Goal: Task Accomplishment & Management: Manage account settings

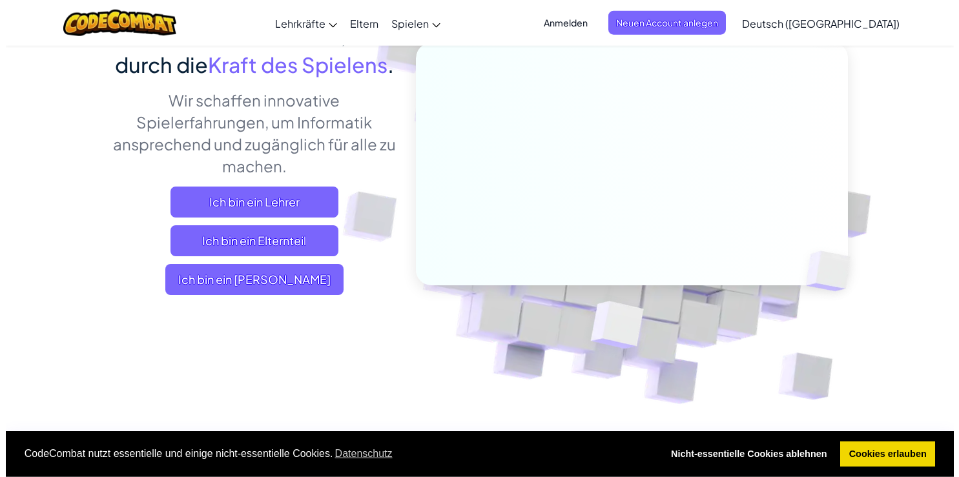
scroll to position [136, 0]
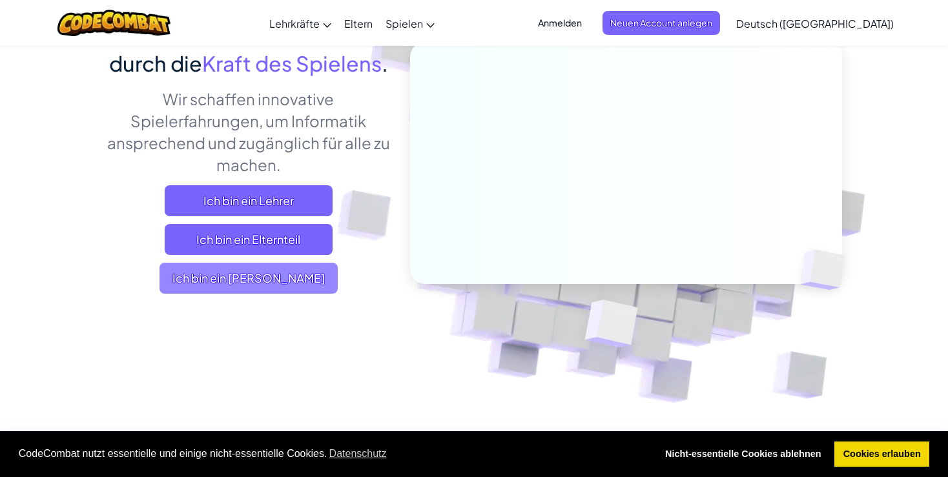
click at [270, 294] on span "Ich bin ein [PERSON_NAME]" at bounding box center [249, 278] width 178 height 31
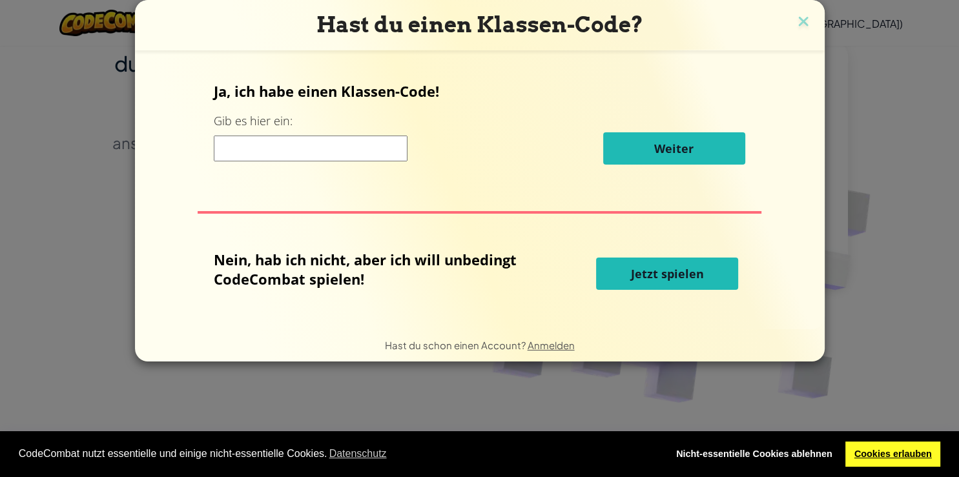
click at [882, 459] on link "Cookies erlauben" at bounding box center [892, 455] width 95 height 26
click at [910, 459] on link "Cookies erlauben" at bounding box center [892, 455] width 95 height 26
click at [677, 267] on span "Jetzt spielen" at bounding box center [667, 273] width 73 height 15
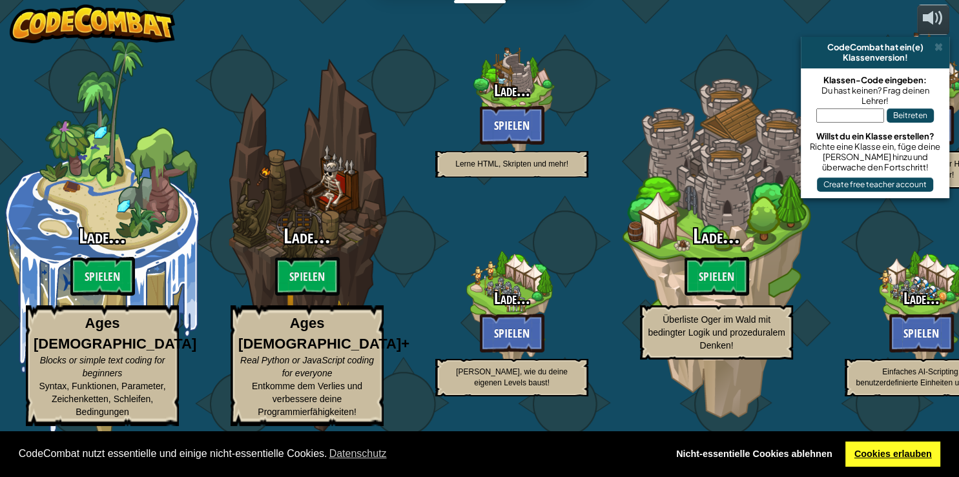
select select "de-DE"
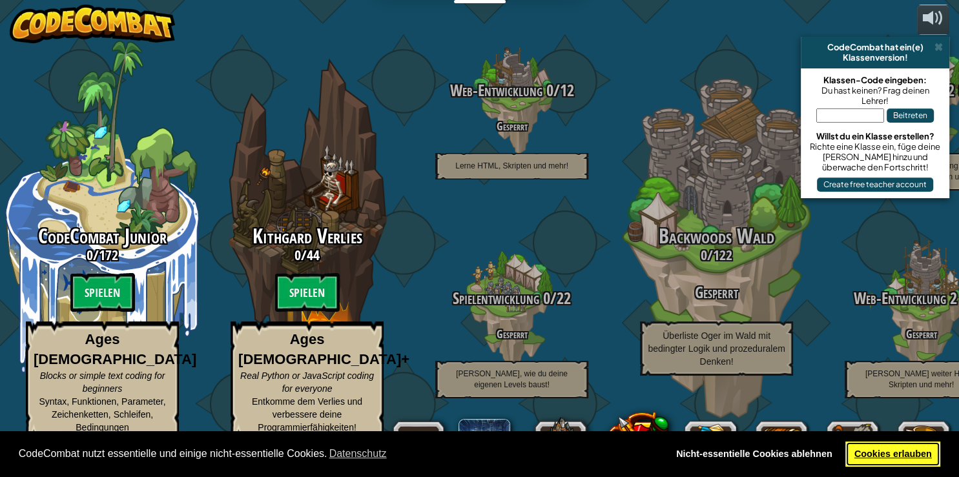
click at [870, 457] on link "Cookies erlauben" at bounding box center [892, 455] width 95 height 26
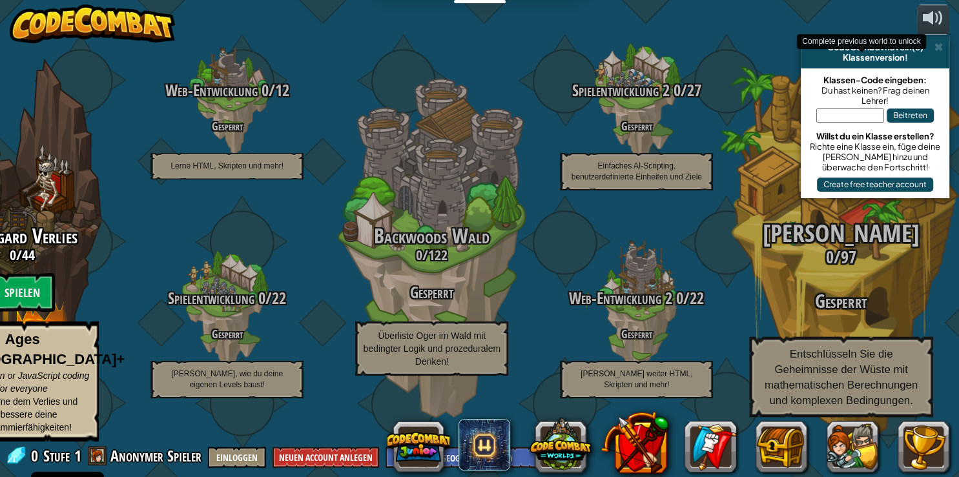
click at [769, 105] on div "[PERSON_NAME] 0 / 97 Gesperrt Entschlüsseln Sie die Geheimnisse der Wüste mit m…" at bounding box center [841, 245] width 245 height 491
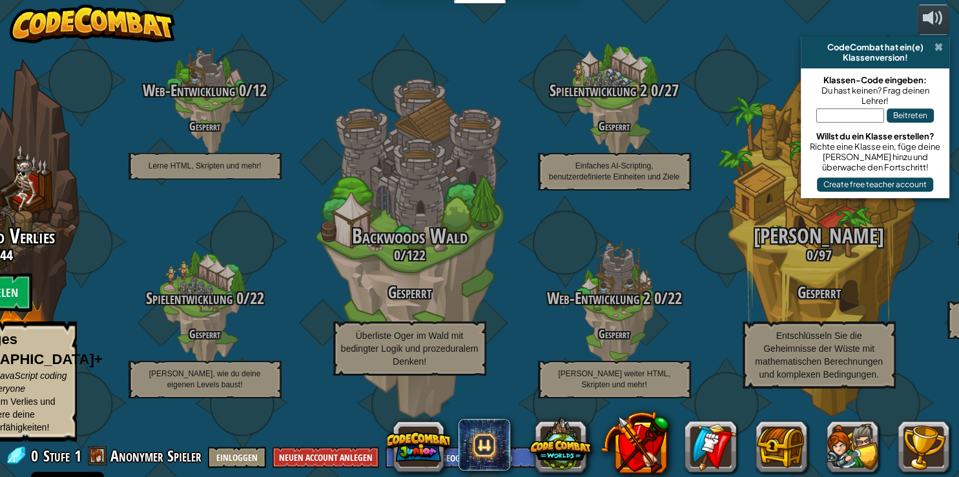
click at [942, 47] on span at bounding box center [938, 47] width 8 height 10
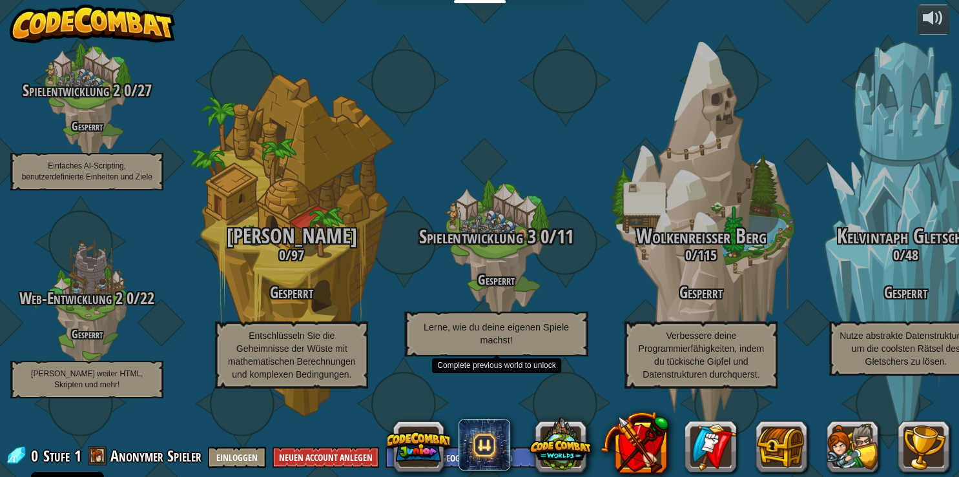
drag, startPoint x: 237, startPoint y: 232, endPoint x: 525, endPoint y: 172, distance: 294.2
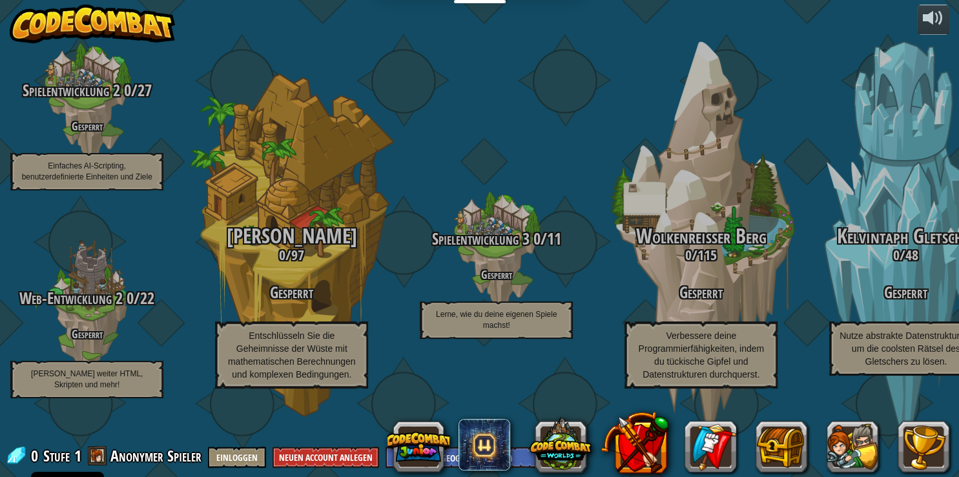
click at [522, 61] on div "Spielentwicklung 3 0 / 11 Gesperrt Lerne, wie du deine eigenen Spiele machst!" at bounding box center [496, 204] width 205 height 409
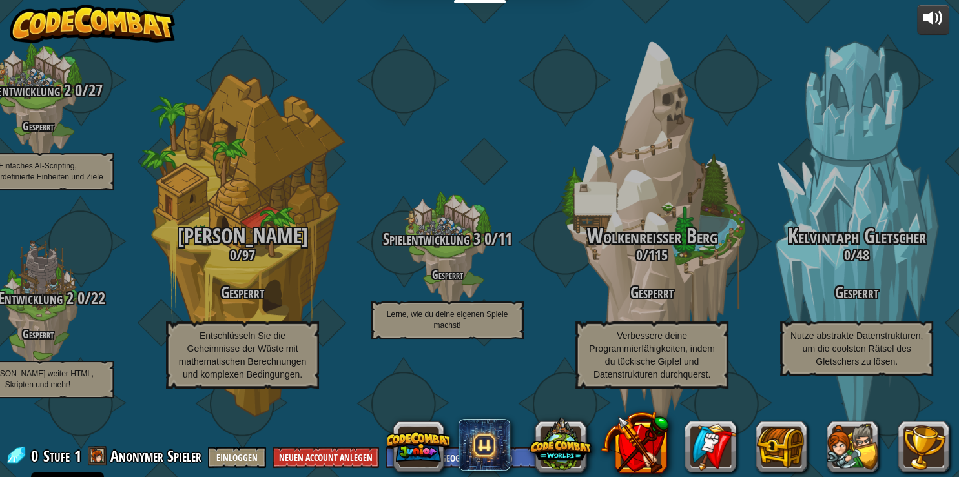
click at [918, 25] on div "CodeCombat Junior 0 / 172 Spielen Ages [DEMOGRAPHIC_DATA] Blocks or simple text…" at bounding box center [38, 238] width 1842 height 477
click at [938, 16] on div at bounding box center [933, 18] width 21 height 21
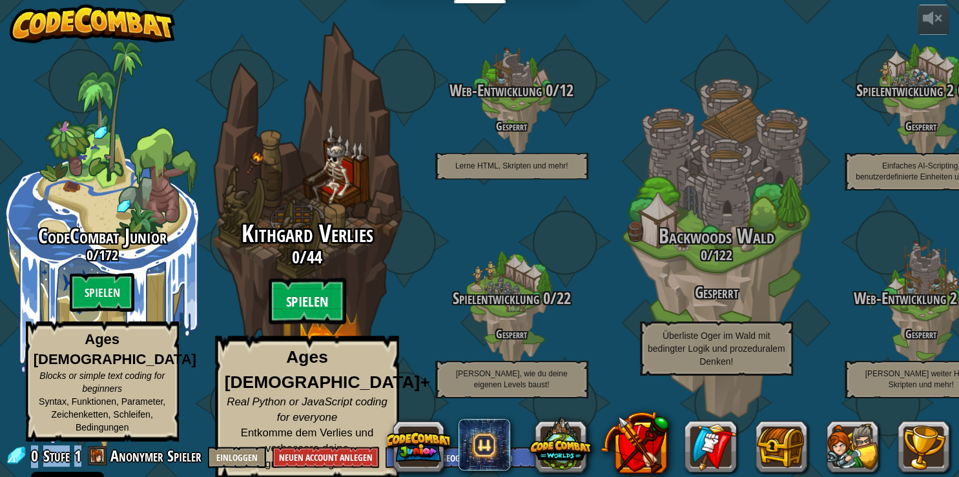
click at [292, 313] on btn "Spielen" at bounding box center [306, 301] width 77 height 46
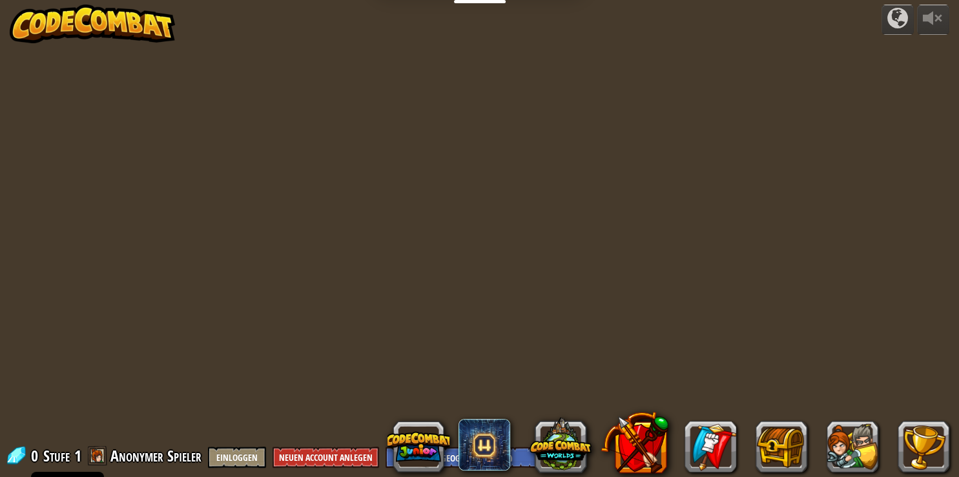
select select "de-DE"
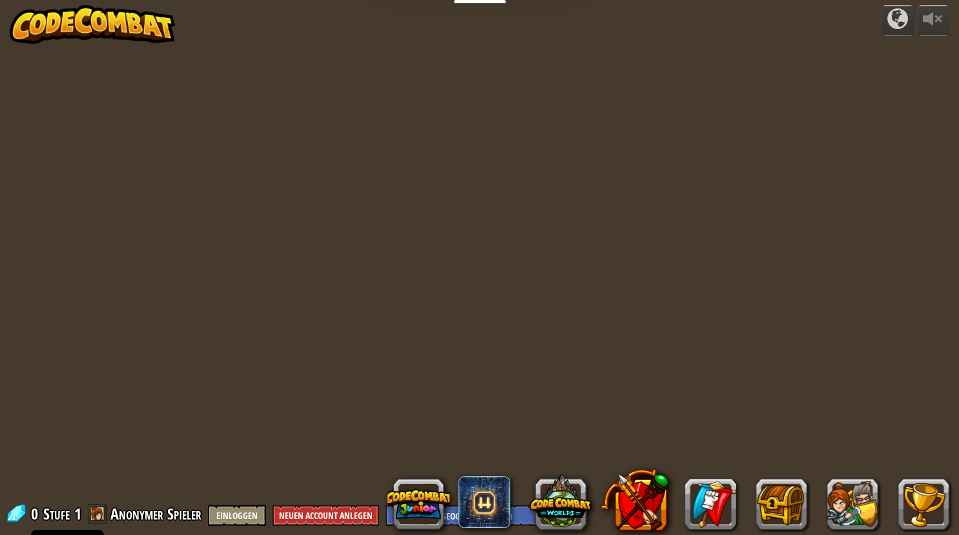
select select "de-DE"
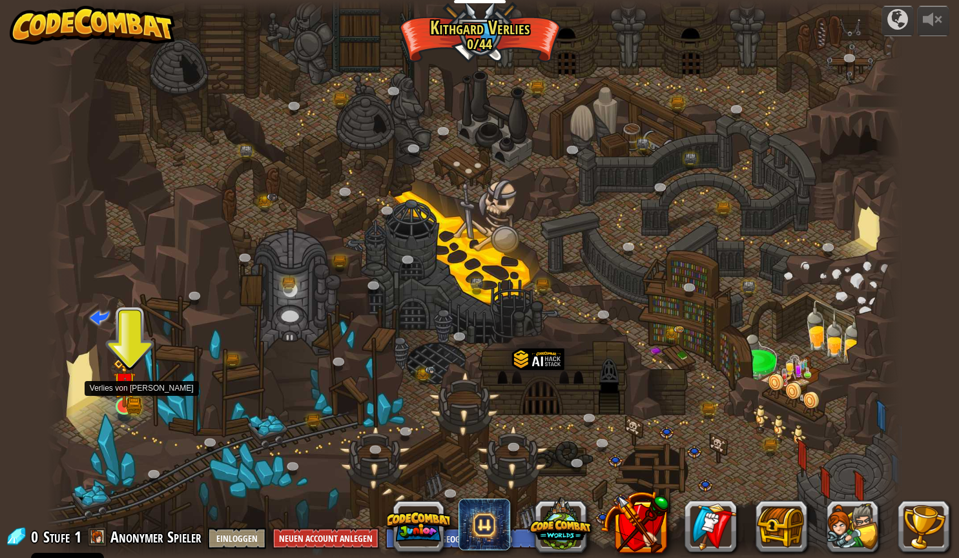
click at [114, 400] on img at bounding box center [124, 382] width 23 height 49
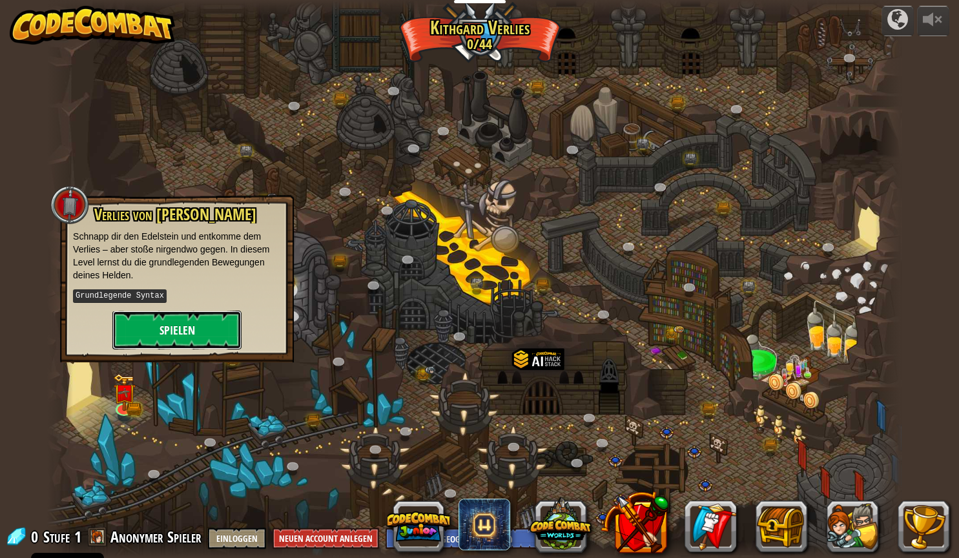
click at [162, 330] on button "Spielen" at bounding box center [176, 330] width 129 height 39
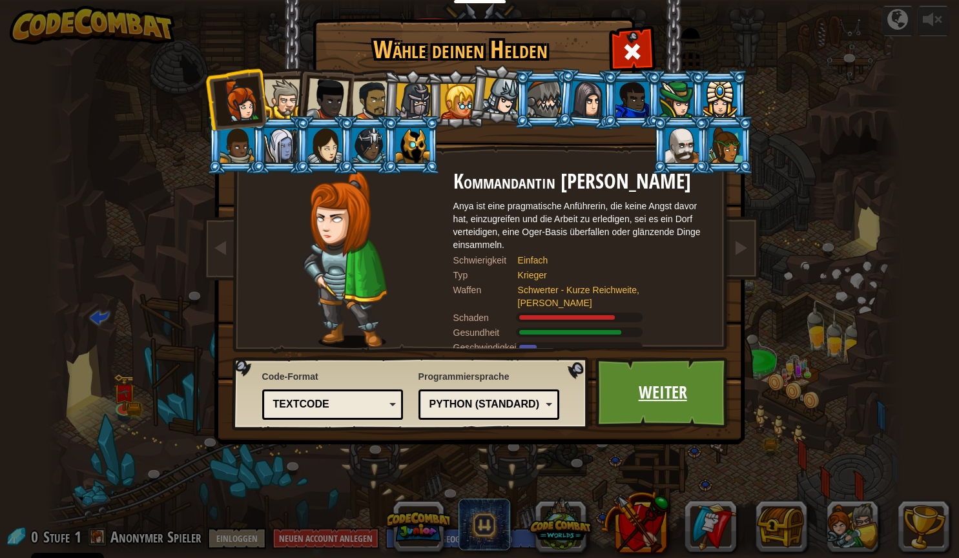
click at [641, 399] on link "Weiter" at bounding box center [662, 392] width 135 height 71
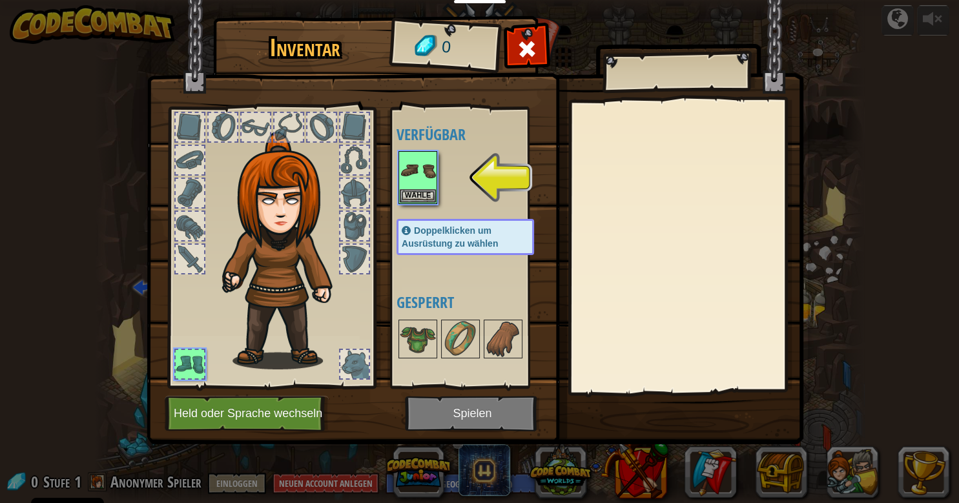
click at [532, 87] on img at bounding box center [475, 209] width 657 height 469
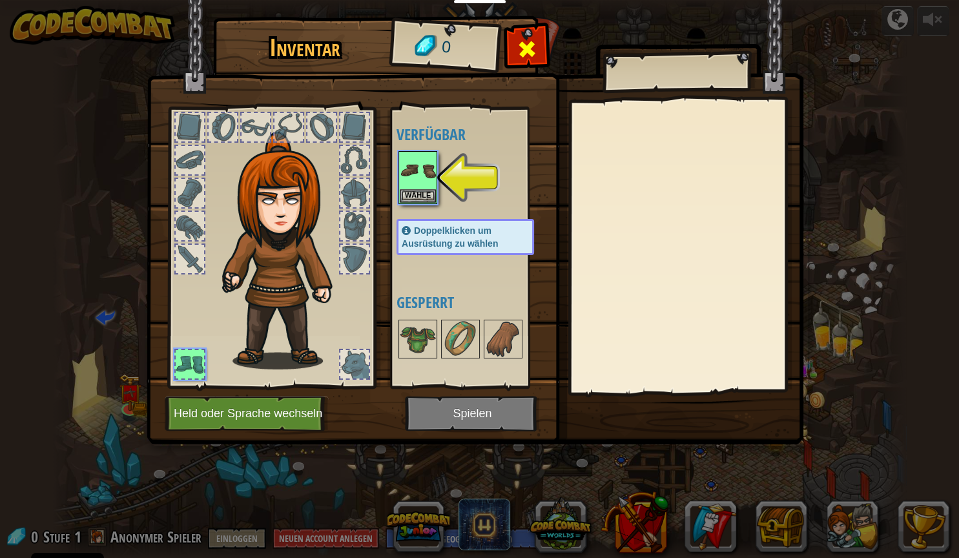
click at [522, 50] on span at bounding box center [527, 49] width 21 height 21
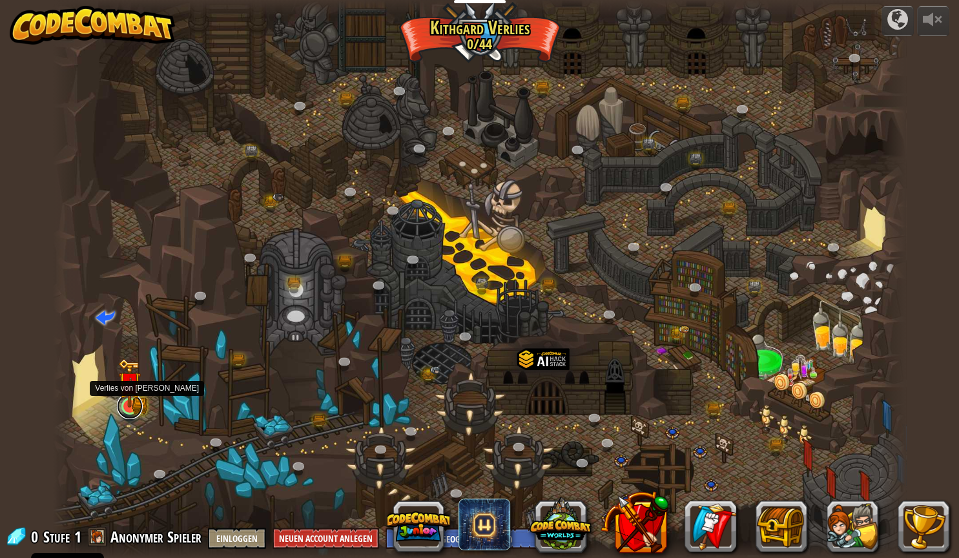
click at [137, 409] on link at bounding box center [130, 406] width 26 height 26
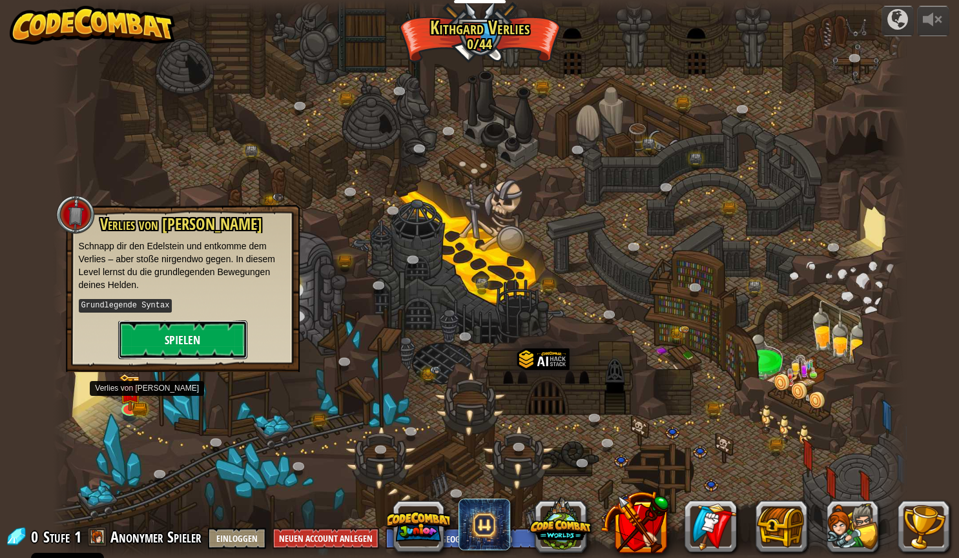
click at [185, 333] on button "Spielen" at bounding box center [182, 339] width 129 height 39
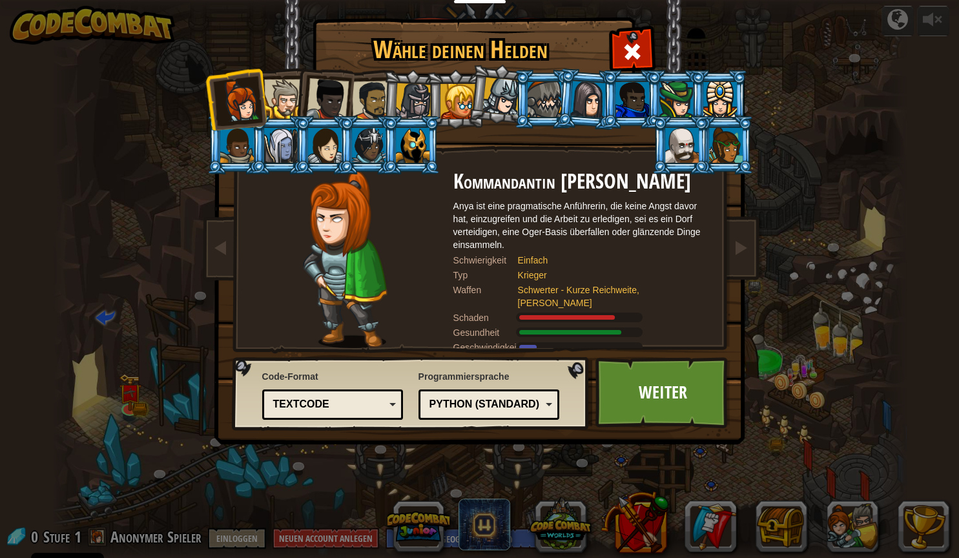
click at [279, 97] on div at bounding box center [283, 98] width 39 height 39
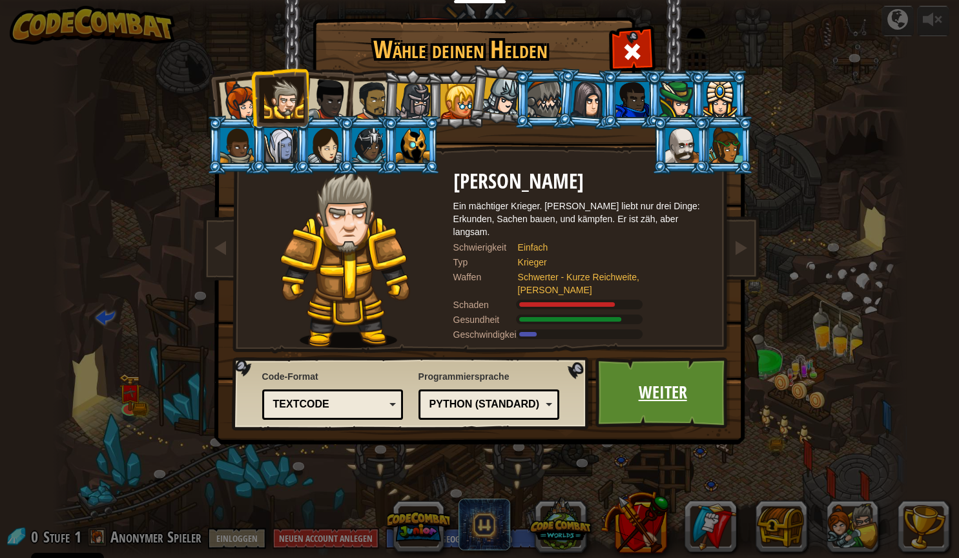
click at [678, 399] on link "Weiter" at bounding box center [662, 392] width 135 height 71
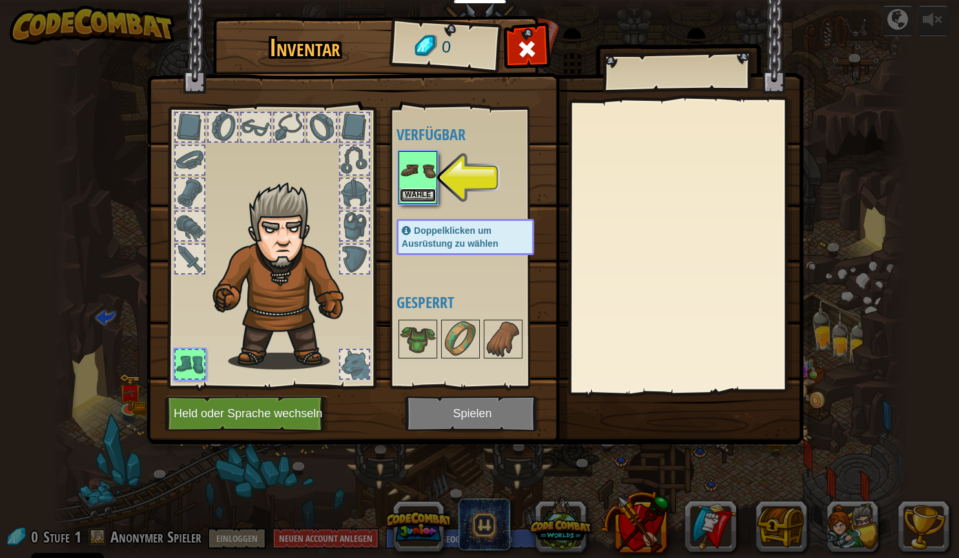
click at [420, 198] on button "Wähle" at bounding box center [418, 196] width 36 height 14
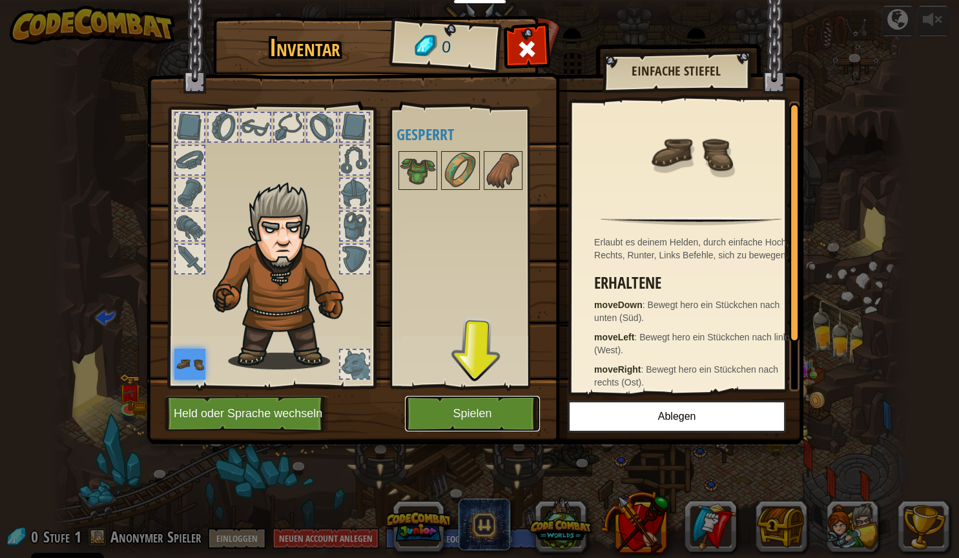
click at [481, 421] on button "Spielen" at bounding box center [472, 414] width 135 height 36
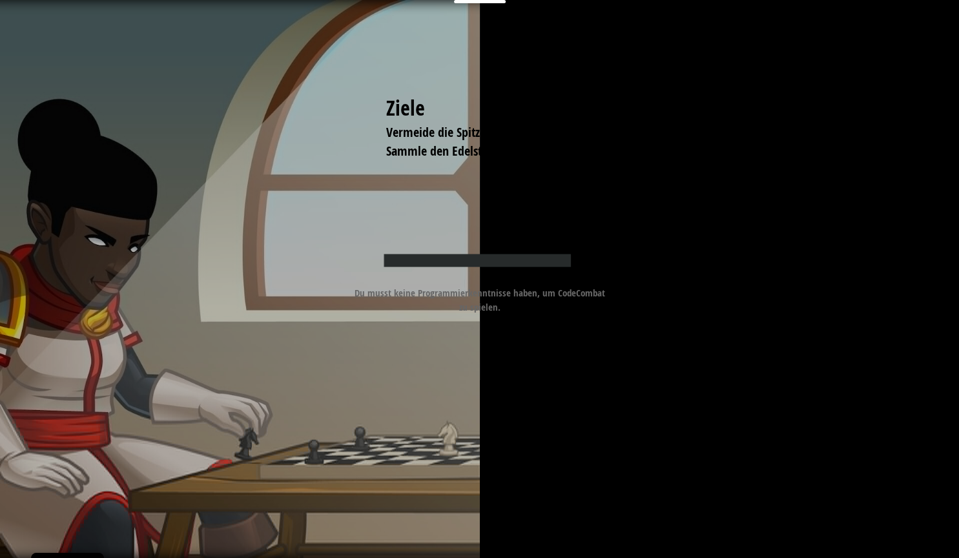
click at [459, 411] on div "Ziele Vermeide die Spitzen. Sammle den Edelstein. Starte Level Fehler beim Lade…" at bounding box center [479, 279] width 959 height 558
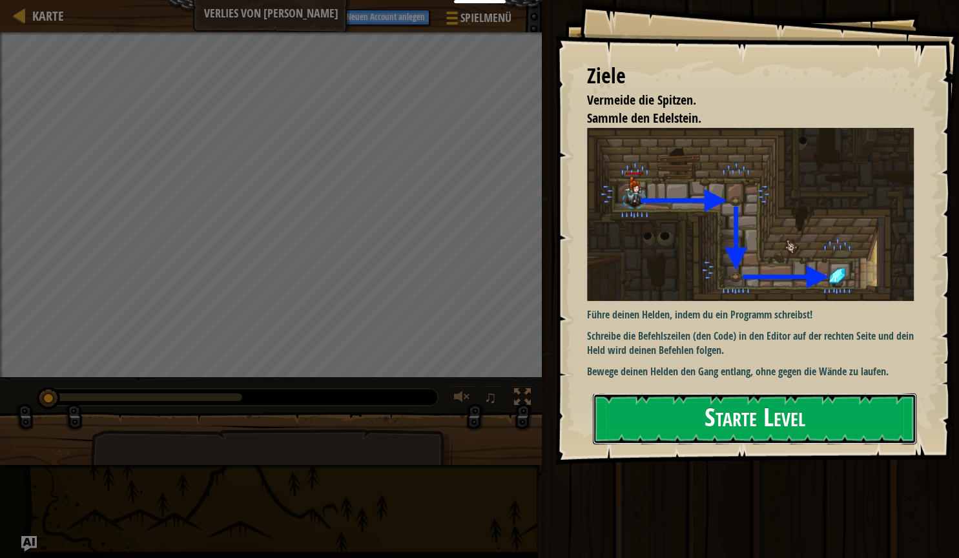
click at [755, 416] on button "Starte Level" at bounding box center [755, 418] width 324 height 51
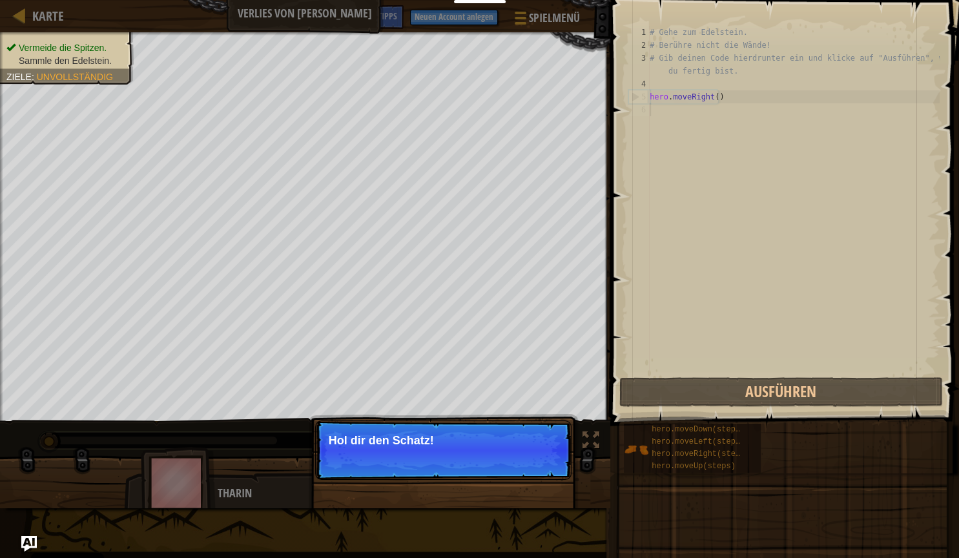
click at [465, 448] on p "Überspringen (Esc) Weiter Hol dir den Schatz!" at bounding box center [443, 449] width 256 height 59
click at [454, 477] on div "Überspringen (Esc) Weiter Hol dir den Schatz!" at bounding box center [443, 515] width 269 height 191
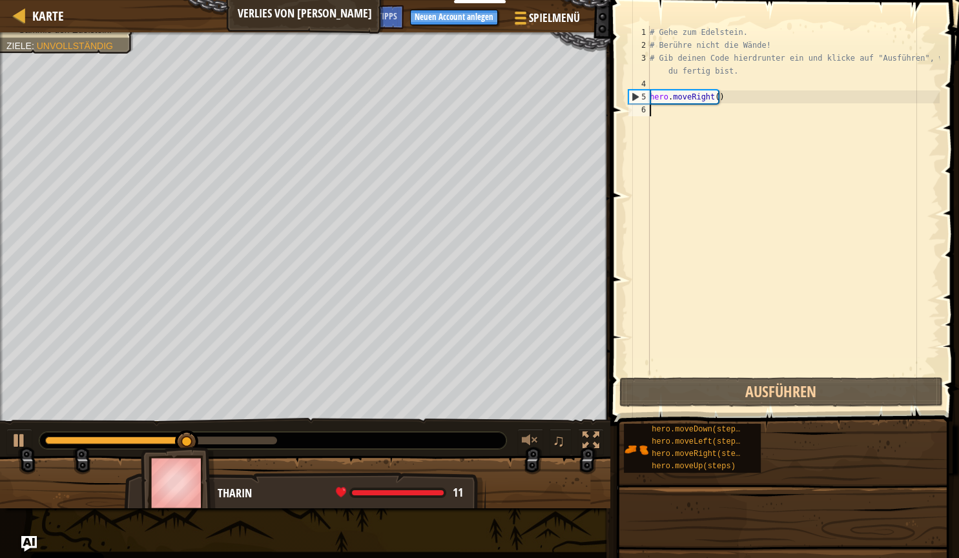
click at [683, 119] on div "# Gehe zum Edelstein. # Berühre nicht die Wände! # Gib deinen Code hierdrunter …" at bounding box center [793, 213] width 293 height 375
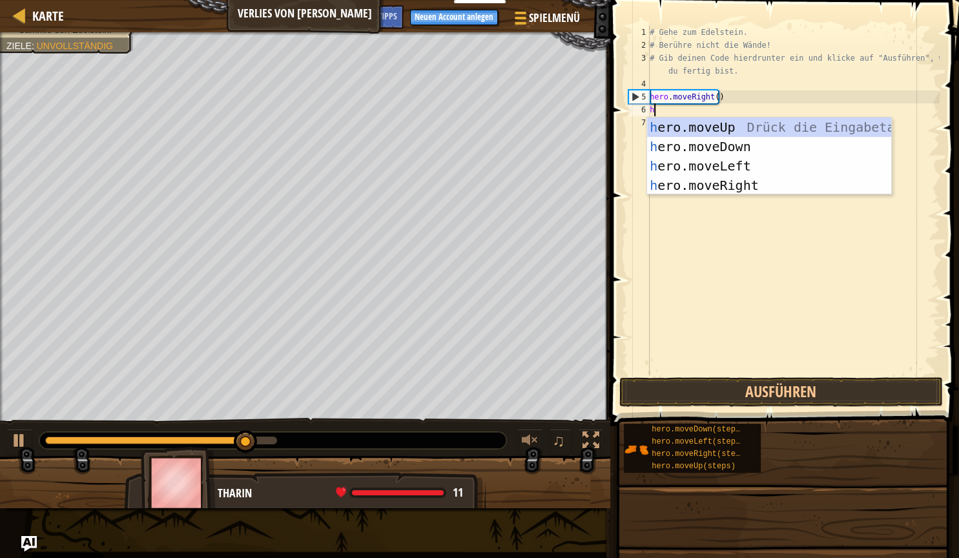
type textarea "her"
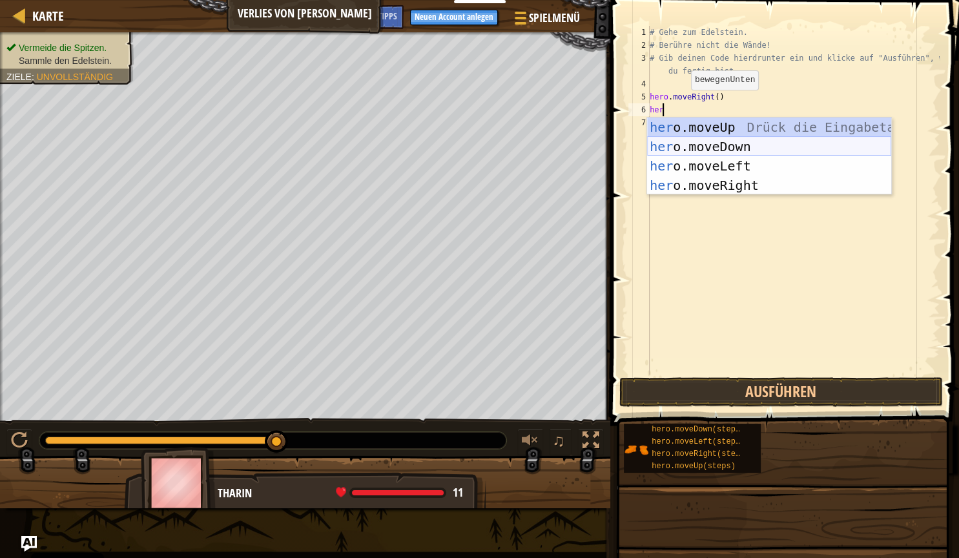
click at [708, 145] on div "her o.moveUp Drück die Eingabetaste her o.moveDown Drück die Eingabetaste her o…" at bounding box center [769, 176] width 244 height 116
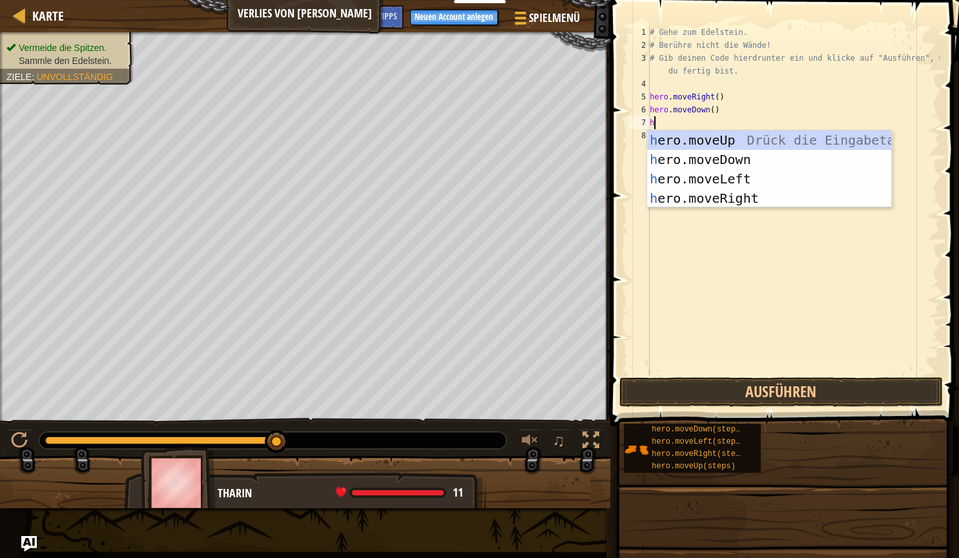
type textarea "her"
click at [738, 202] on div "her o.moveUp Drück die Eingabetaste her o.moveDown Drück die Eingabetaste her o…" at bounding box center [769, 188] width 244 height 116
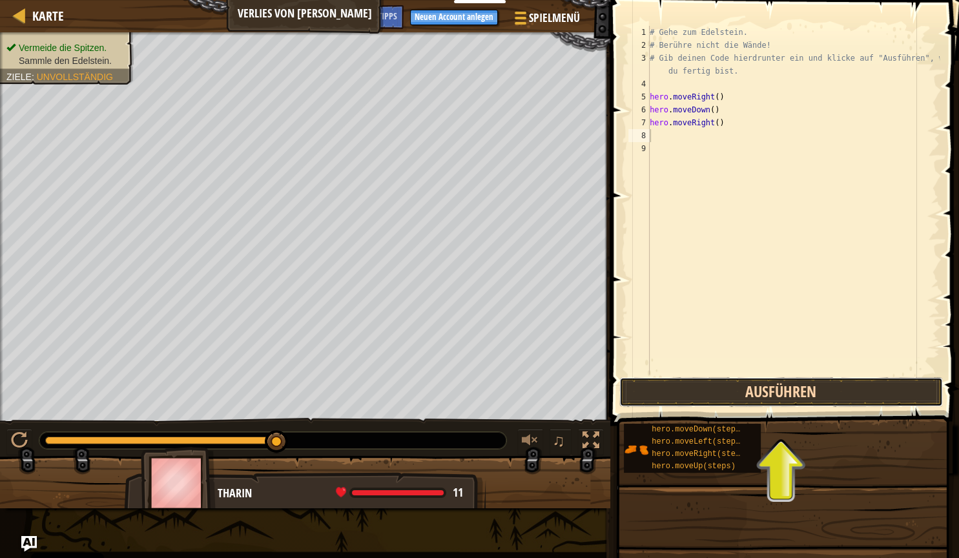
click at [707, 398] on button "Ausführen" at bounding box center [781, 392] width 324 height 30
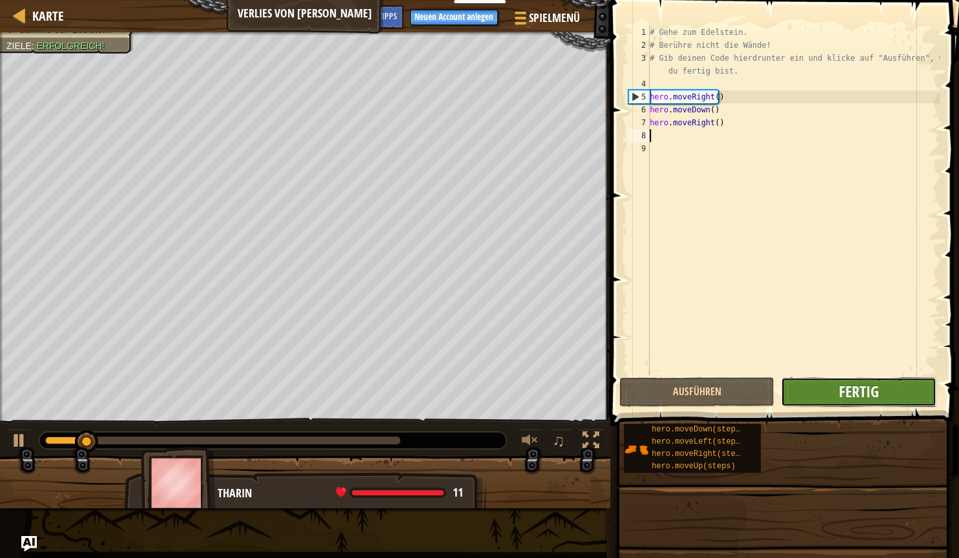
click at [849, 389] on span "Fertig" at bounding box center [858, 391] width 40 height 21
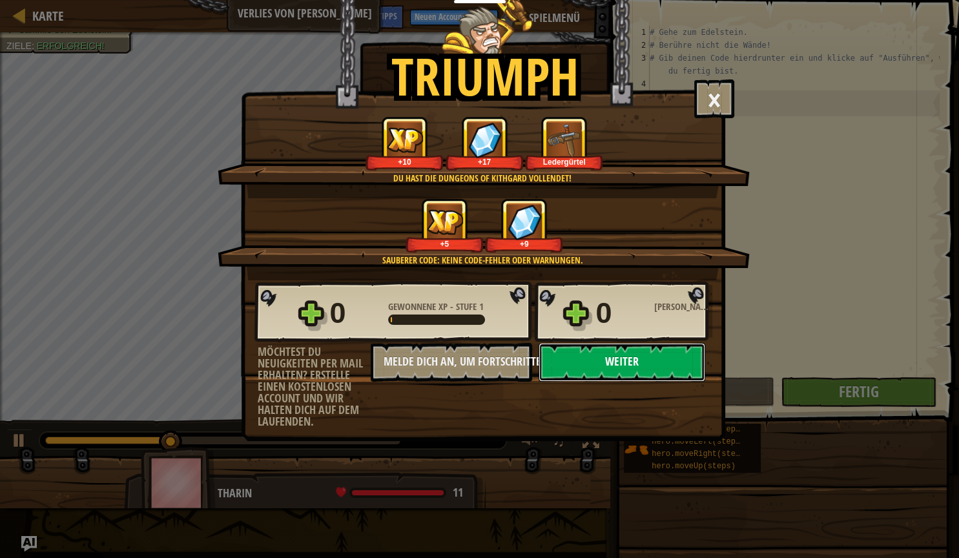
click at [580, 368] on button "Weiter" at bounding box center [622, 362] width 167 height 39
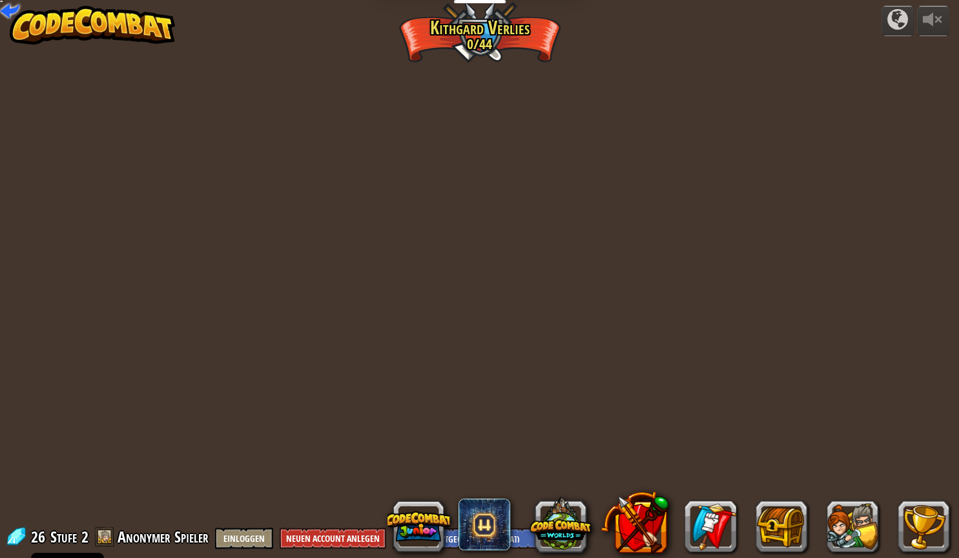
select select "de-DE"
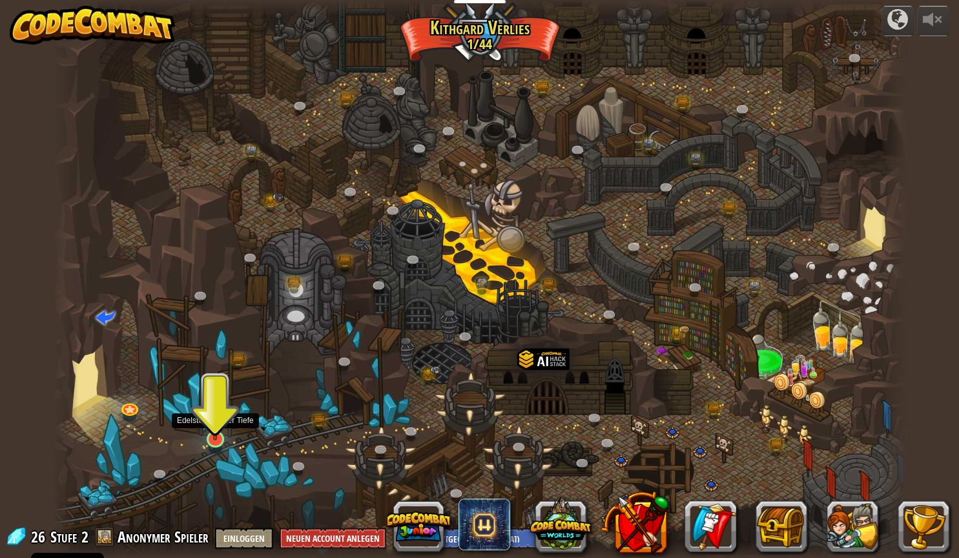
click at [211, 438] on img at bounding box center [215, 415] width 23 height 52
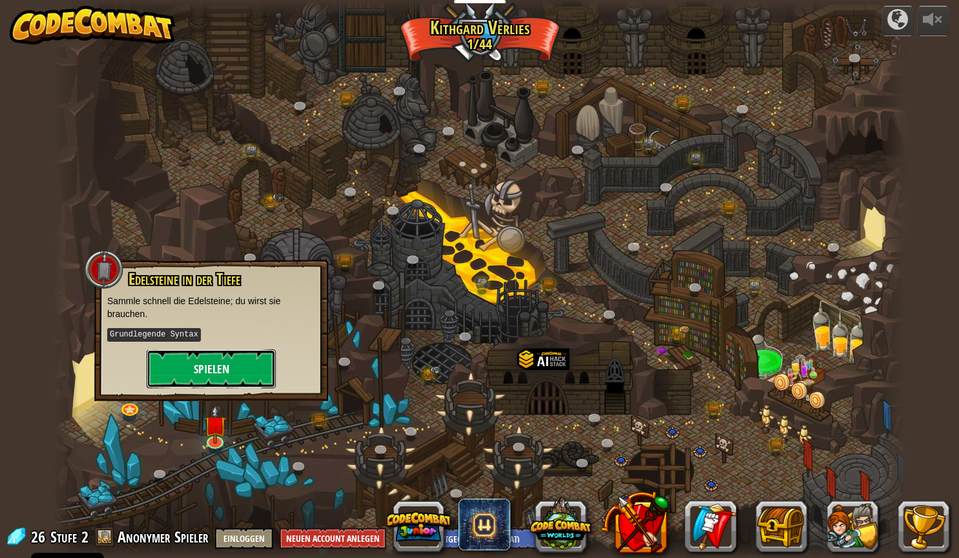
click at [245, 367] on button "Spielen" at bounding box center [211, 368] width 129 height 39
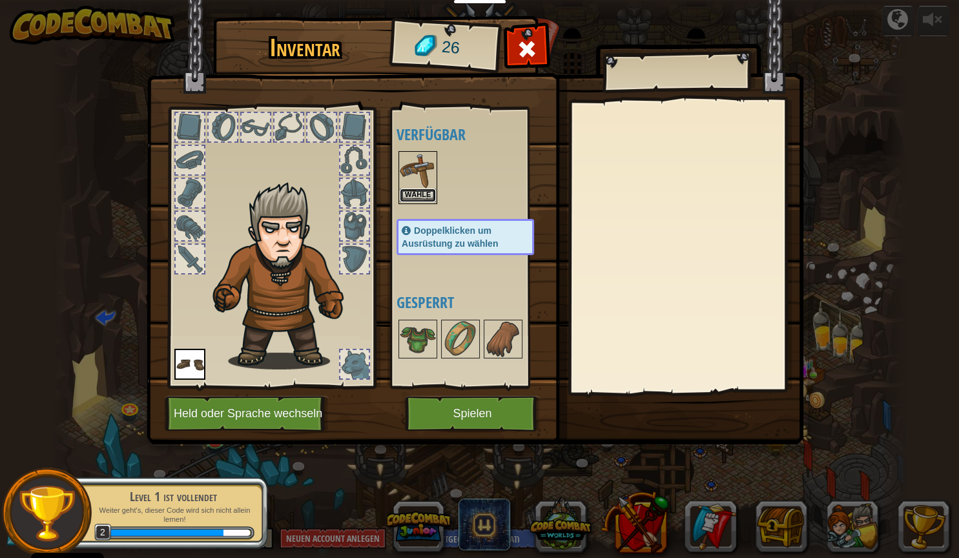
click at [416, 194] on button "Wähle" at bounding box center [418, 196] width 36 height 14
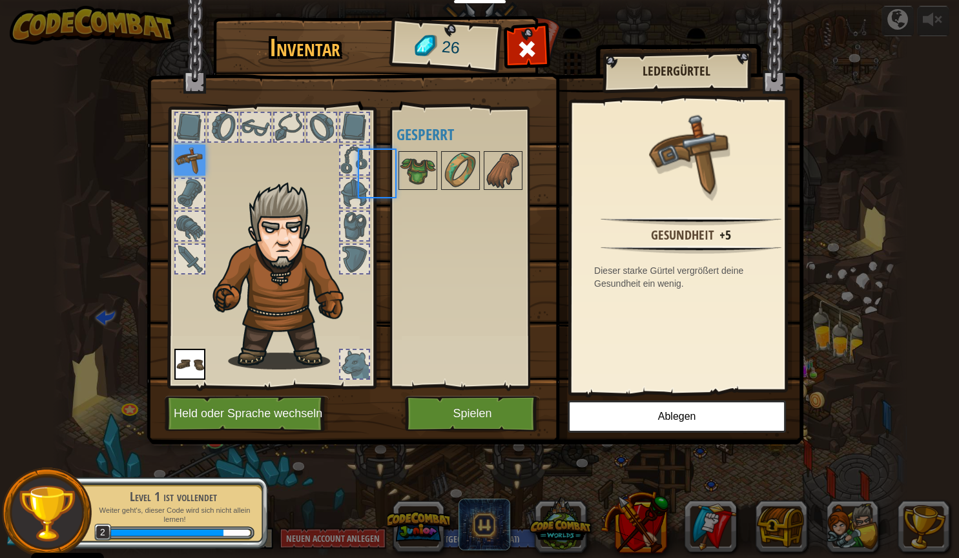
click at [395, 194] on div at bounding box center [377, 173] width 36 height 47
click at [504, 428] on button "Spielen" at bounding box center [472, 414] width 135 height 36
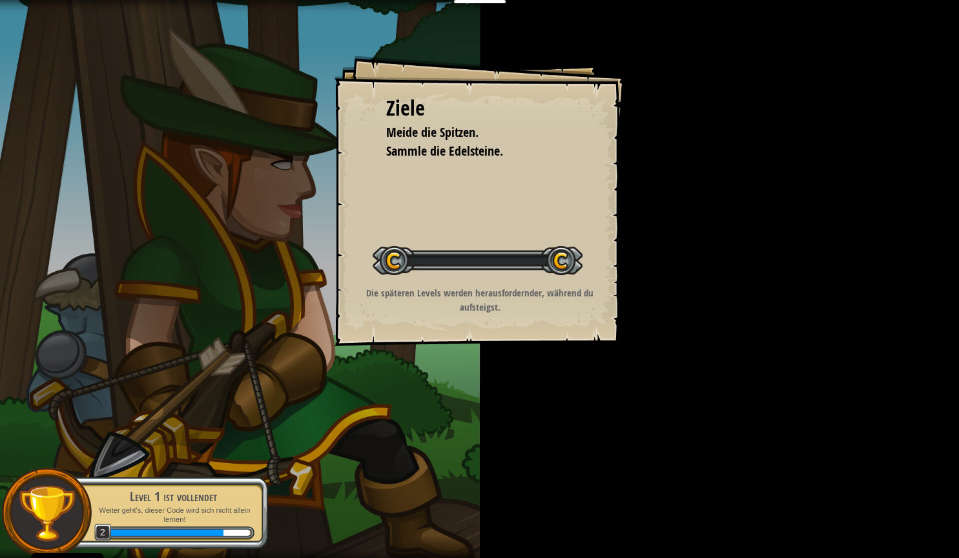
click at [468, 410] on div "Ziele Meide die Spitzen. Sammle die Edelsteine. Starte Level Fehler beim Laden …" at bounding box center [479, 279] width 959 height 558
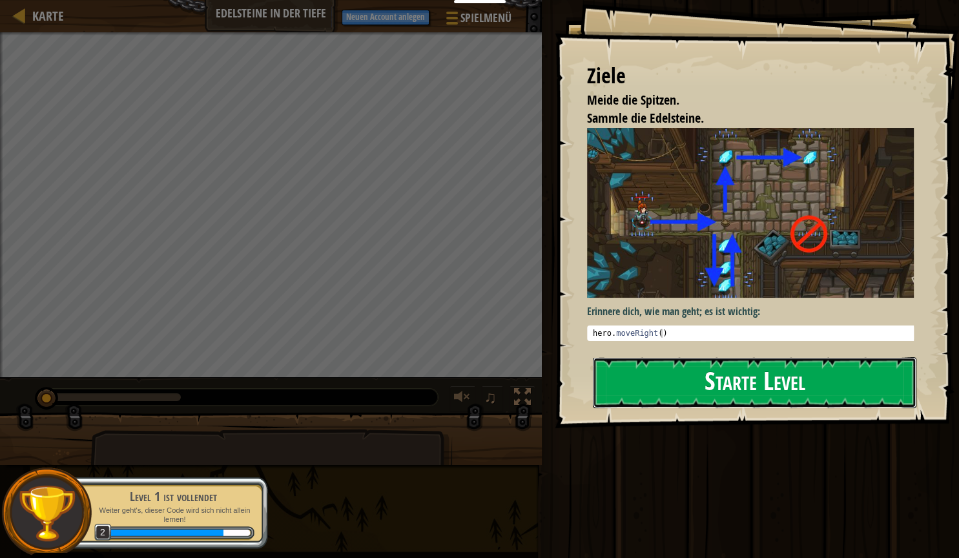
click at [778, 357] on button "Starte Level" at bounding box center [755, 382] width 324 height 51
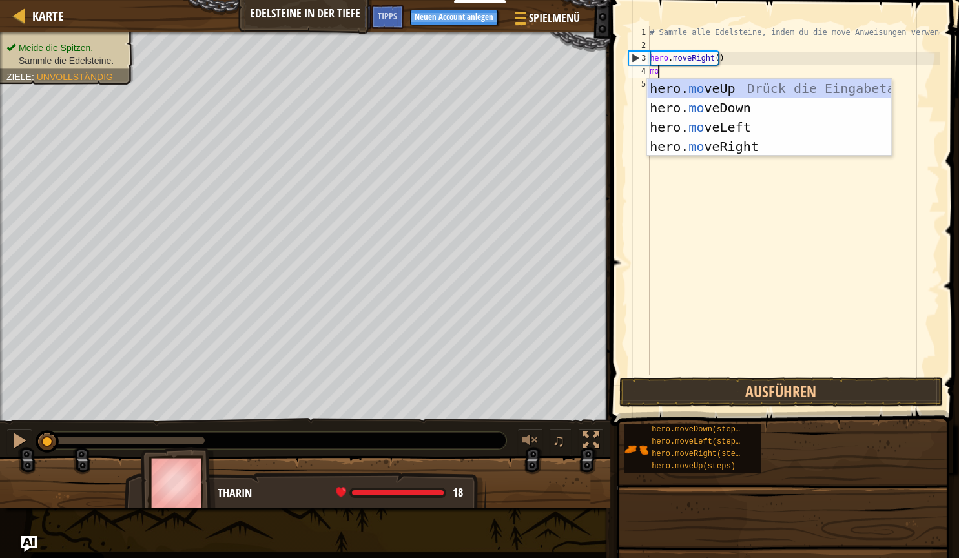
scroll to position [6, 0]
type textarea "move"
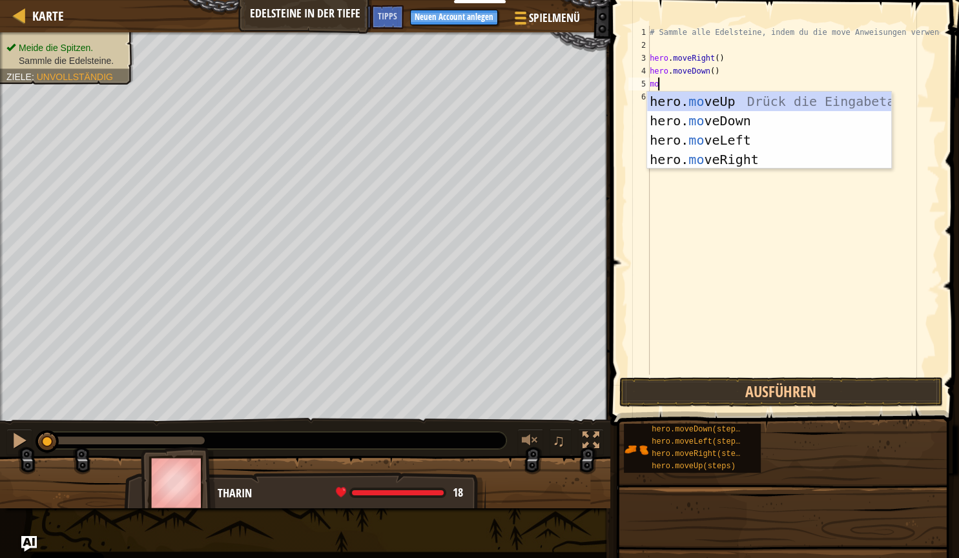
scroll to position [6, 1]
type textarea "move"
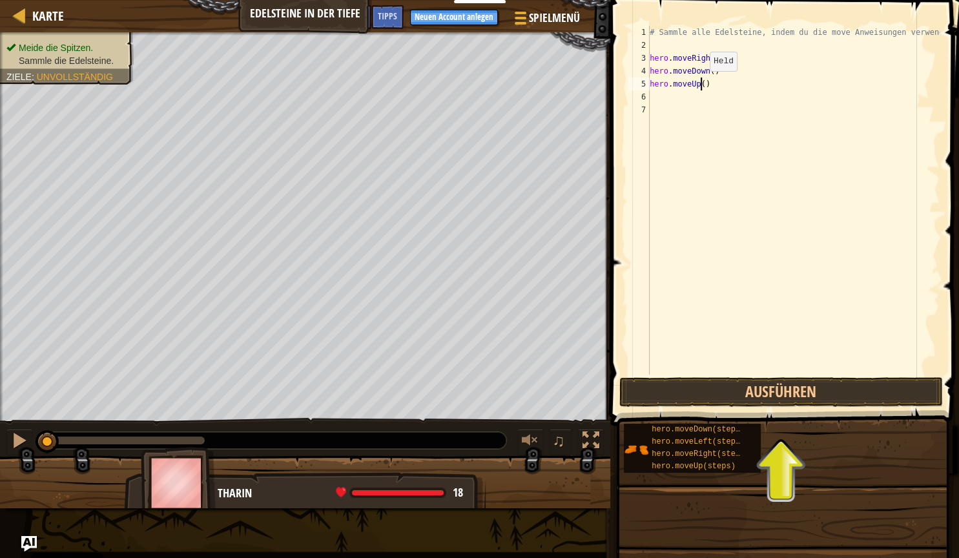
click at [699, 84] on div "# Sammle alle Edelsteine, indem du die move Anweisungen verwendest. hero . move…" at bounding box center [793, 213] width 293 height 375
type textarea "hero.moveUp(2)"
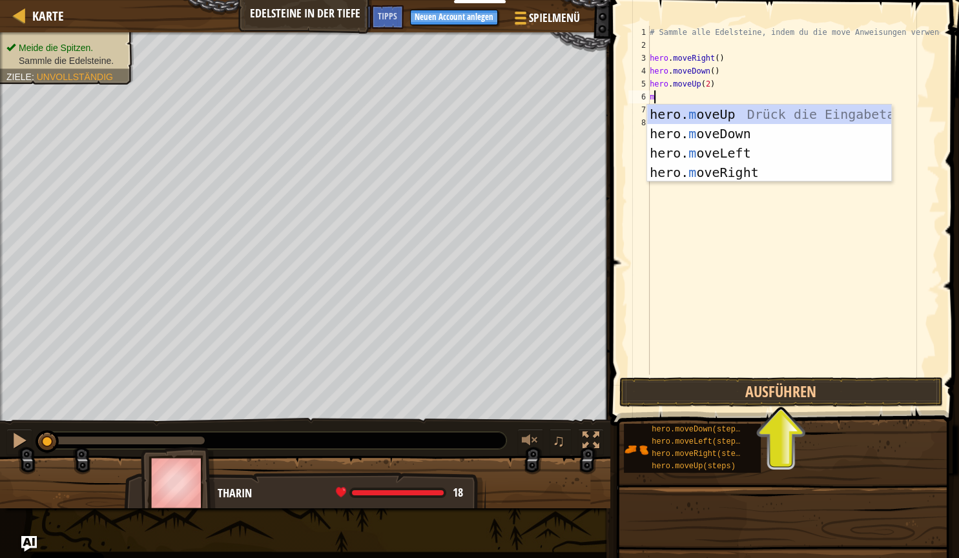
scroll to position [6, 0]
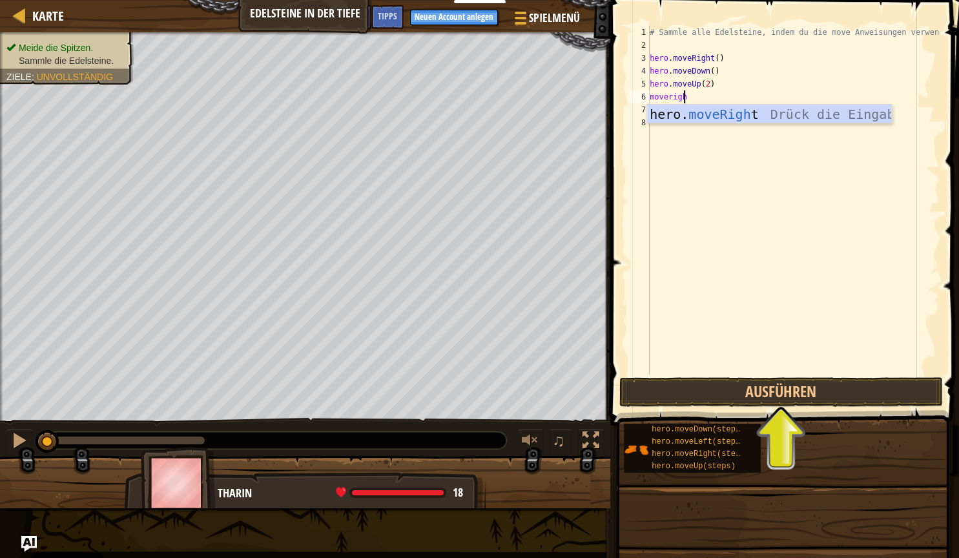
type textarea "moveright"
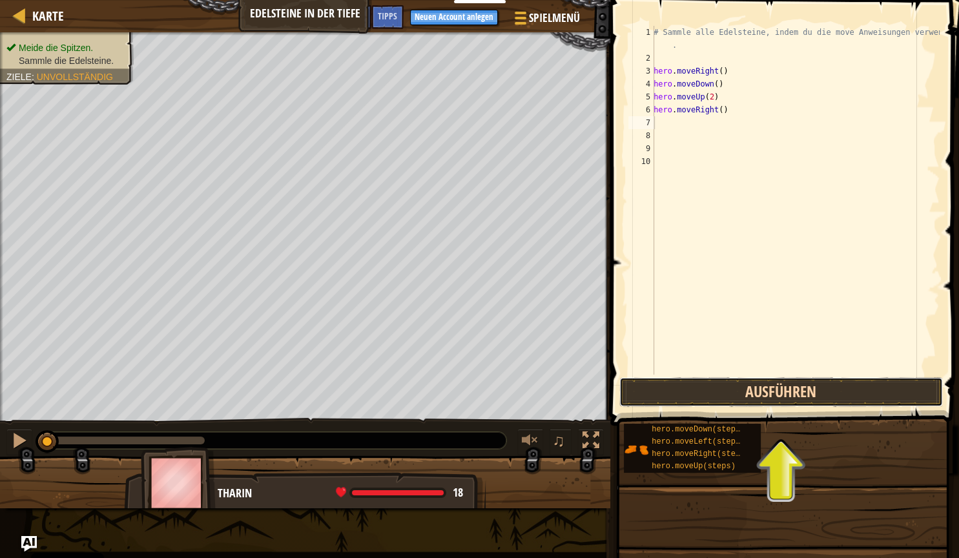
click at [707, 395] on button "Ausführen" at bounding box center [781, 392] width 324 height 30
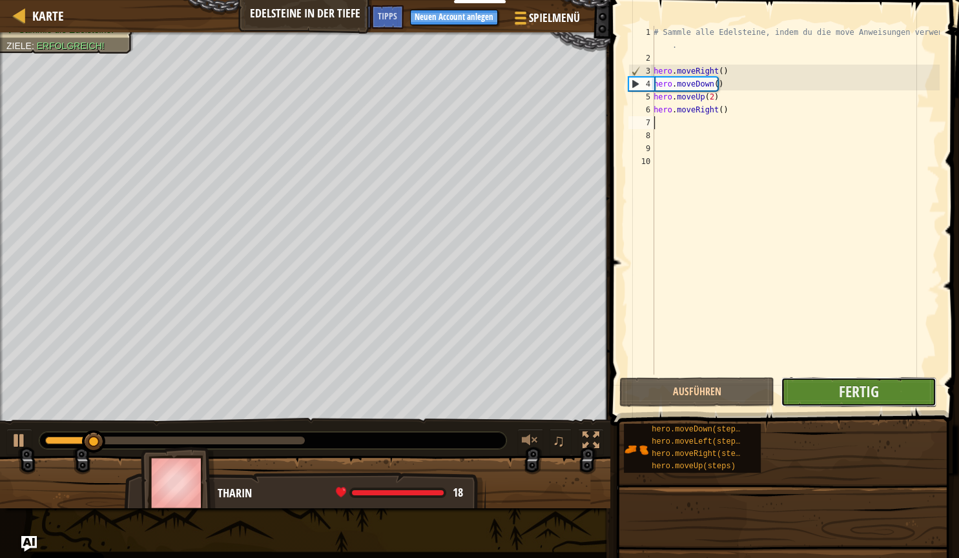
click at [820, 389] on button "Fertig" at bounding box center [858, 392] width 155 height 30
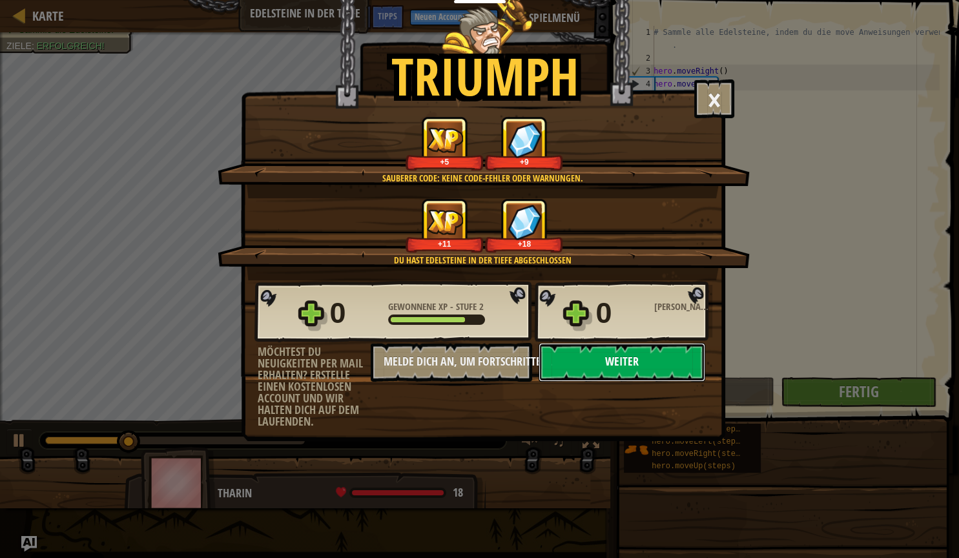
click at [606, 360] on button "Weiter" at bounding box center [622, 362] width 167 height 39
select select "de-DE"
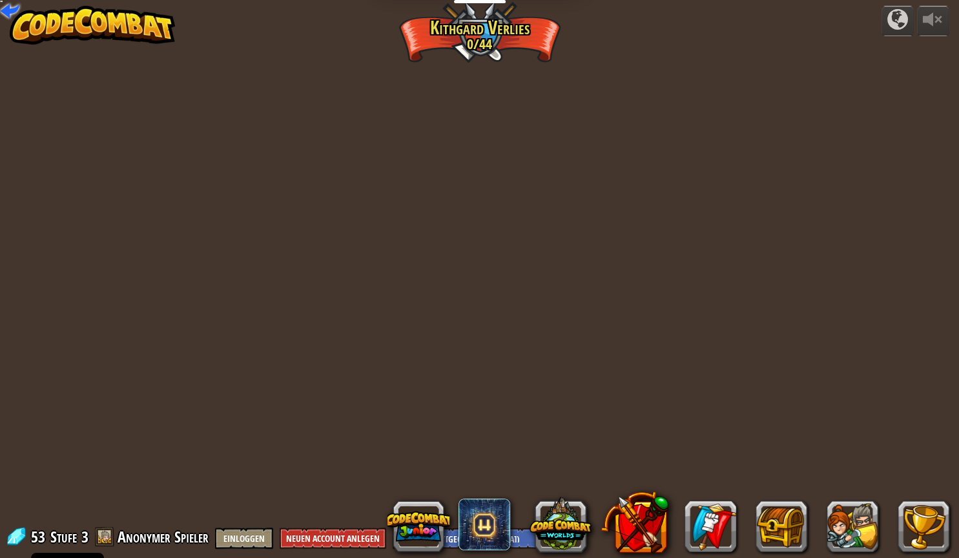
select select "de-DE"
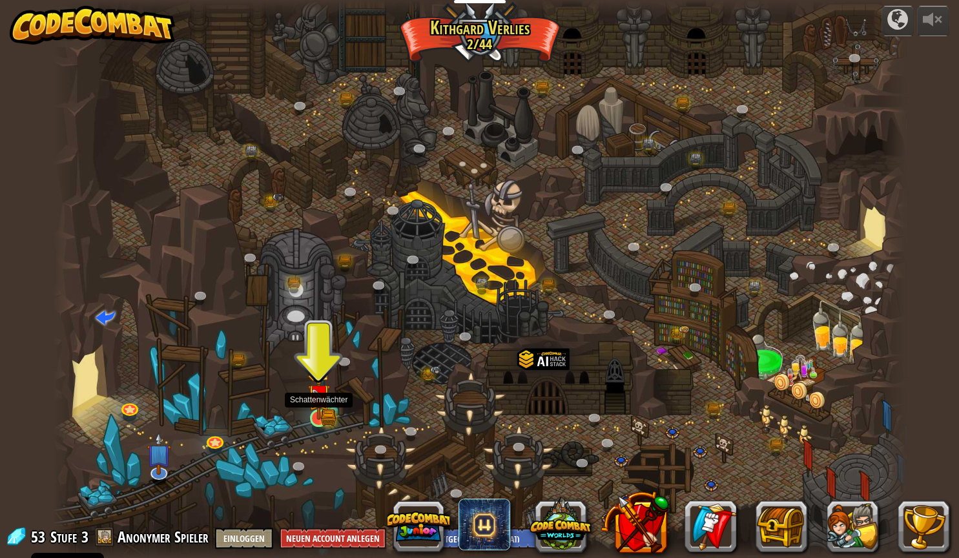
click at [315, 415] on img at bounding box center [318, 395] width 23 height 49
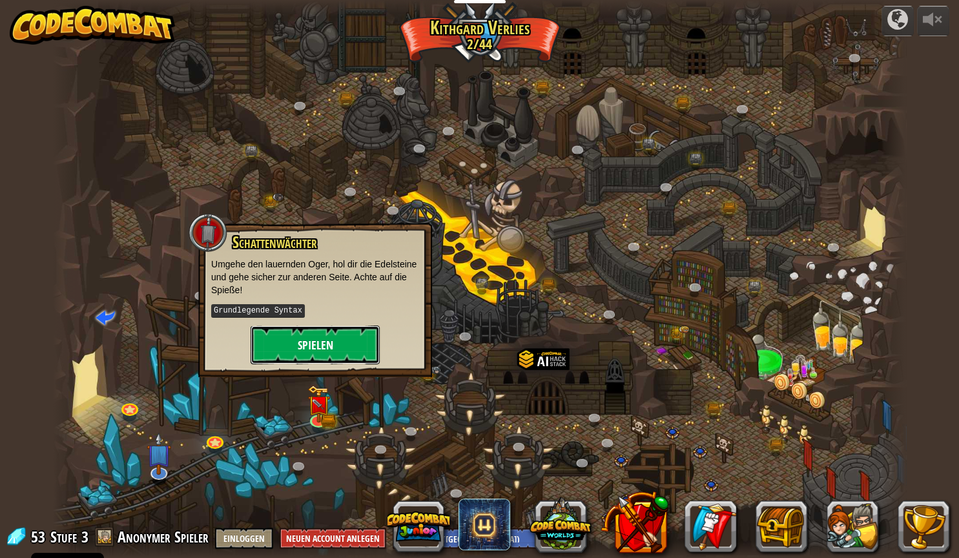
click at [323, 355] on button "Spielen" at bounding box center [315, 344] width 129 height 39
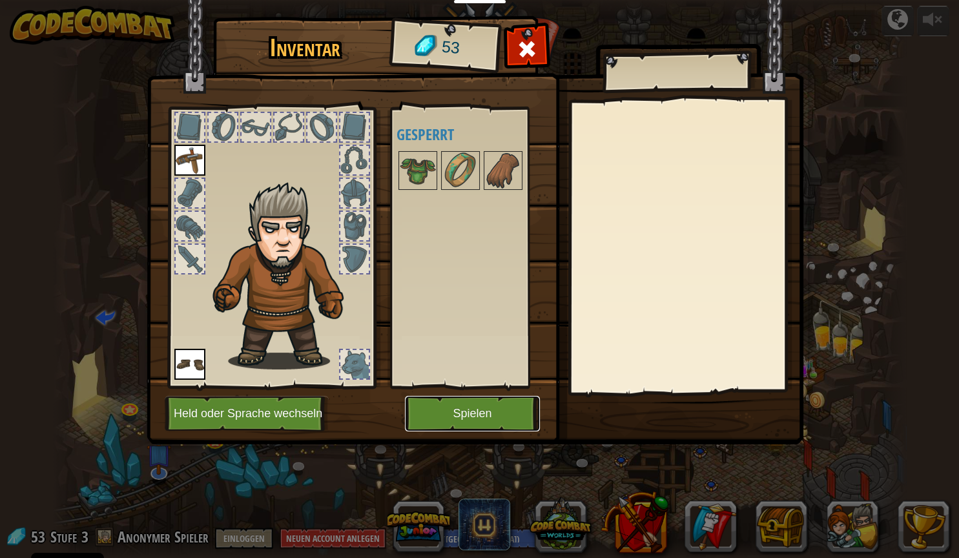
click at [464, 414] on button "Spielen" at bounding box center [472, 414] width 135 height 36
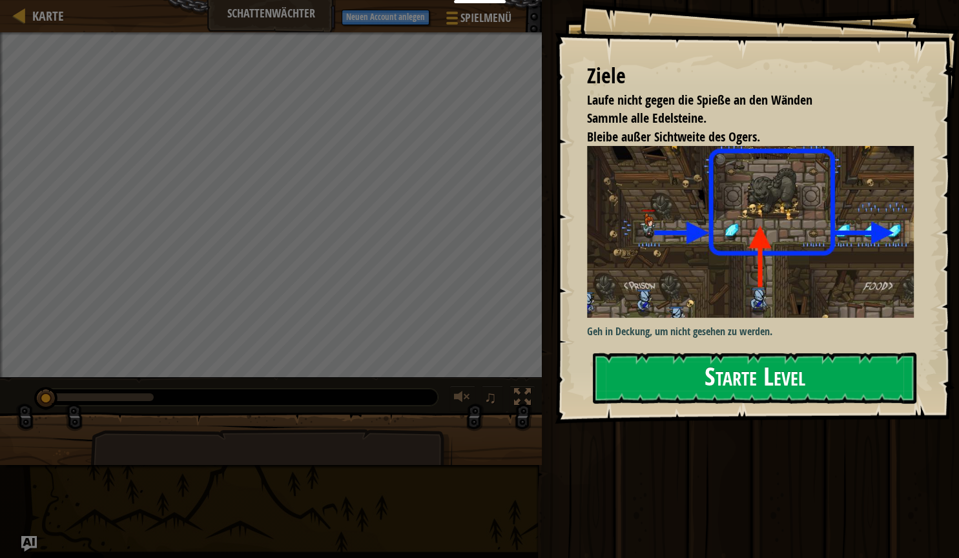
click at [654, 268] on div "Ziele Laufe nicht gegen die Spieße an den Wänden Sammle alle Edelsteine. Bleibe…" at bounding box center [757, 212] width 404 height 424
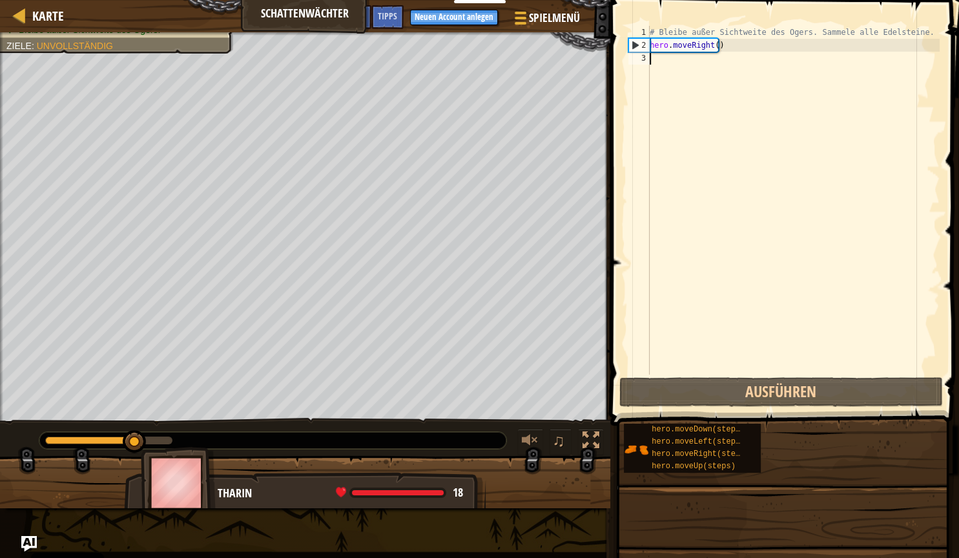
click at [705, 61] on div "# Bleibe außer Sichtweite des Ogers. Sammele alle Edelsteine. hero . moveRight …" at bounding box center [793, 213] width 293 height 375
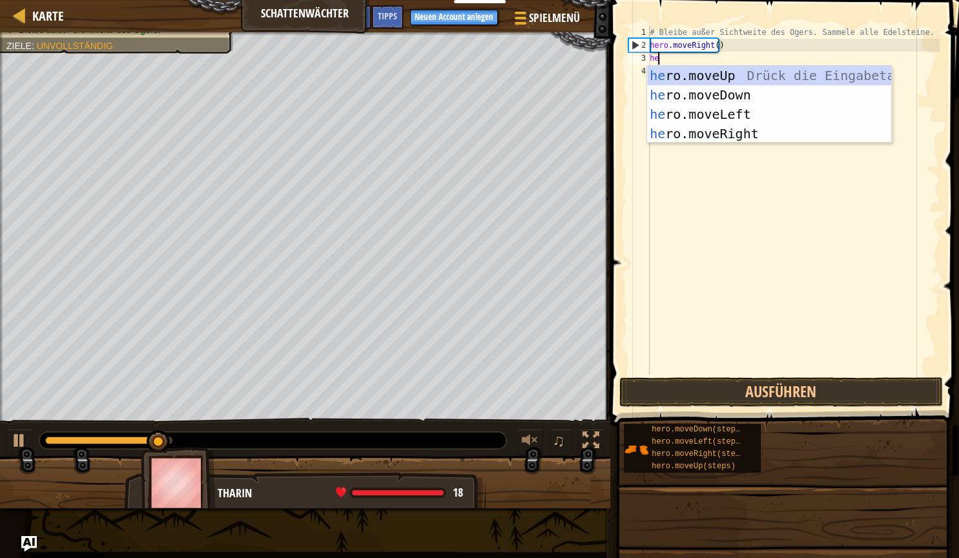
scroll to position [6, 0]
type textarea "hero"
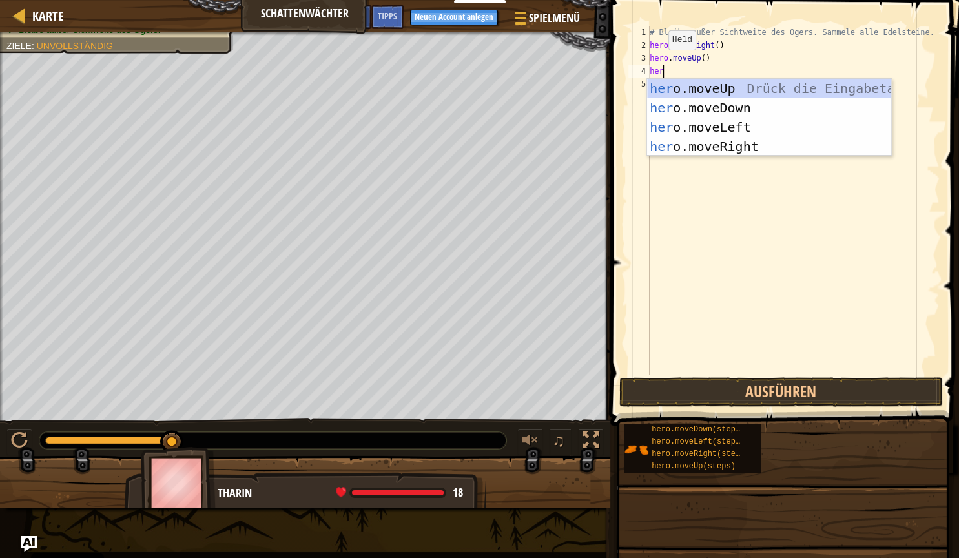
type textarea "hero"
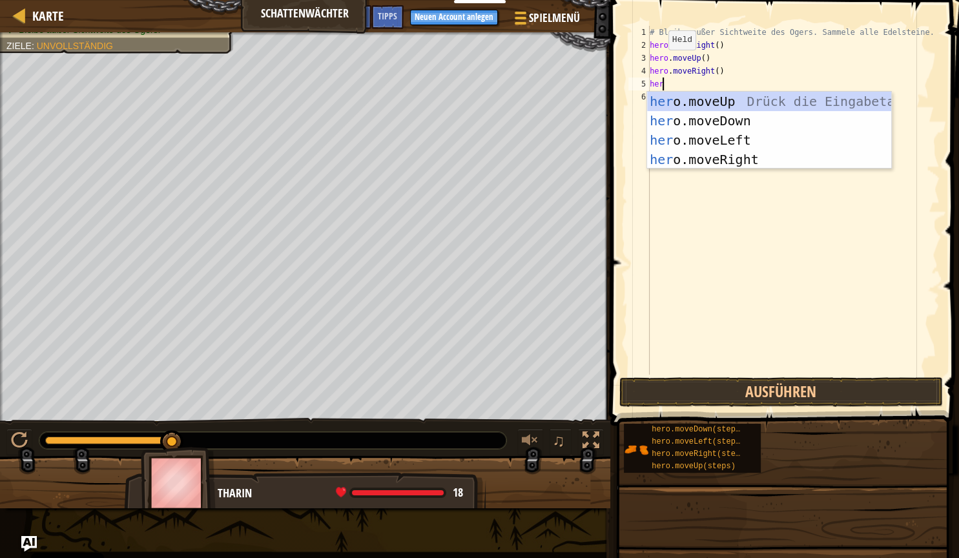
type textarea "hero"
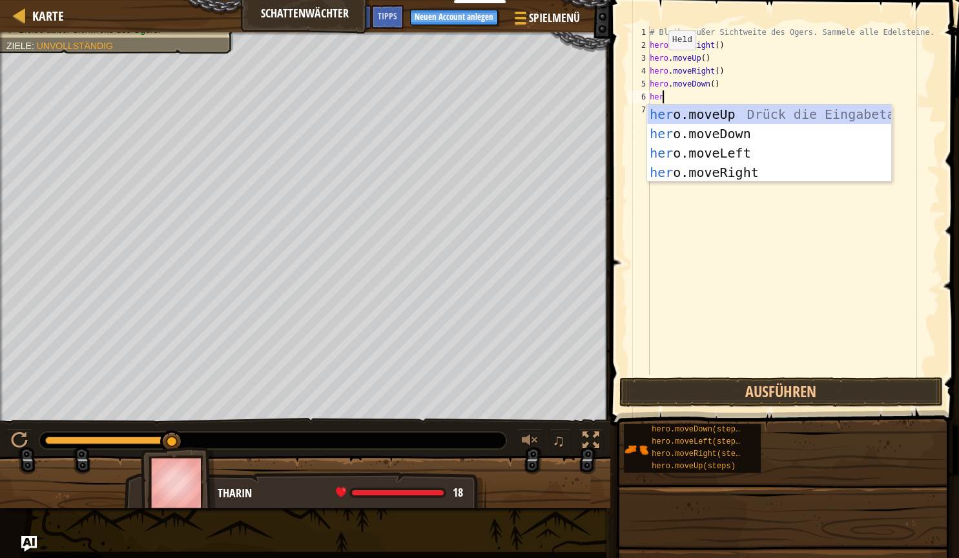
type textarea "hero"
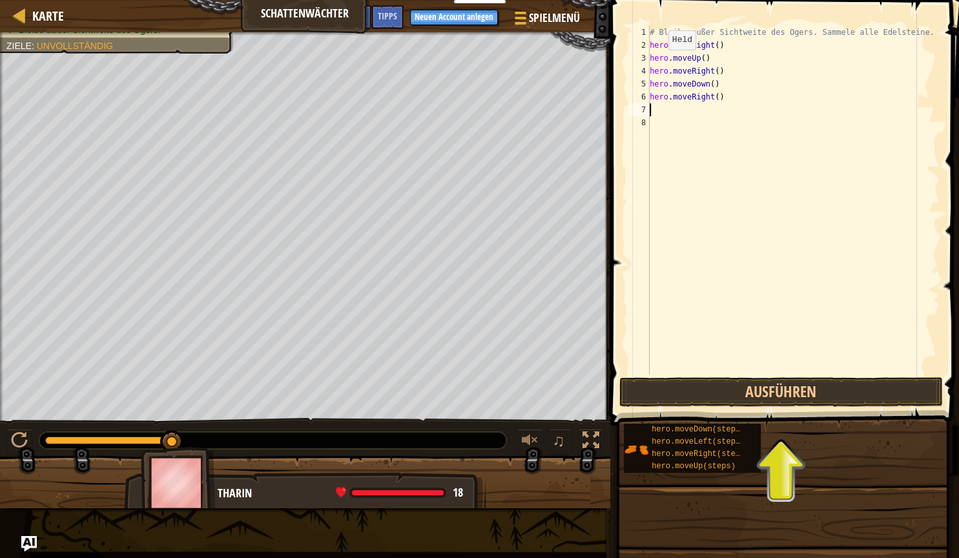
scroll to position [0, 0]
click at [717, 395] on button "Ausführen" at bounding box center [781, 392] width 324 height 30
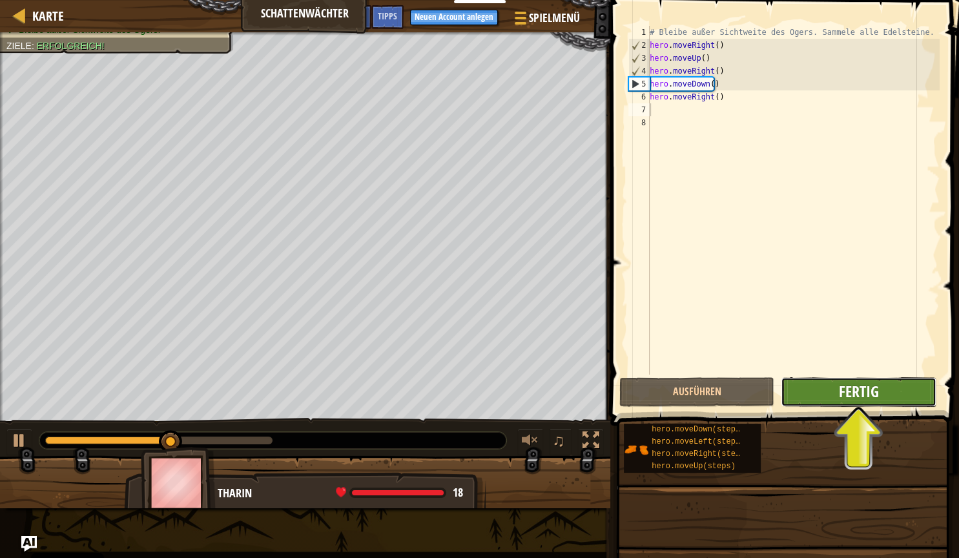
click at [851, 394] on span "Fertig" at bounding box center [858, 391] width 40 height 21
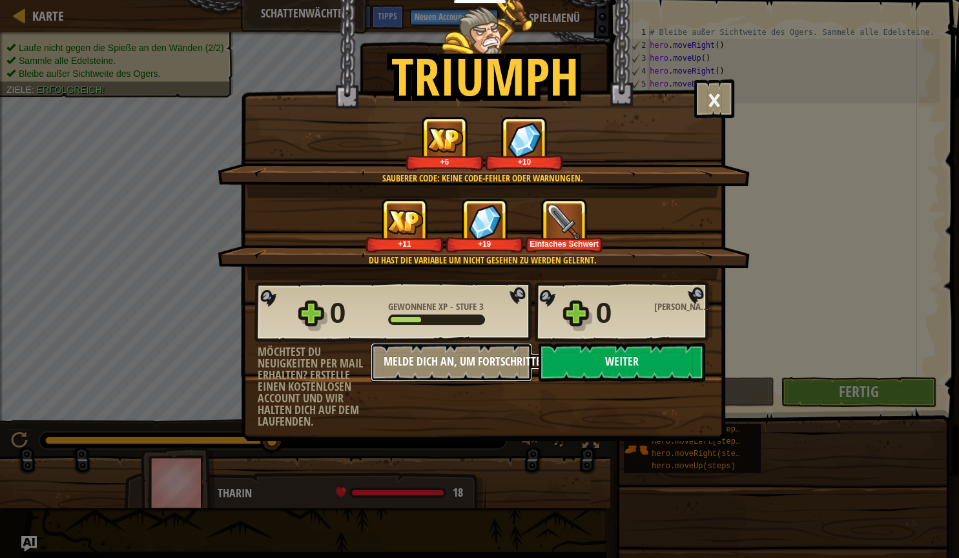
click at [471, 360] on button "Melde dich an, um Fortschritte zu speichern." at bounding box center [451, 362] width 161 height 39
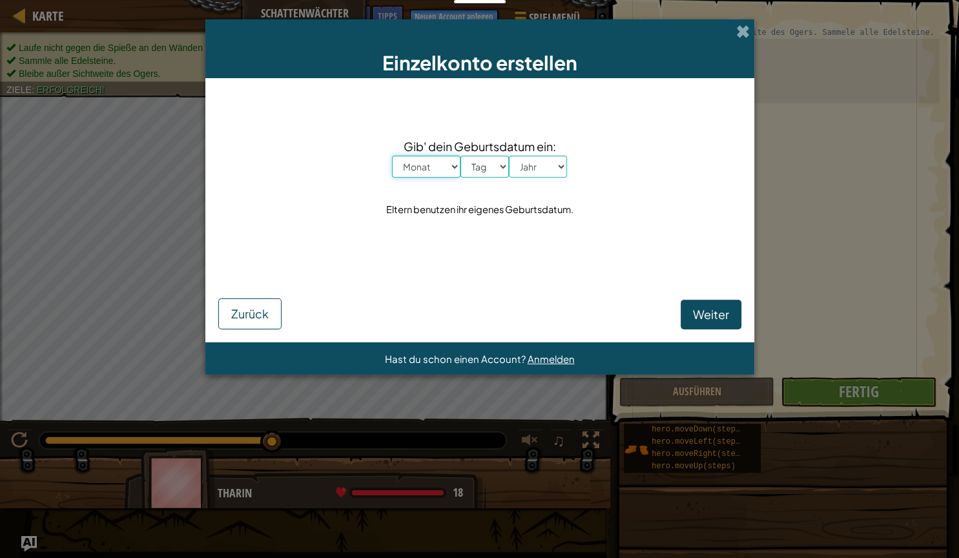
click at [392, 156] on select "Monat Januar Februar [PERSON_NAME] April Mai Juni July August September Oktober…" at bounding box center [426, 167] width 68 height 22
select select "12"
click option "Dezember" at bounding box center [0, 0] width 0 height 0
click at [460, 156] on select "Tag 1 2 3 4 5 6 7 8 9 10 11 12 13 14 15 16 17 18 19 20 21 22 23 24 25 26 27 28 …" at bounding box center [484, 167] width 48 height 22
select select "30"
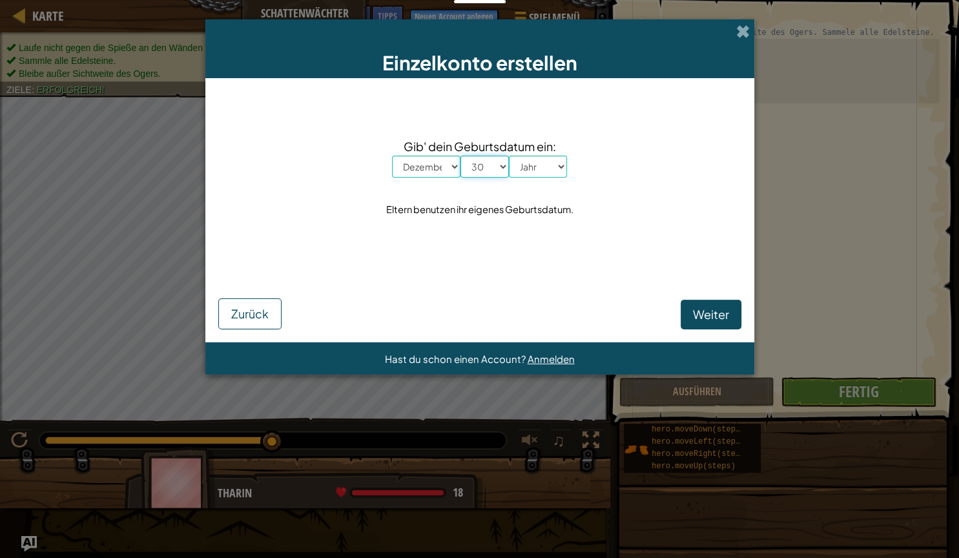
click option "30" at bounding box center [0, 0] width 0 height 0
click at [509, 156] on select "Jahr 2025 2024 2023 2022 2021 2020 2019 2018 2017 2016 2015 2014 2013 2012 2011…" at bounding box center [538, 167] width 58 height 22
select select "2010"
click option "2010" at bounding box center [0, 0] width 0 height 0
click at [697, 315] on span "Weiter" at bounding box center [711, 314] width 36 height 15
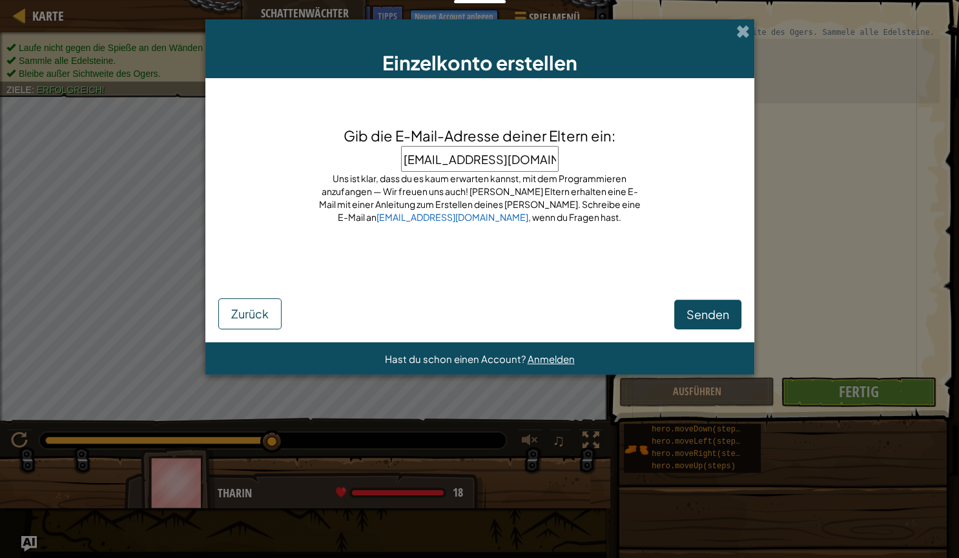
type input "[EMAIL_ADDRESS][DOMAIN_NAME]"
click button "Senden" at bounding box center [707, 315] width 67 height 30
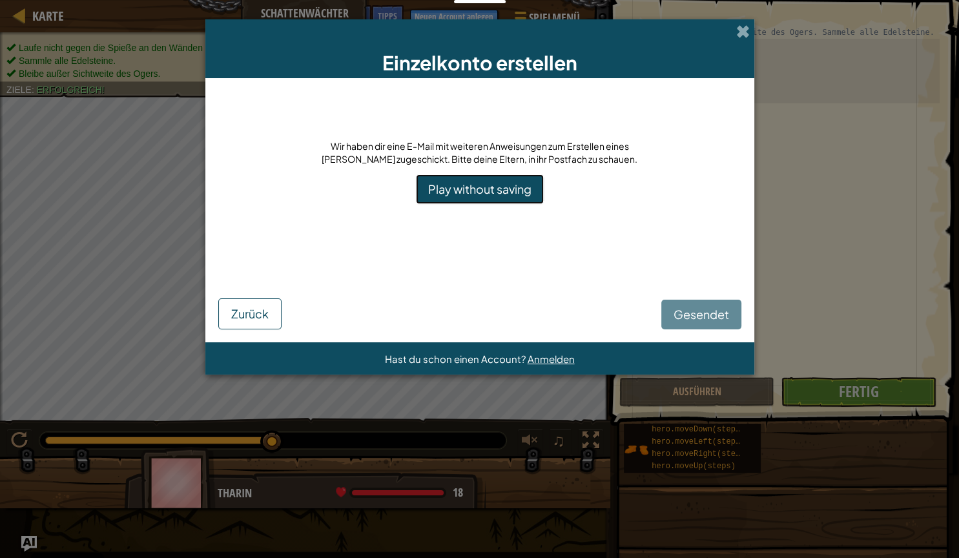
click at [500, 194] on link "Play without saving" at bounding box center [480, 189] width 128 height 30
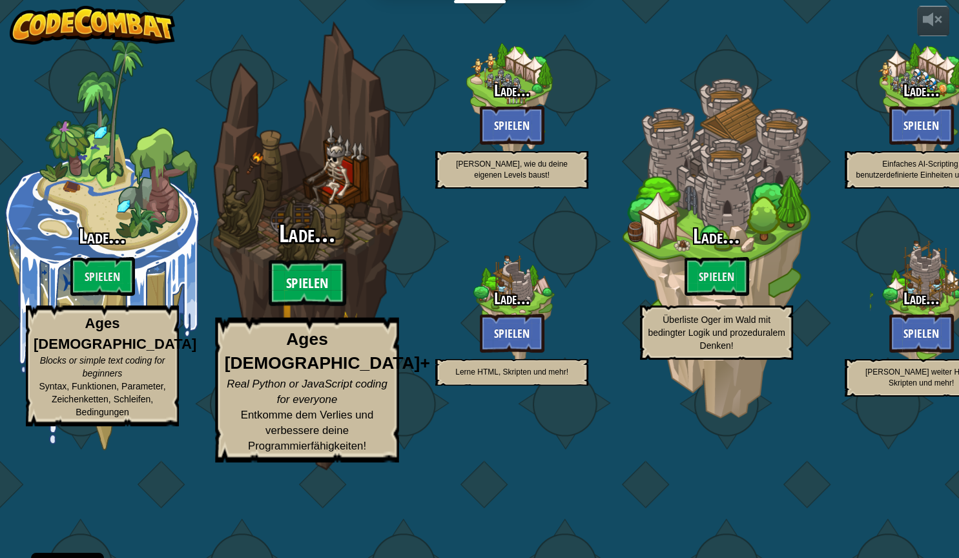
select select "de-DE"
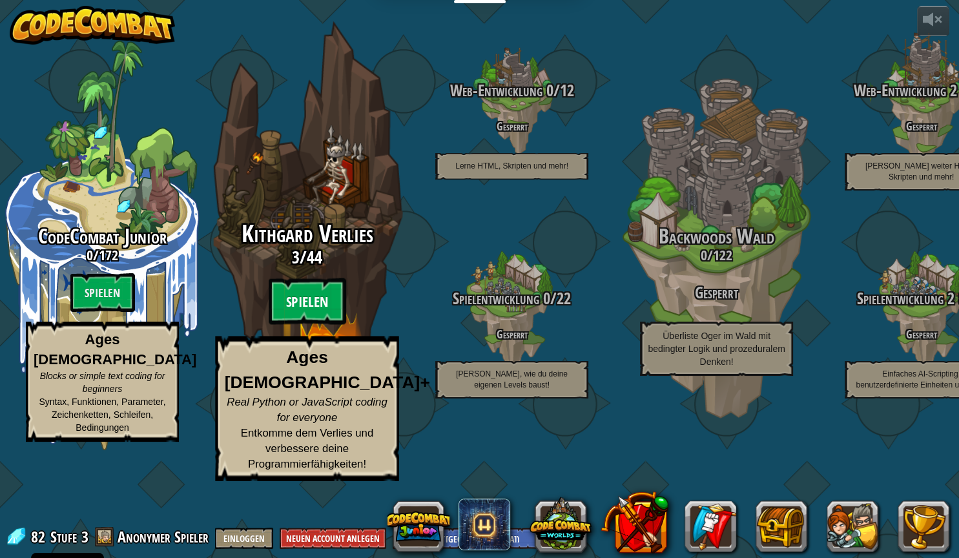
click at [304, 325] on btn "Spielen" at bounding box center [307, 301] width 77 height 46
select select "de-DE"
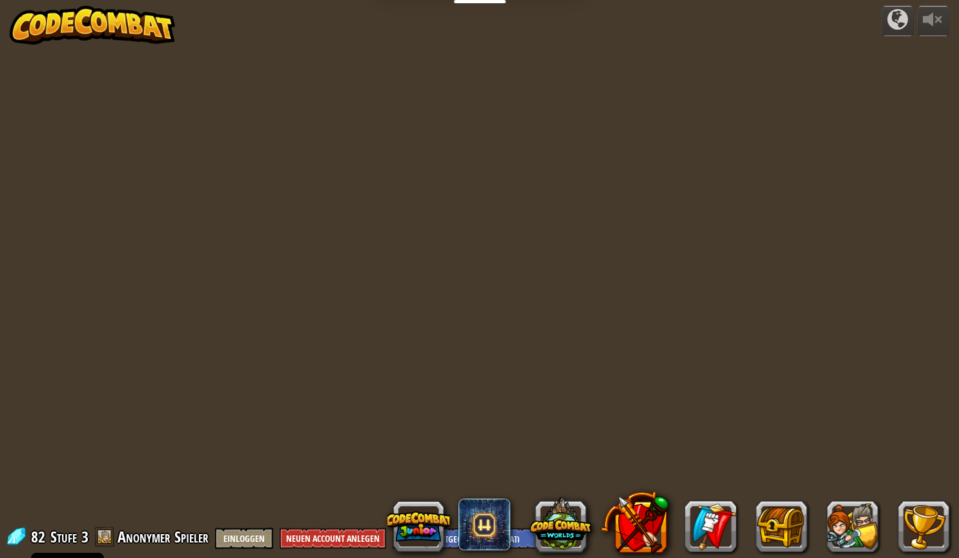
select select "de-DE"
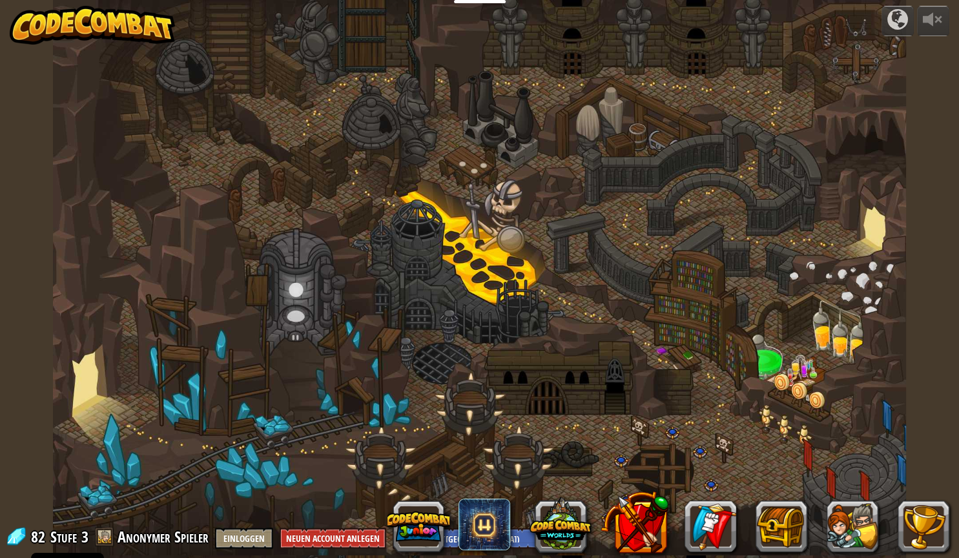
select select "de-DE"
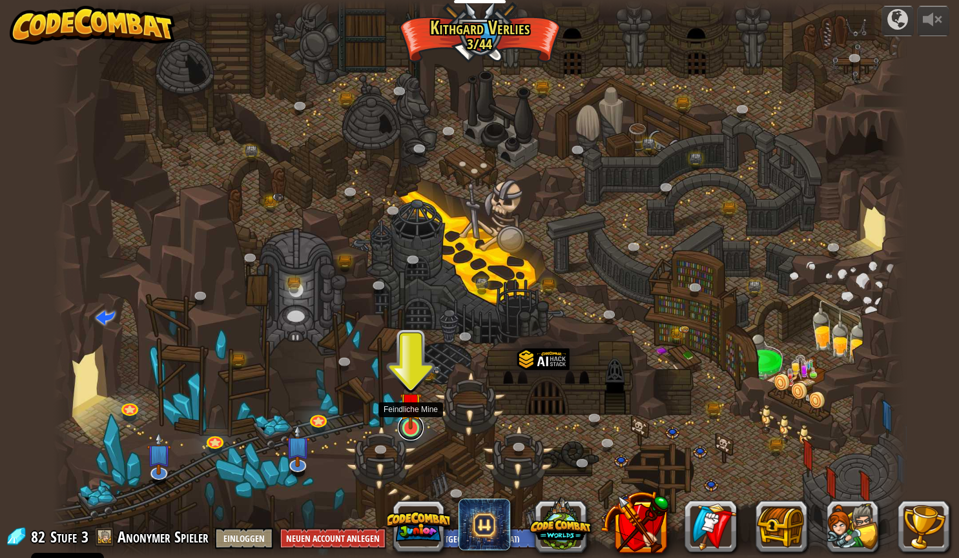
click at [411, 433] on link at bounding box center [411, 428] width 26 height 26
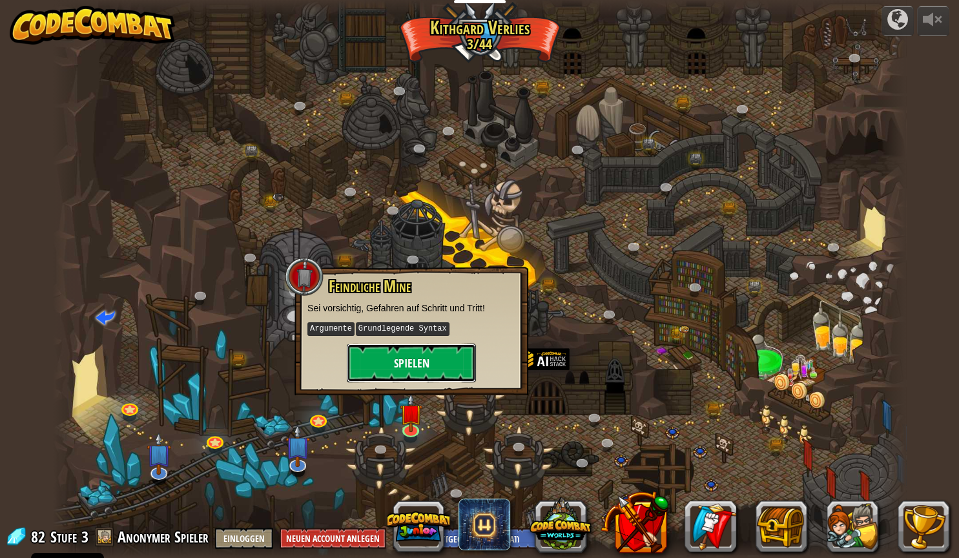
click at [435, 363] on button "Spielen" at bounding box center [411, 363] width 129 height 39
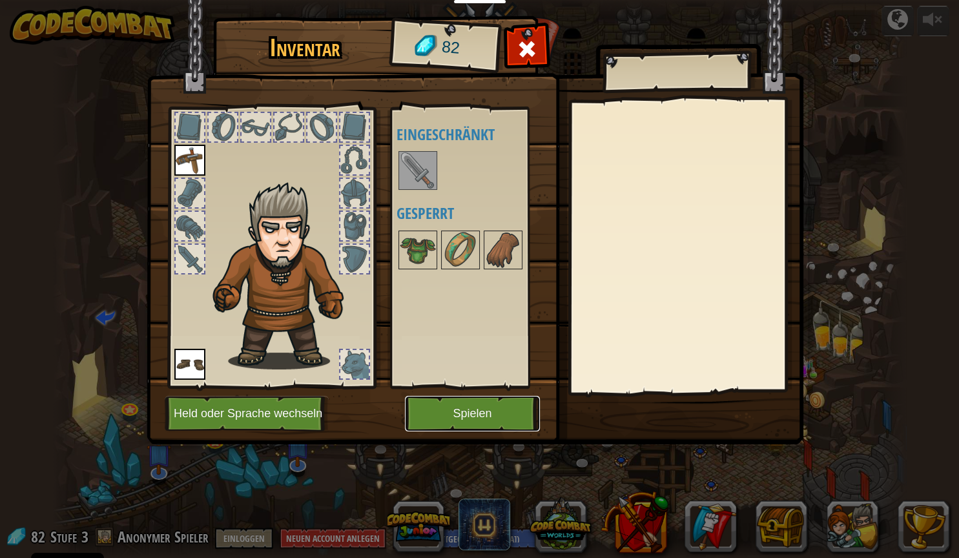
click at [491, 409] on button "Spielen" at bounding box center [472, 414] width 135 height 36
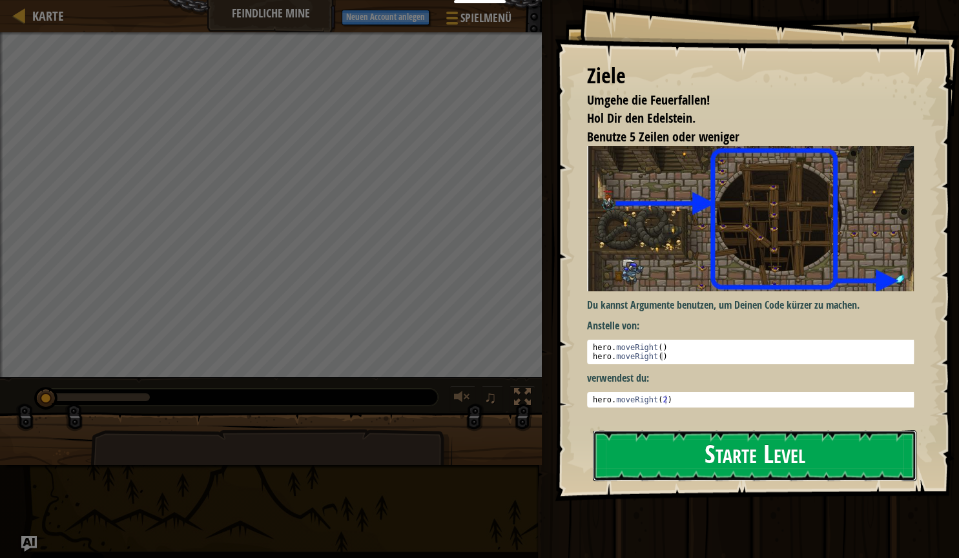
click at [702, 458] on button "Starte Level" at bounding box center [755, 455] width 324 height 51
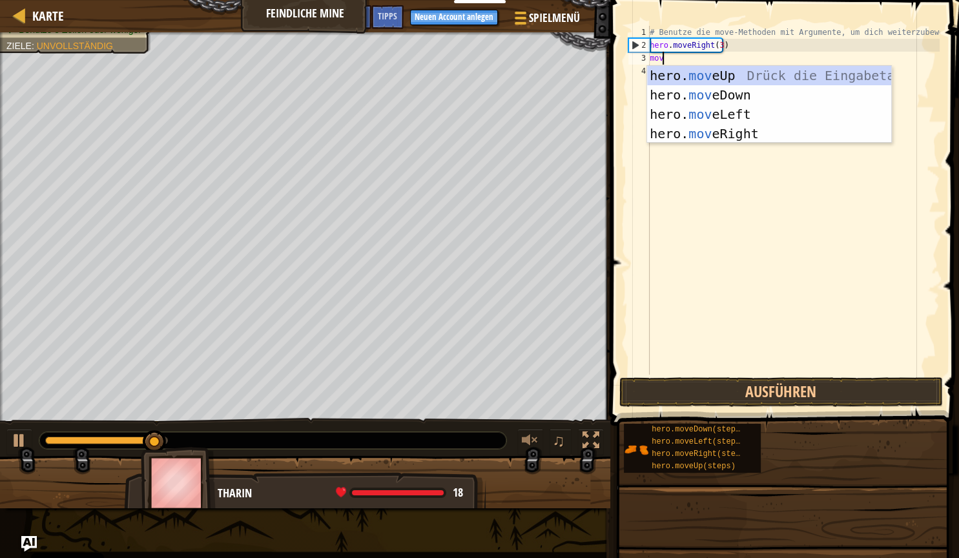
scroll to position [6, 0]
type textarea "move"
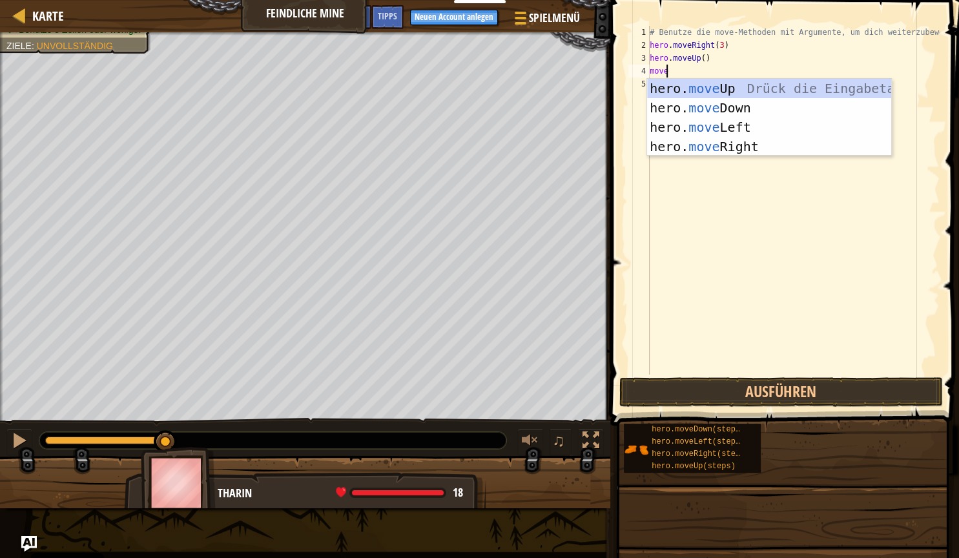
scroll to position [6, 1]
type textarea "mover"
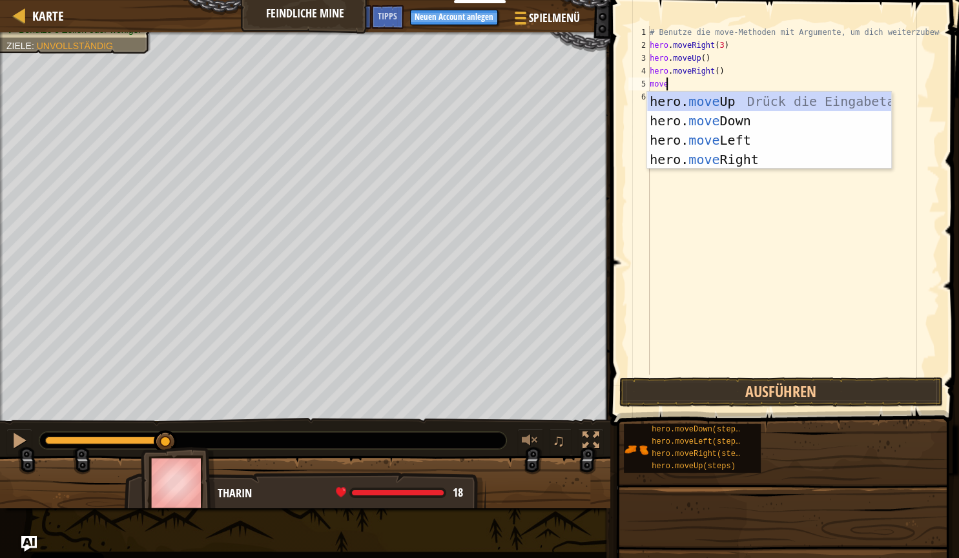
type textarea "moved"
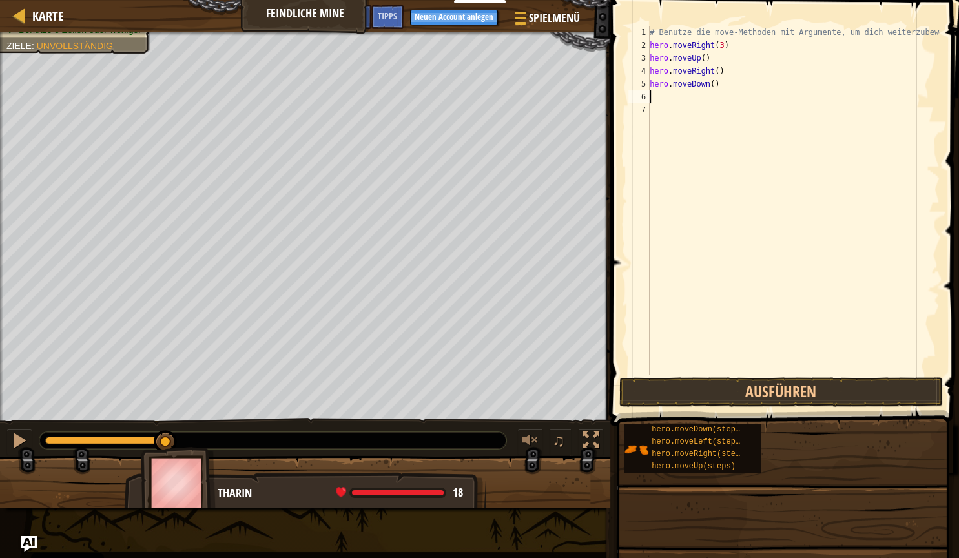
scroll to position [0, 0]
click at [707, 87] on div "# Benutze die move-Methoden mit Argumente, um dich weiterzubewegen hero . moveR…" at bounding box center [793, 213] width 293 height 375
click at [709, 85] on div "# Benutze die move-Methoden mit Argumente, um dich weiterzubewegen hero . moveR…" at bounding box center [793, 213] width 293 height 375
type textarea "hero.moveDown(3)"
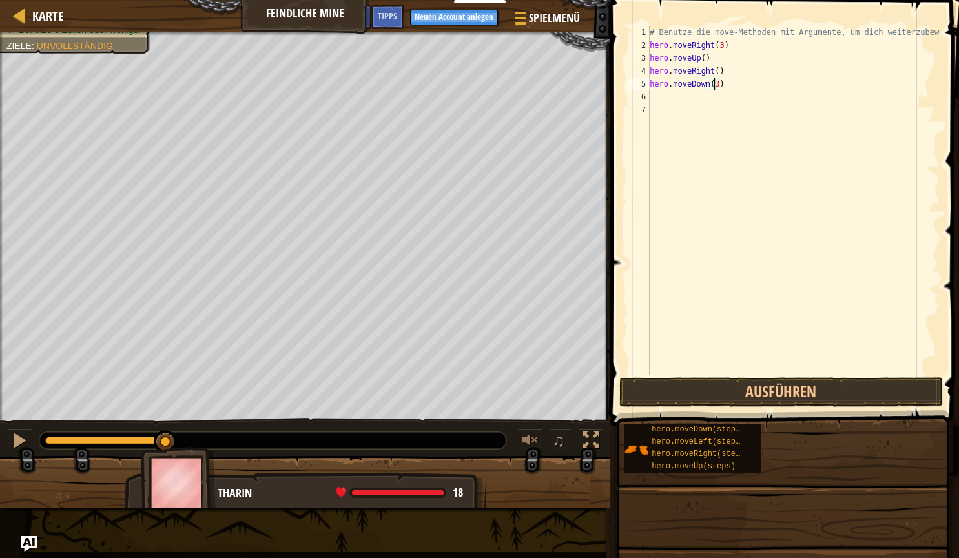
scroll to position [6, 5]
click at [665, 96] on div "# Benutze die move-Methoden mit Argumente, um dich weiterzubewegen hero . moveR…" at bounding box center [793, 213] width 293 height 375
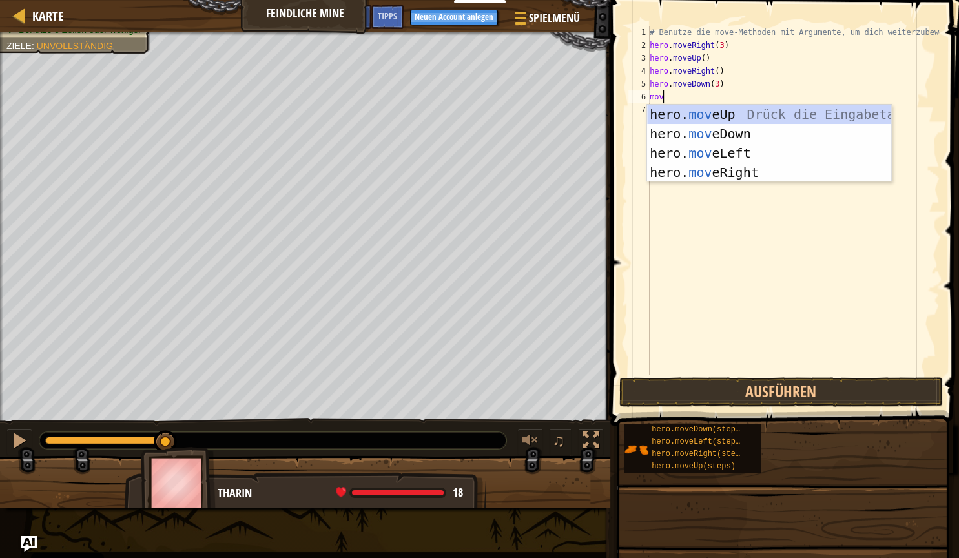
scroll to position [6, 1]
type textarea "mover"
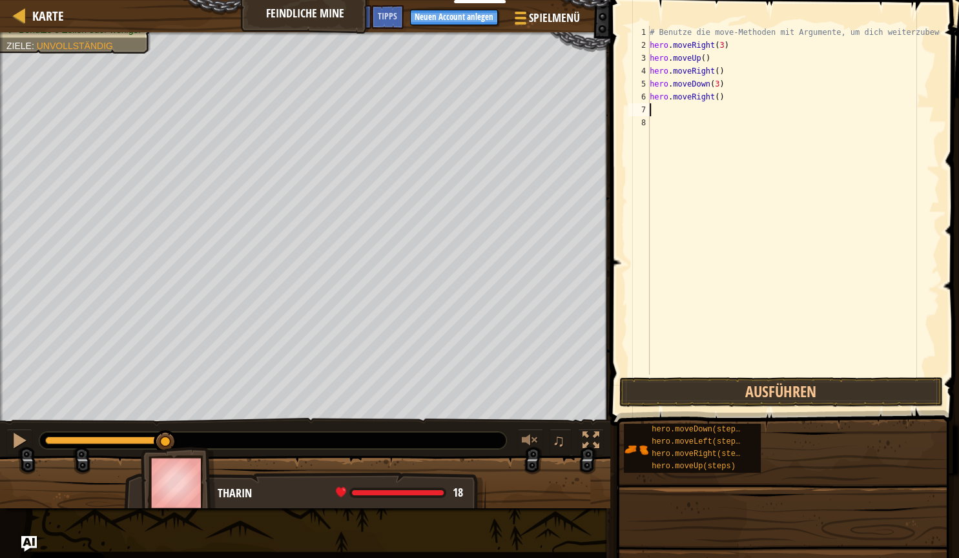
scroll to position [0, 0]
type textarea "hero.moveRight(2)"
click at [815, 373] on div "# Benutze die move-Methoden mit Argumente, um dich weiterzubewegen hero . moveR…" at bounding box center [793, 213] width 293 height 375
click at [815, 381] on button "Ausführen" at bounding box center [781, 392] width 324 height 30
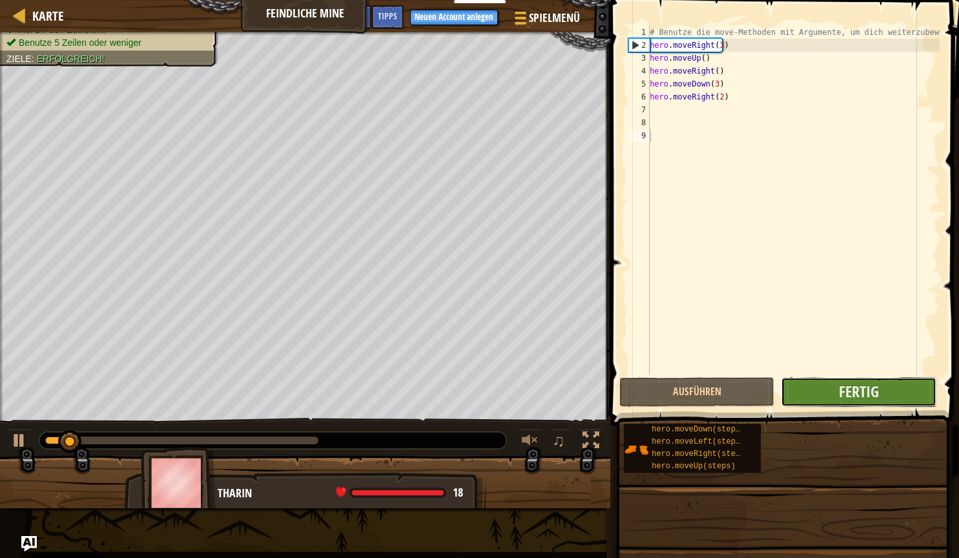
click at [834, 386] on button "Fertig" at bounding box center [858, 392] width 155 height 30
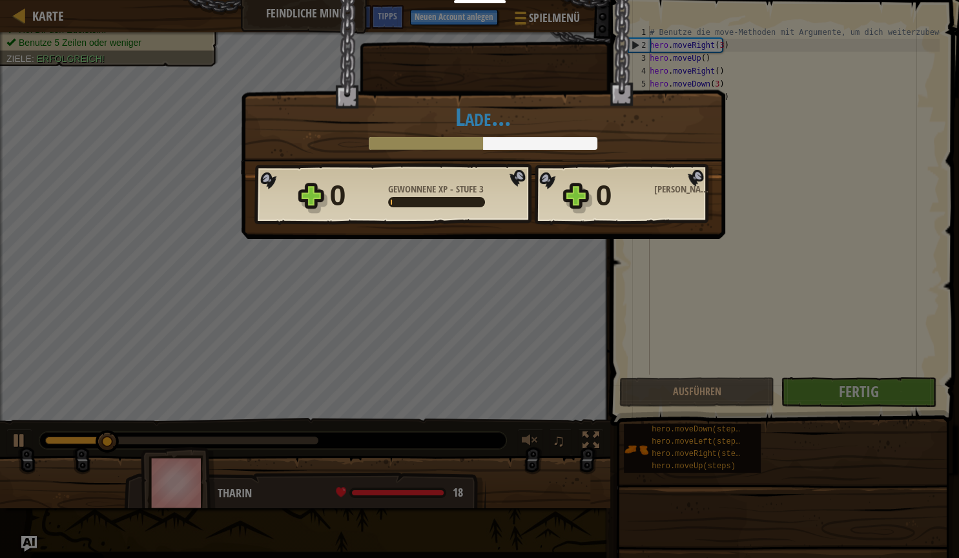
click at [657, 283] on div "Triumph × Schöne Schritte! Spaßfaktor des Levels?: Lade... Reticulating Splines…" at bounding box center [479, 279] width 959 height 558
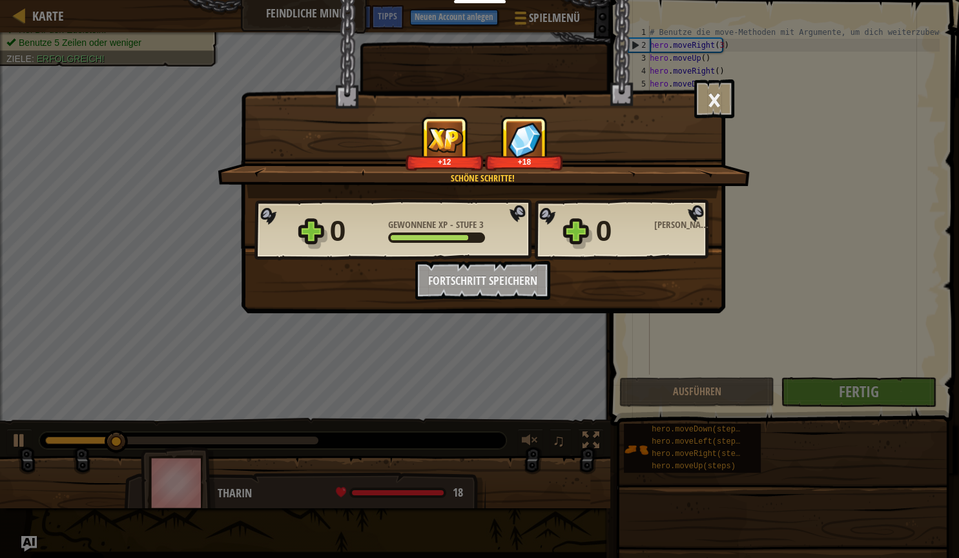
click at [657, 283] on div "0 Gewonnene XP - Stufe 3 0 Gewonnene Edelsteine Möchtest du Neuigkeiten per Mai…" at bounding box center [483, 248] width 483 height 101
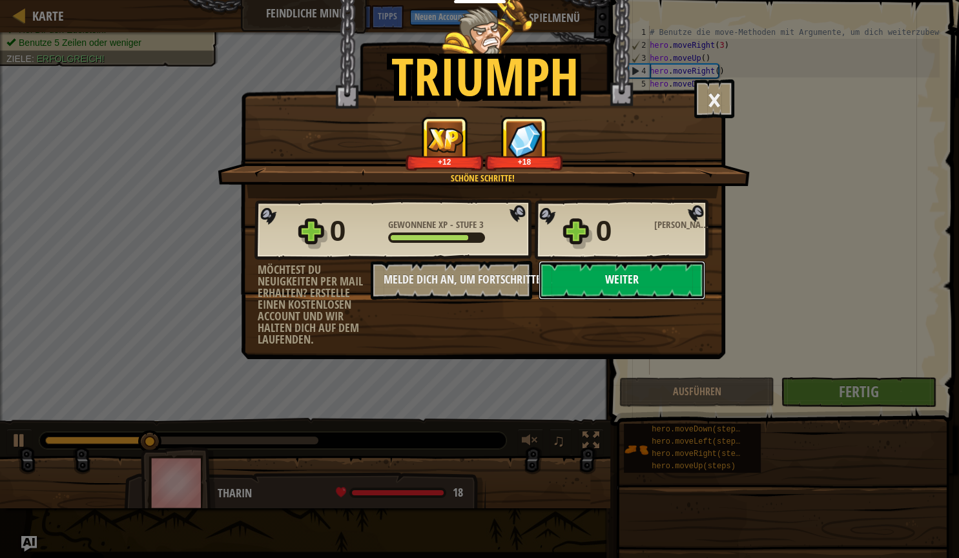
click at [598, 283] on button "Weiter" at bounding box center [622, 280] width 167 height 39
select select "de-DE"
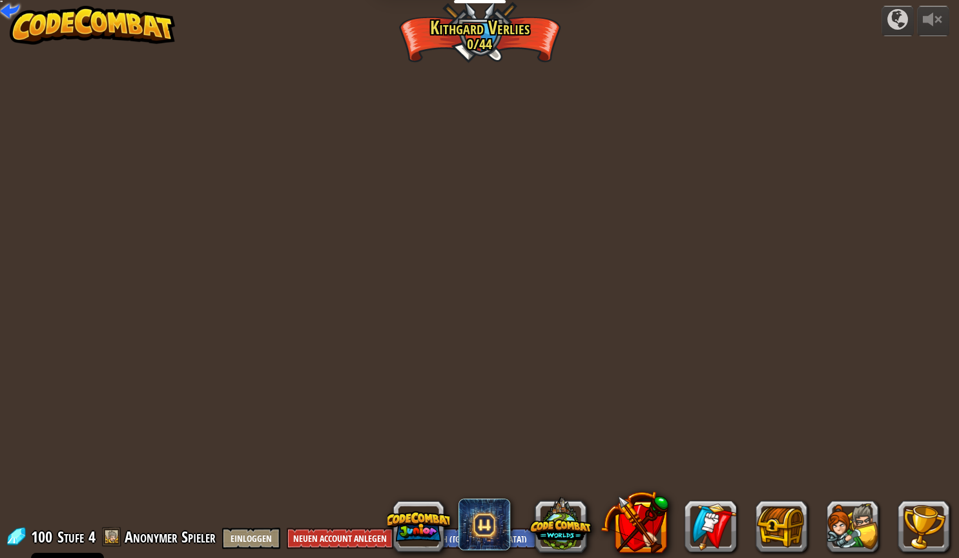
select select "de-DE"
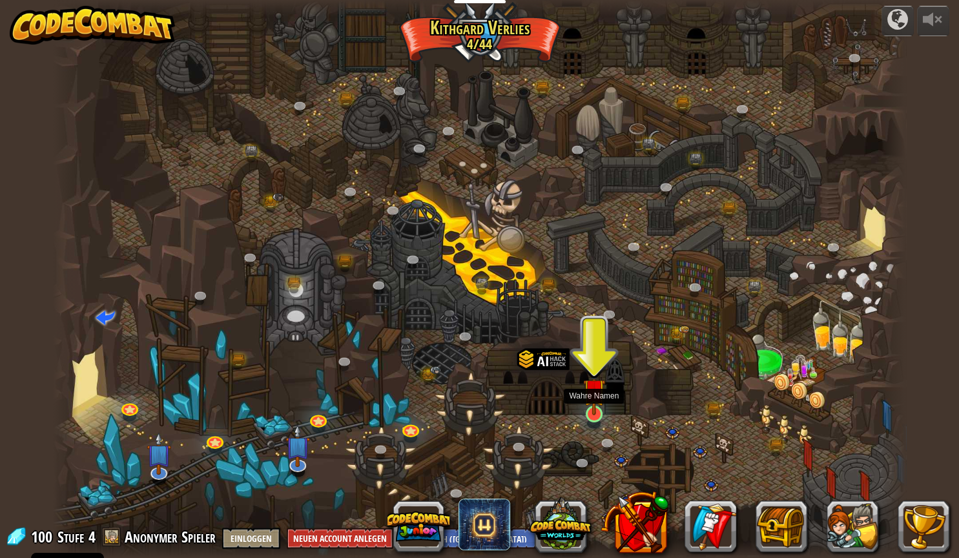
click at [598, 415] on img at bounding box center [594, 390] width 23 height 52
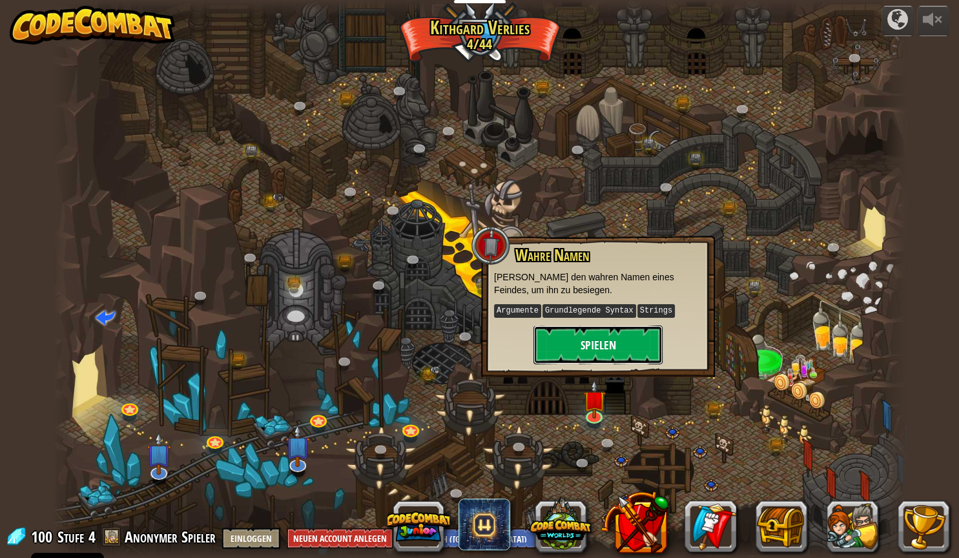
click at [601, 362] on button "Spielen" at bounding box center [597, 344] width 129 height 39
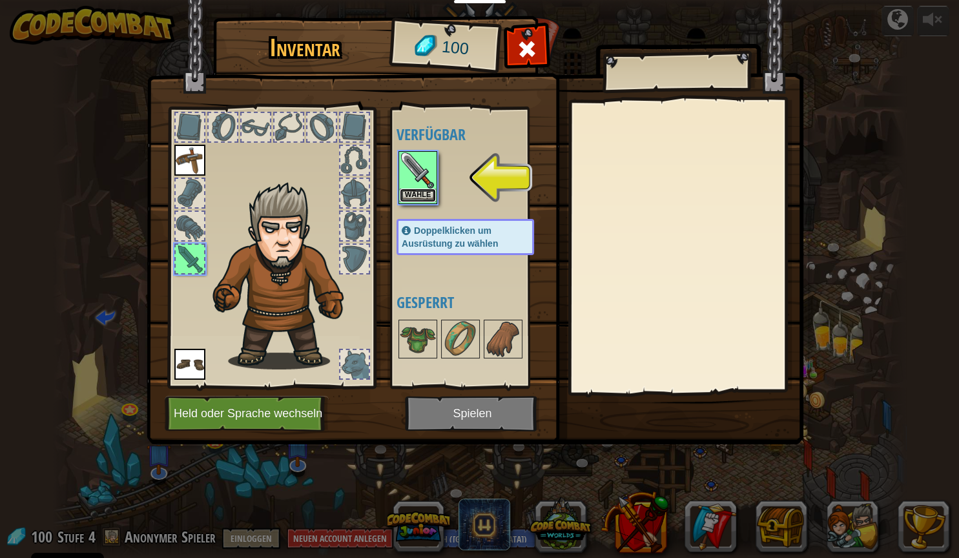
click at [416, 195] on button "Wähle" at bounding box center [418, 196] width 36 height 14
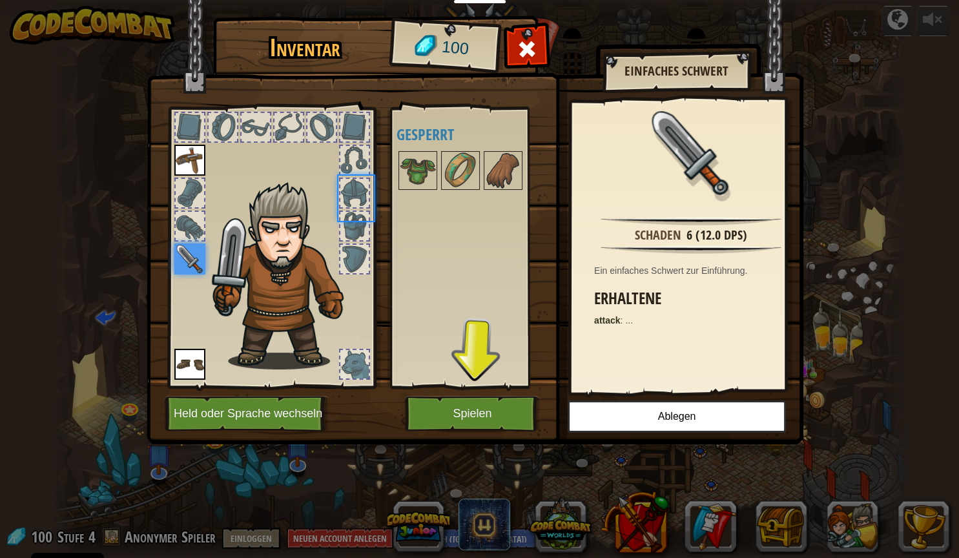
click at [417, 195] on div "Verfügbar Wähle Wähle Wähle Doppelklicken um Ausrüstung zu wählen Gesperrt" at bounding box center [478, 247] width 163 height 269
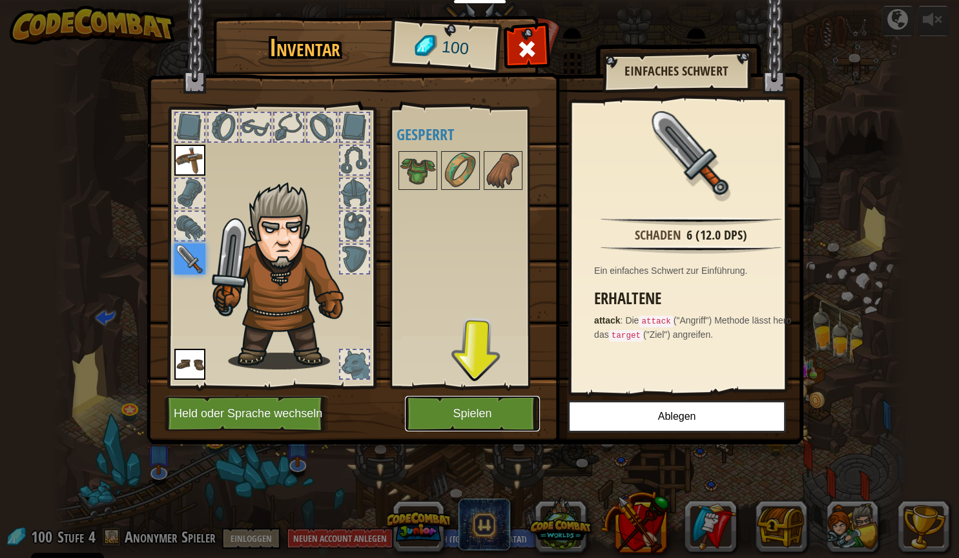
click at [502, 417] on button "Spielen" at bounding box center [472, 414] width 135 height 36
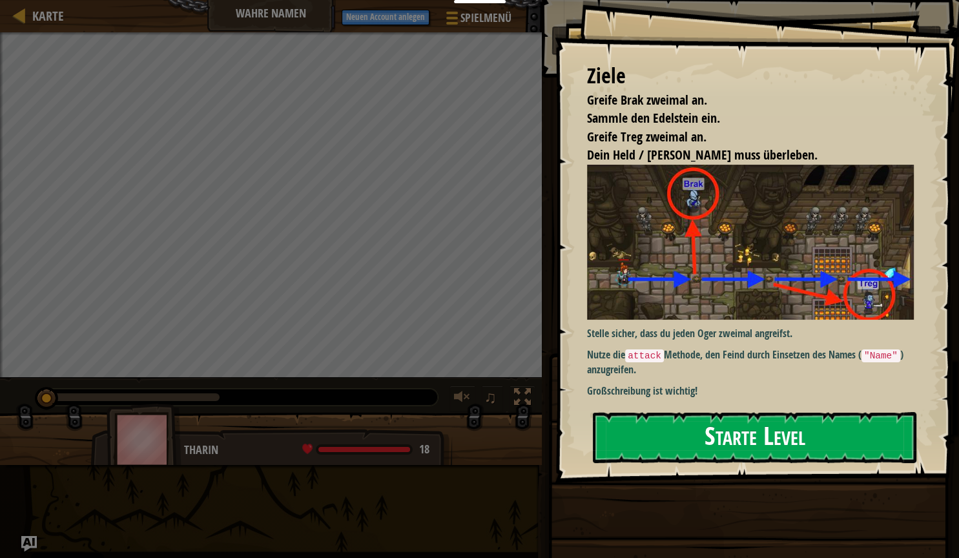
click at [664, 420] on button "Starte Level" at bounding box center [755, 437] width 324 height 51
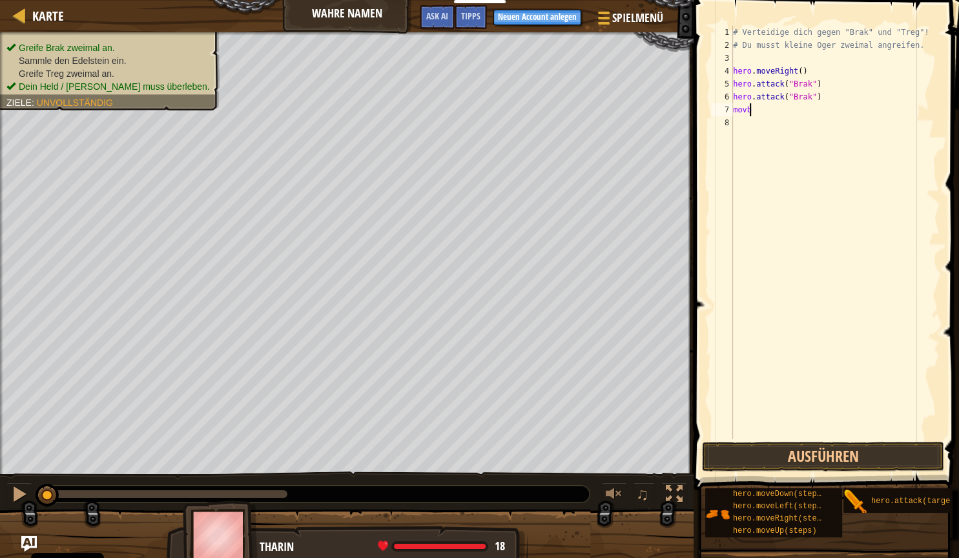
scroll to position [6, 0]
type textarea "moveright"
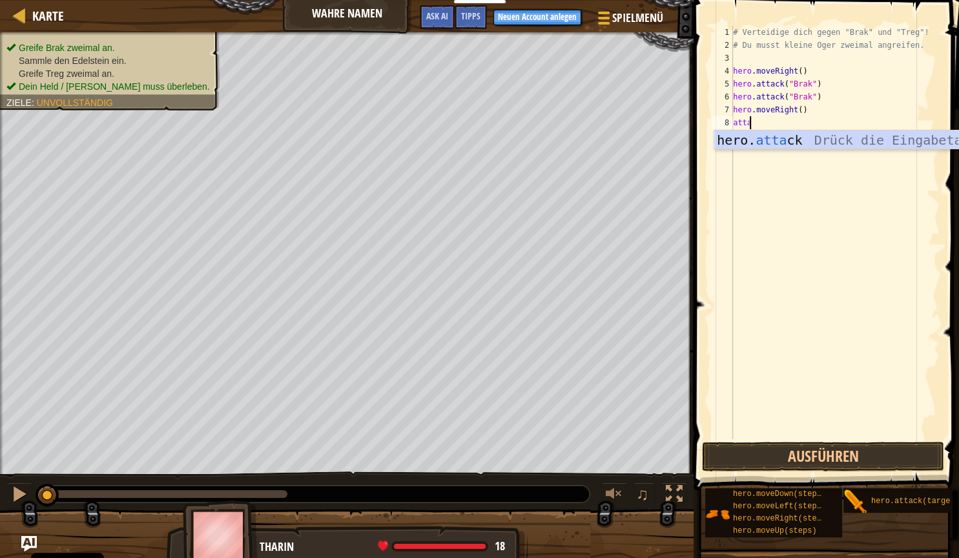
scroll to position [6, 1]
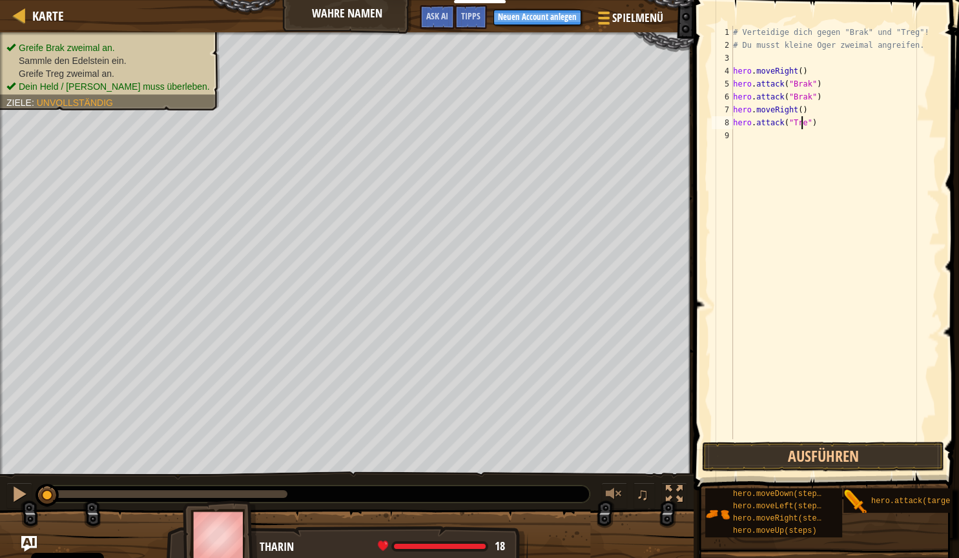
type textarea "hero.attack("Treg")"
click at [799, 236] on div "# Verteidige dich gegen "Brak" und "Treg"! # Du musst kleine Oger zweimal angre…" at bounding box center [834, 245] width 209 height 439
drag, startPoint x: 794, startPoint y: 117, endPoint x: 754, endPoint y: 129, distance: 41.9
drag, startPoint x: 731, startPoint y: 123, endPoint x: 775, endPoint y: 127, distance: 44.1
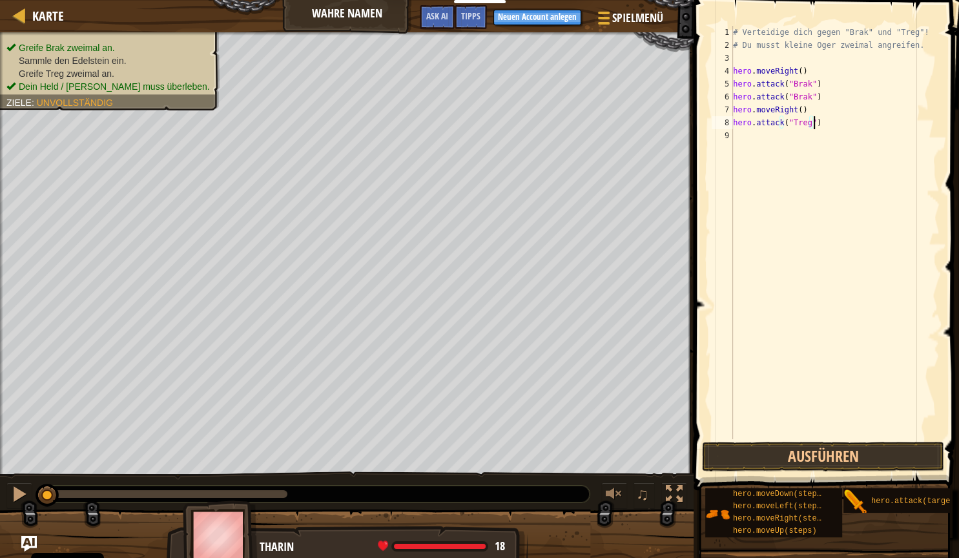
click at [821, 121] on div "# Verteidige dich gegen "Brak" und "Treg"! # Du musst kleine Oger zweimal angre…" at bounding box center [834, 245] width 209 height 439
drag, startPoint x: 781, startPoint y: 125, endPoint x: 750, endPoint y: 129, distance: 31.8
type textarea "hero.attack(Treg)"
click at [797, 459] on button "Ausführen" at bounding box center [823, 457] width 242 height 30
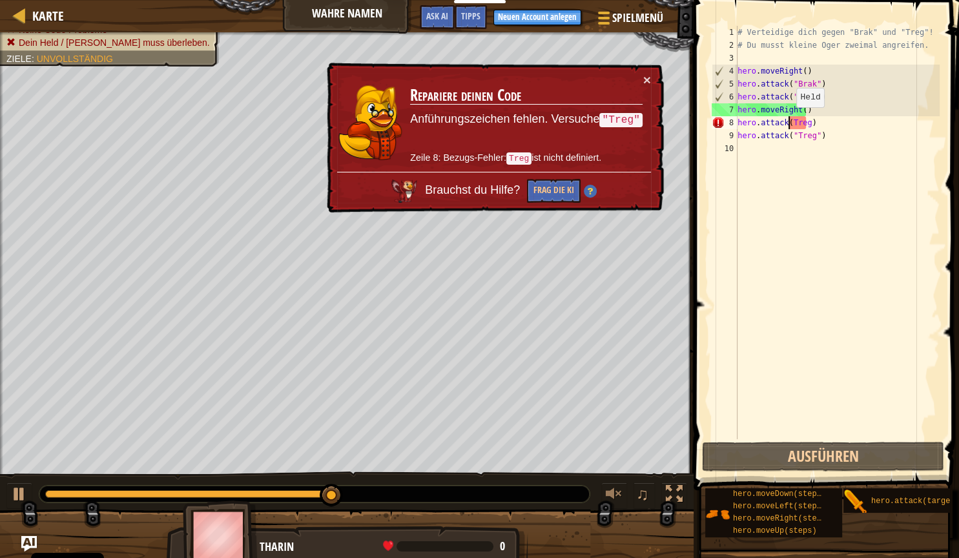
click at [789, 120] on div "# Verteidige dich gegen "Brak" und "Treg"! # Du musst kleine Oger zweimal angre…" at bounding box center [837, 245] width 205 height 439
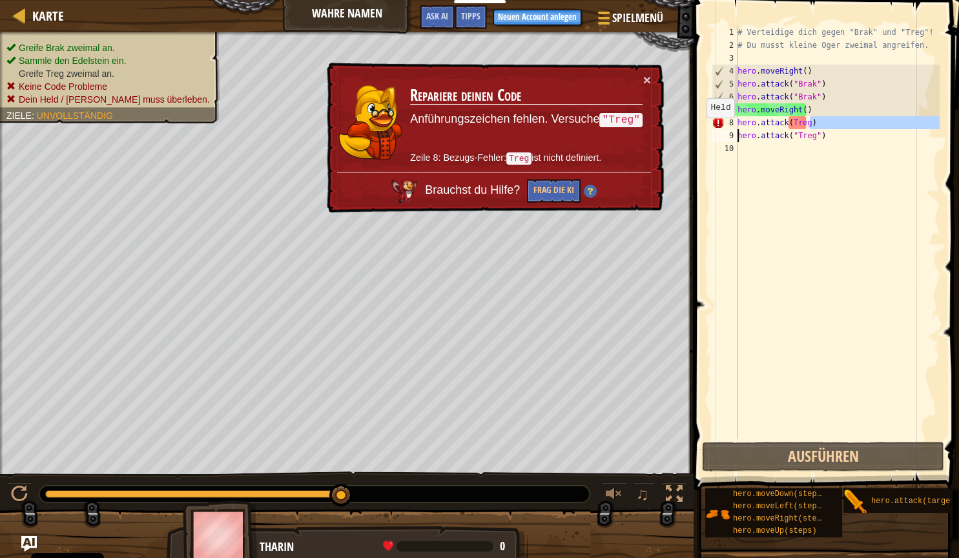
drag, startPoint x: 822, startPoint y: 122, endPoint x: 699, endPoint y: 130, distance: 123.0
click at [735, 130] on div "# Verteidige dich gegen "Brak" und "Treg"! # Du musst kleine Oger zweimal angre…" at bounding box center [837, 232] width 205 height 413
click at [699, 130] on span at bounding box center [828, 227] width 276 height 528
drag, startPoint x: 811, startPoint y: 125, endPoint x: 730, endPoint y: 120, distance: 81.5
click at [735, 120] on div "# Verteidige dich gegen "Brak" und "Treg"! # Du musst kleine Oger zweimal angre…" at bounding box center [837, 232] width 205 height 413
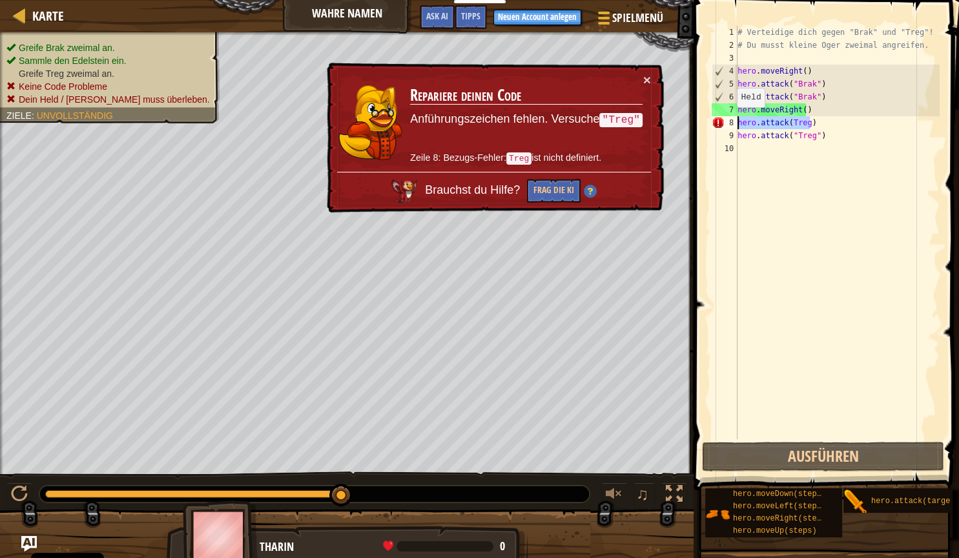
type textarea "hero.attack(Treg)"
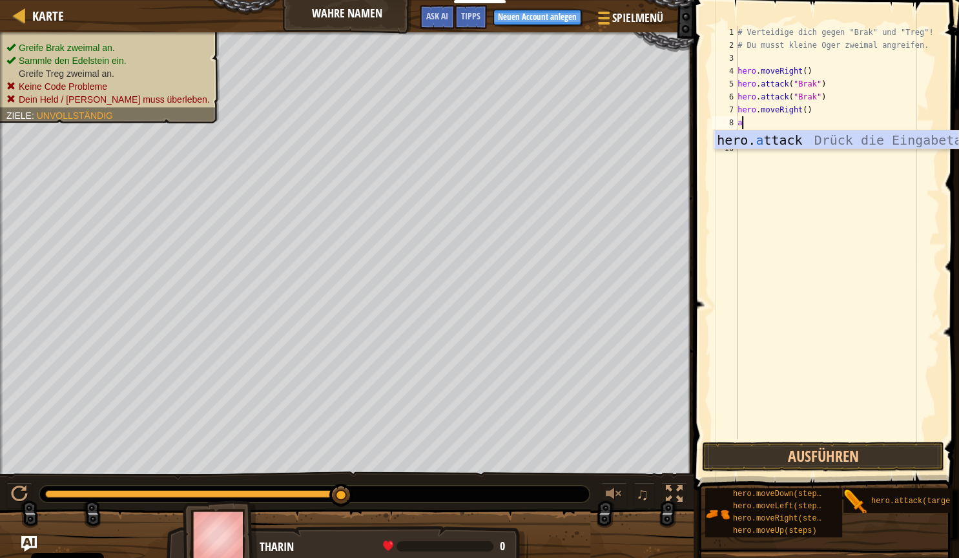
scroll to position [6, 0]
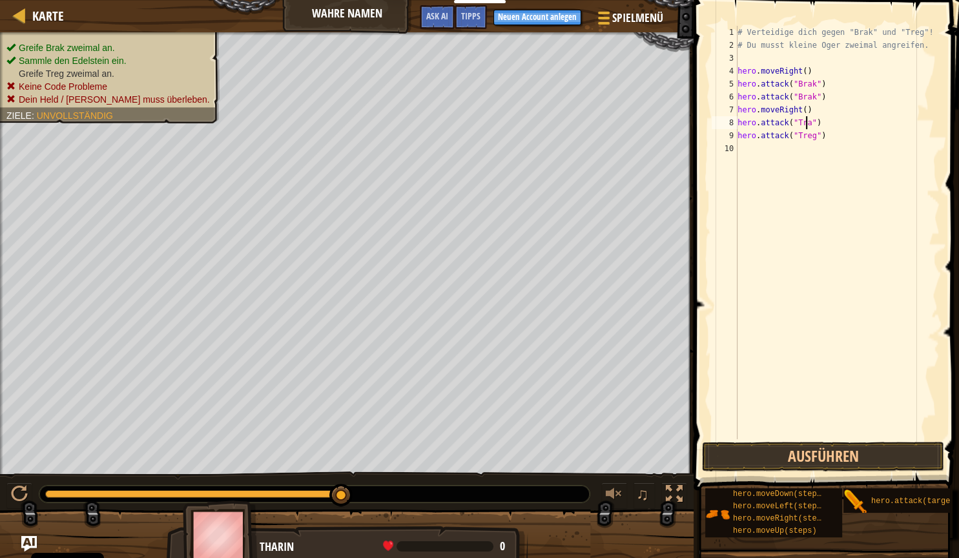
type textarea "hero.attack("Trag")"
click at [872, 457] on button "Ausführen" at bounding box center [823, 457] width 242 height 30
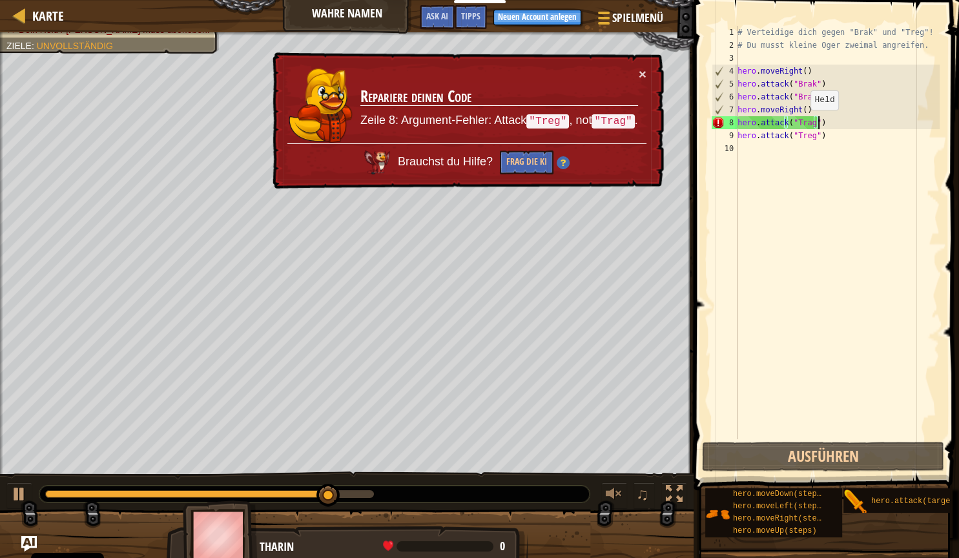
click at [803, 123] on div "# Verteidige dich gegen "Brak" und "Treg"! # Du musst kleine Oger zweimal angre…" at bounding box center [837, 245] width 205 height 439
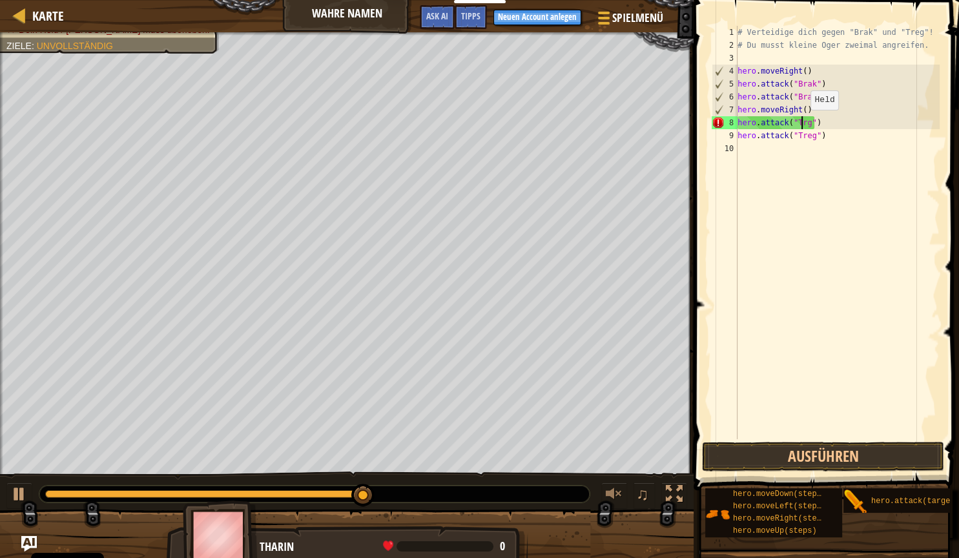
scroll to position [6, 5]
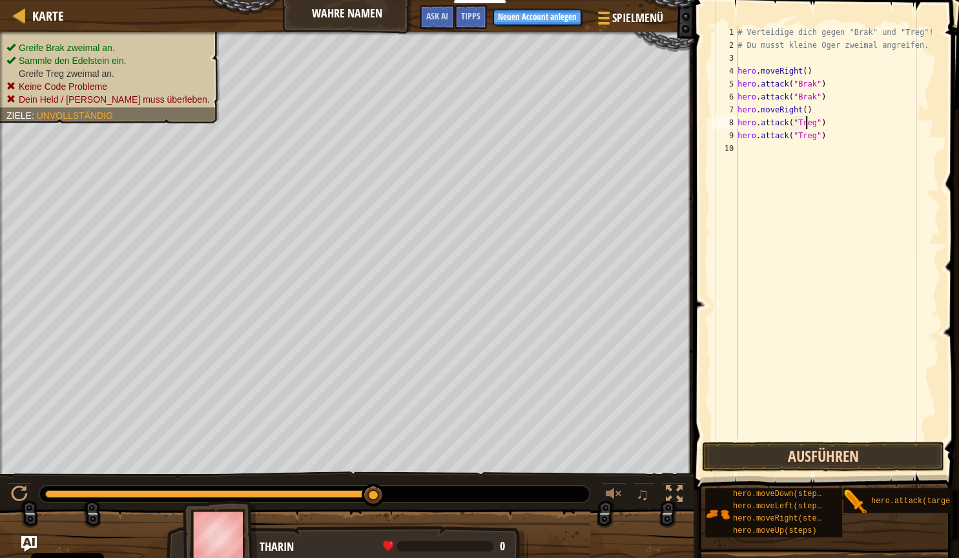
type textarea "hero.attack("Treg")"
click at [813, 459] on button "Ausführen" at bounding box center [823, 457] width 242 height 30
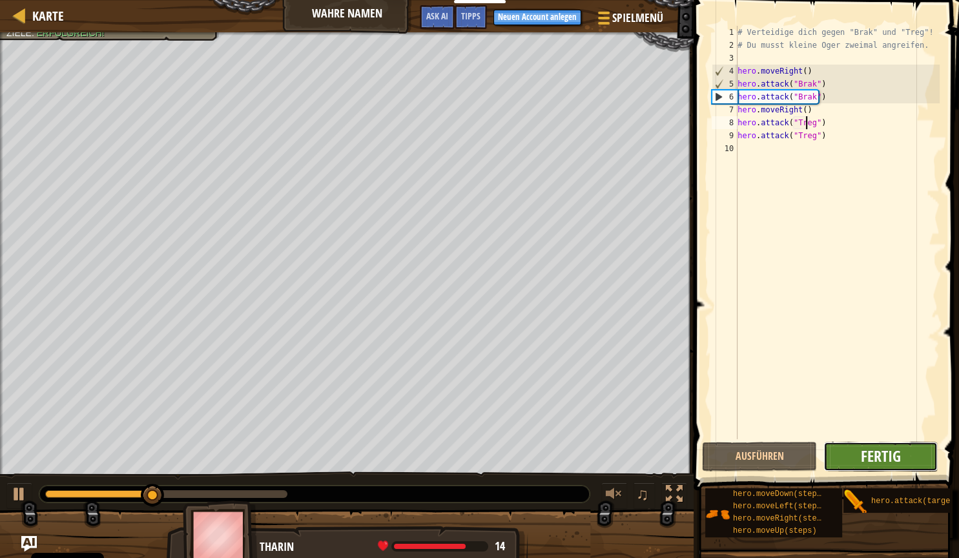
click at [869, 462] on span "Fertig" at bounding box center [880, 456] width 40 height 21
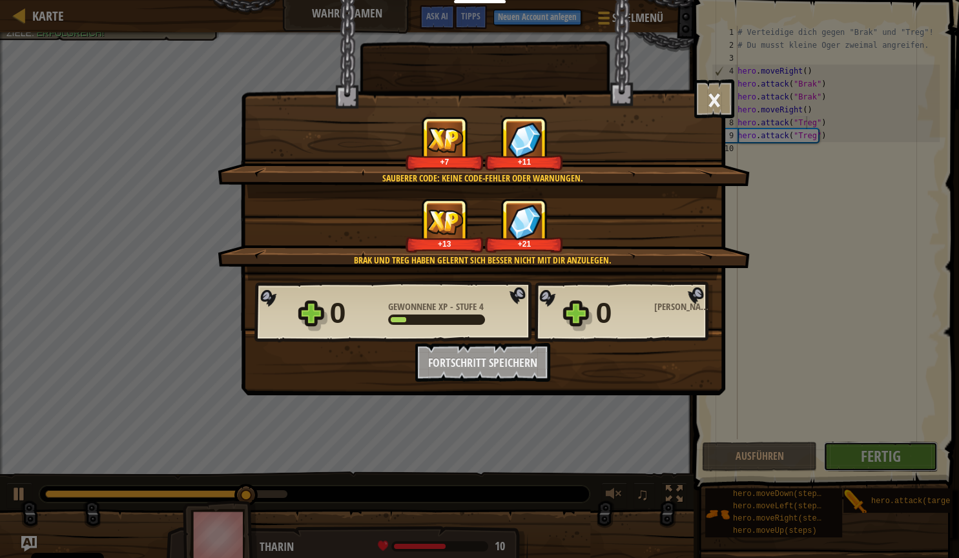
click at [523, 305] on div "0 Gewonnene XP - Stufe 4 0 Gewonnene Edelsteine" at bounding box center [483, 312] width 458 height 62
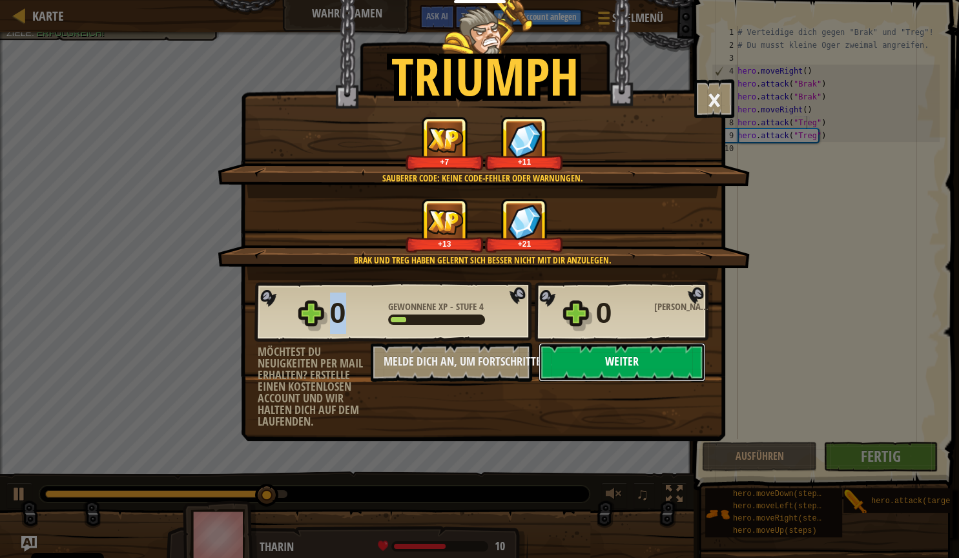
click at [575, 363] on button "Weiter" at bounding box center [622, 362] width 167 height 39
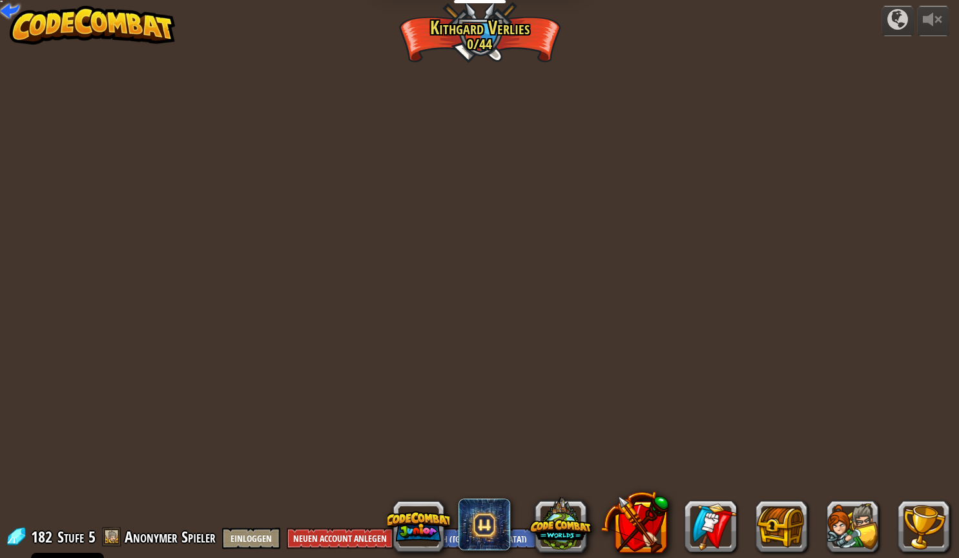
select select "de-DE"
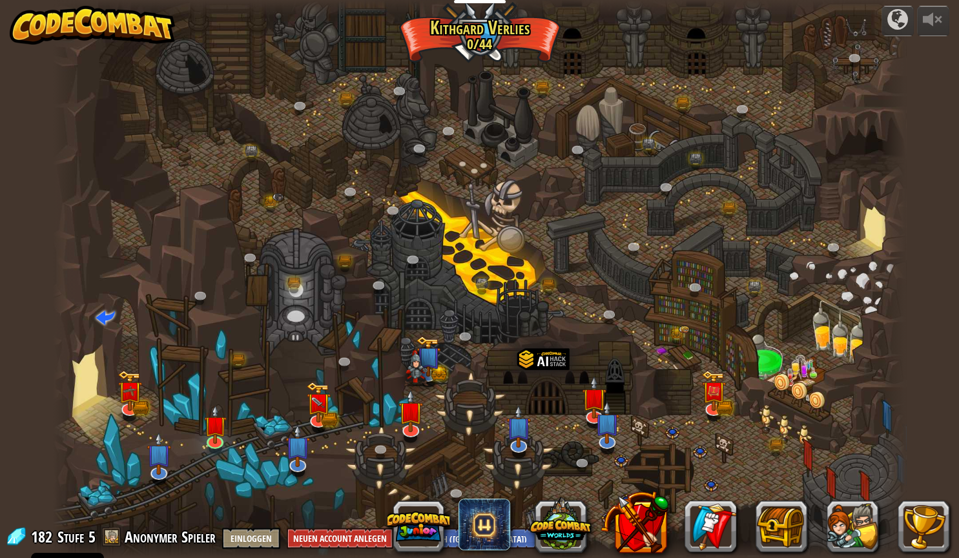
select select "de-DE"
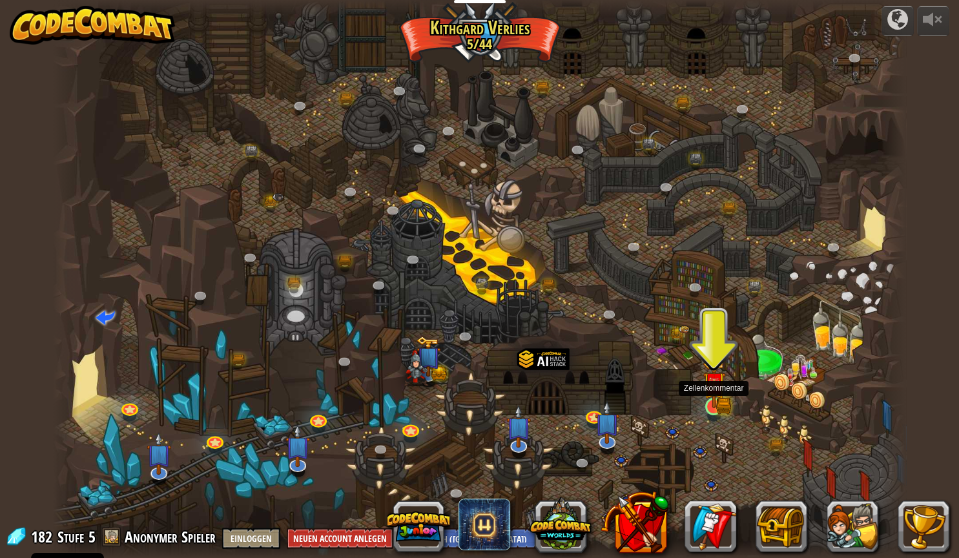
drag, startPoint x: 721, startPoint y: 403, endPoint x: 712, endPoint y: 395, distance: 11.9
click at [720, 403] on img at bounding box center [714, 382] width 23 height 49
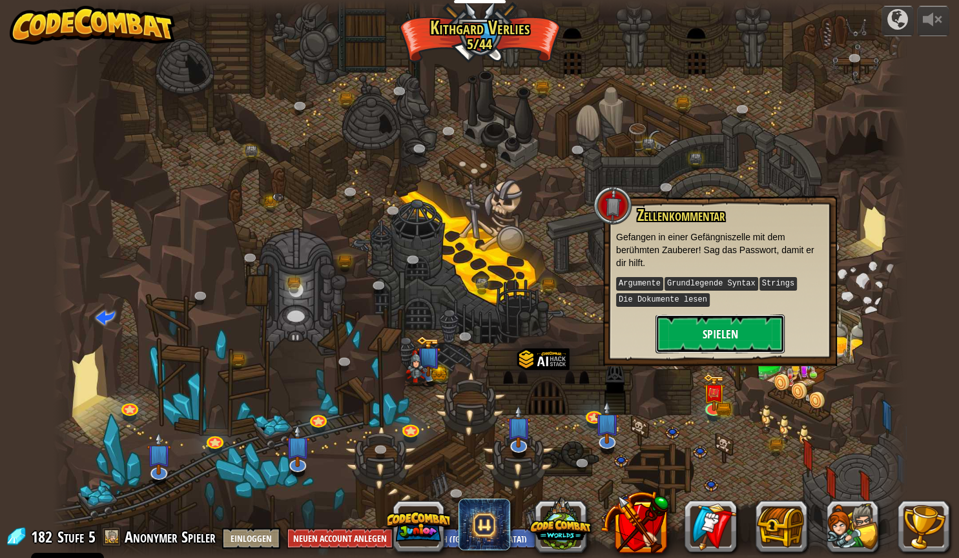
click at [732, 340] on button "Spielen" at bounding box center [719, 334] width 129 height 39
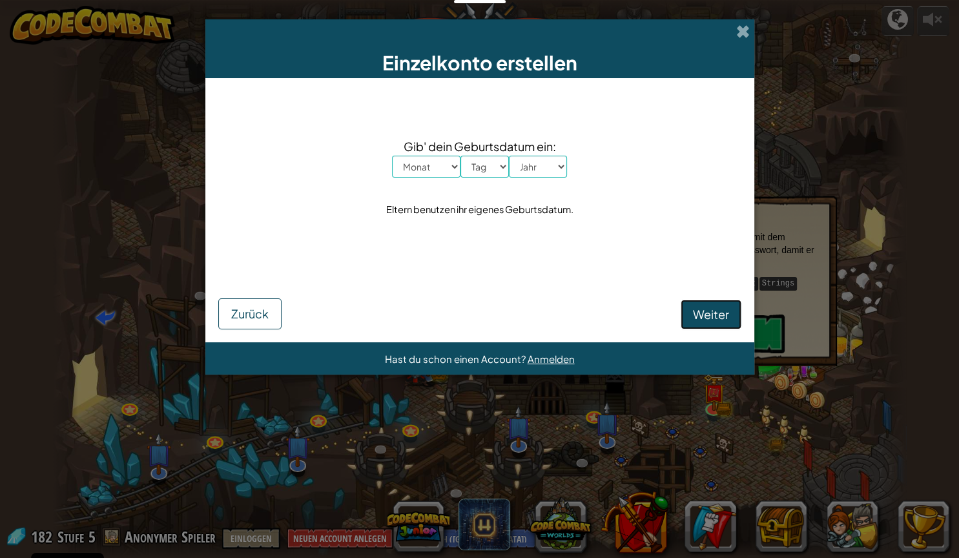
click at [717, 314] on span "Weiter" at bounding box center [711, 314] width 36 height 15
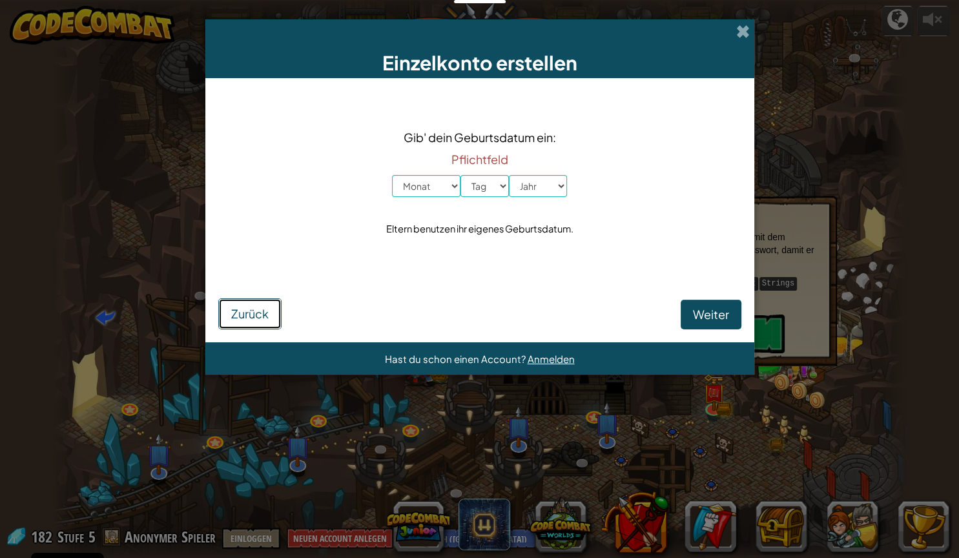
click at [249, 307] on button "Zurück" at bounding box center [249, 313] width 63 height 31
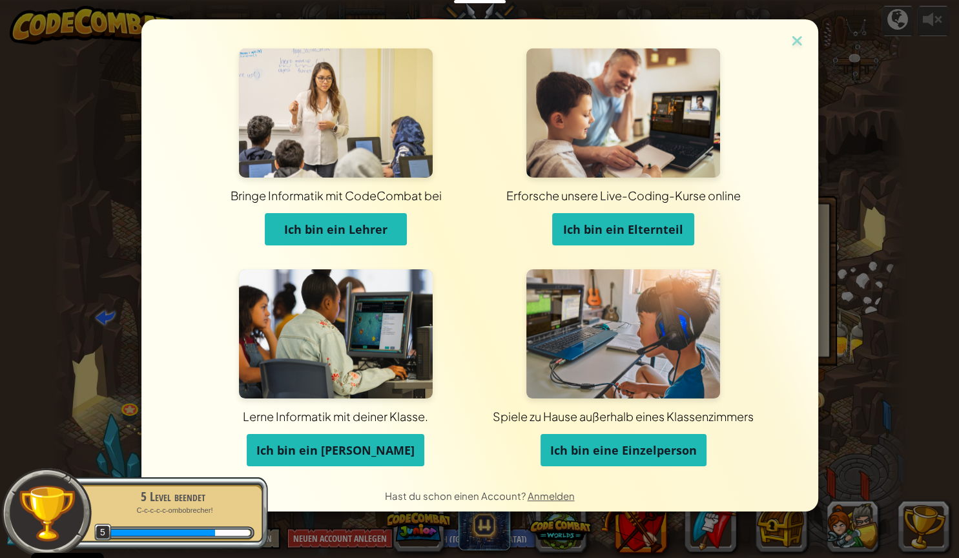
click at [810, 42] on div "Bringe Informatik mit CodeCombat bei Ich bin ein Lehrer Erforsche unsere Live-C…" at bounding box center [479, 249] width 677 height 460
click at [801, 42] on img at bounding box center [797, 41] width 17 height 19
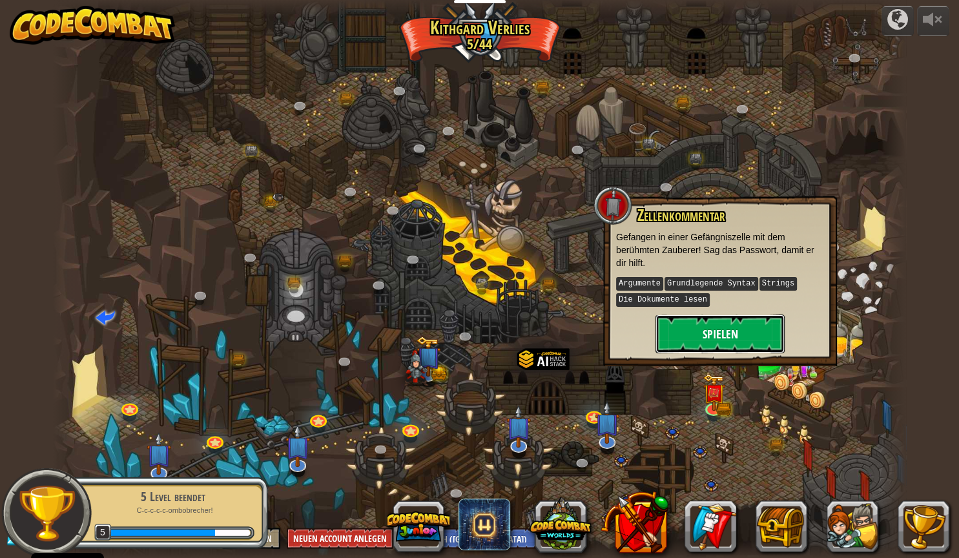
click at [719, 340] on button "Spielen" at bounding box center [719, 334] width 129 height 39
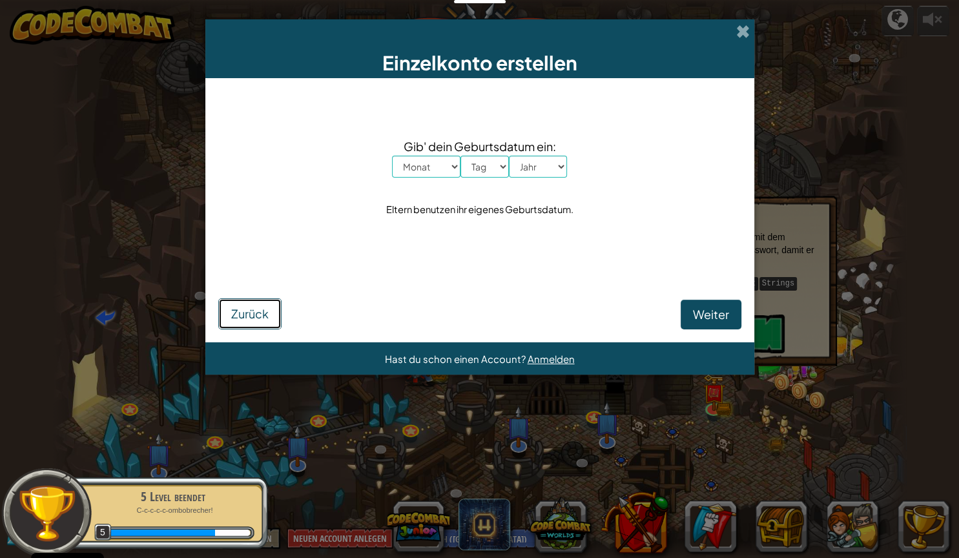
click at [244, 311] on span "Zurück" at bounding box center [249, 313] width 37 height 15
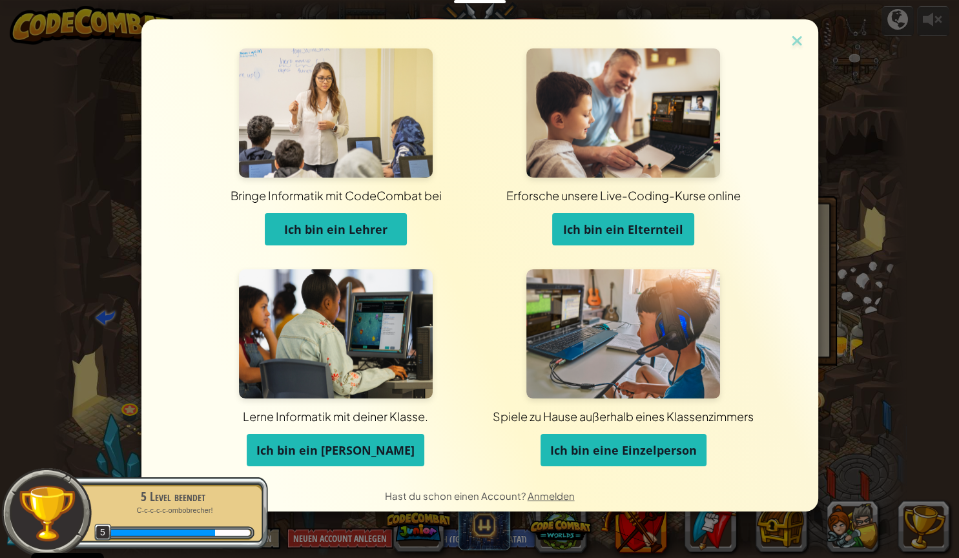
click at [356, 448] on span "Ich bin ein [PERSON_NAME]" at bounding box center [335, 449] width 158 height 15
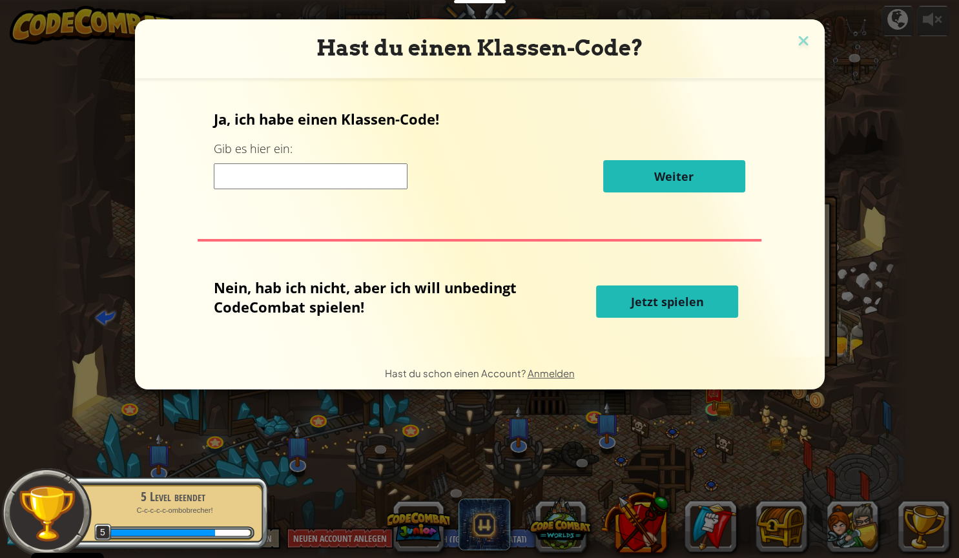
click at [675, 300] on span "Jetzt spielen" at bounding box center [667, 301] width 73 height 15
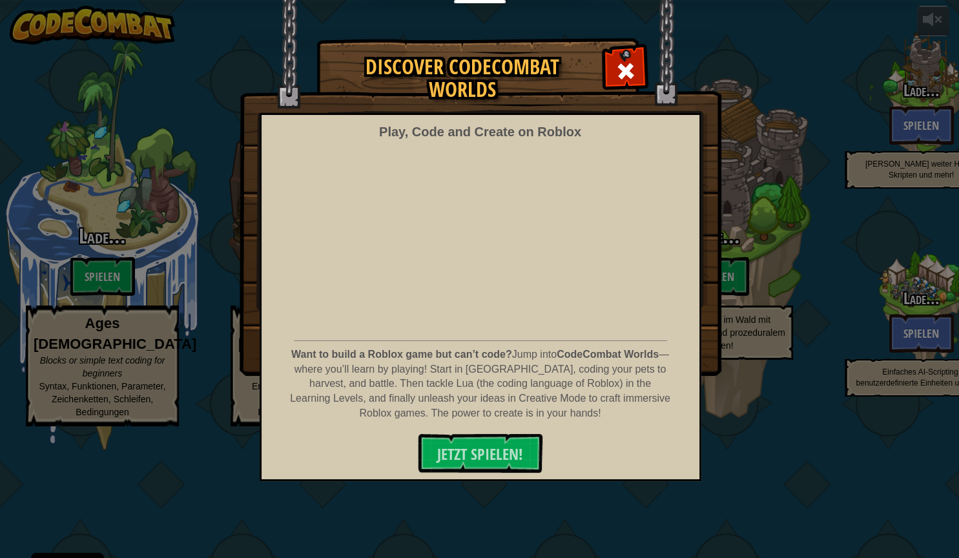
select select "de-DE"
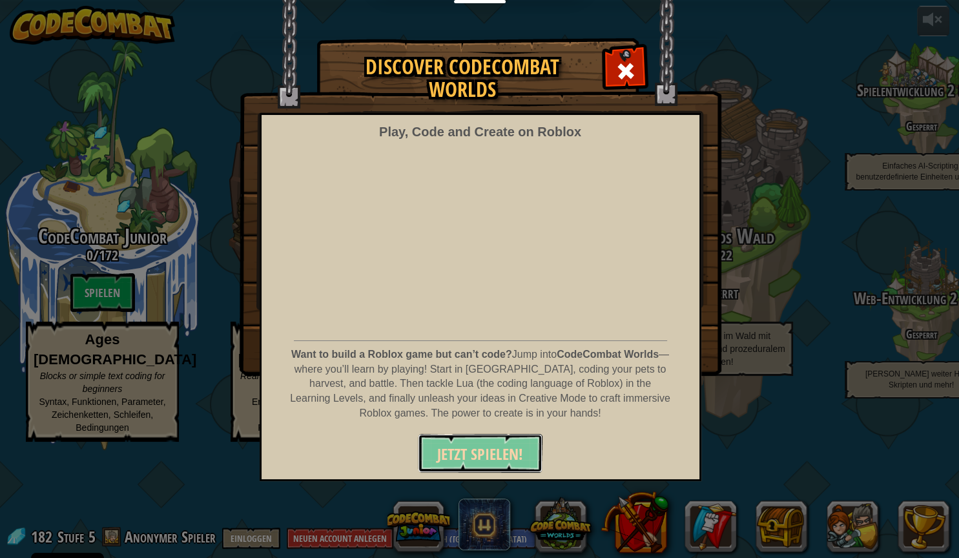
click at [479, 453] on span "JETZT SPIELEN!" at bounding box center [480, 454] width 86 height 21
click at [621, 60] on div at bounding box center [625, 69] width 41 height 41
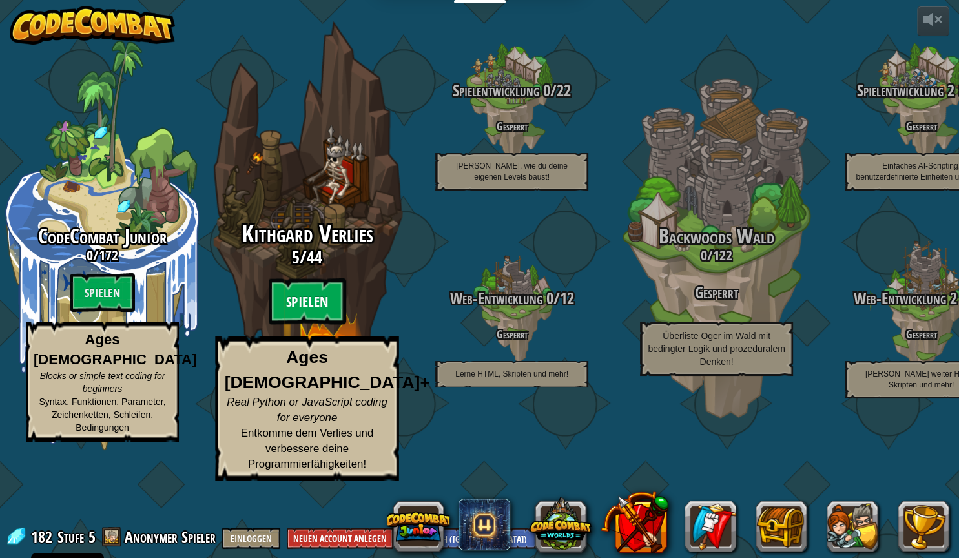
click at [286, 325] on btn "Spielen" at bounding box center [307, 301] width 77 height 46
select select "de-DE"
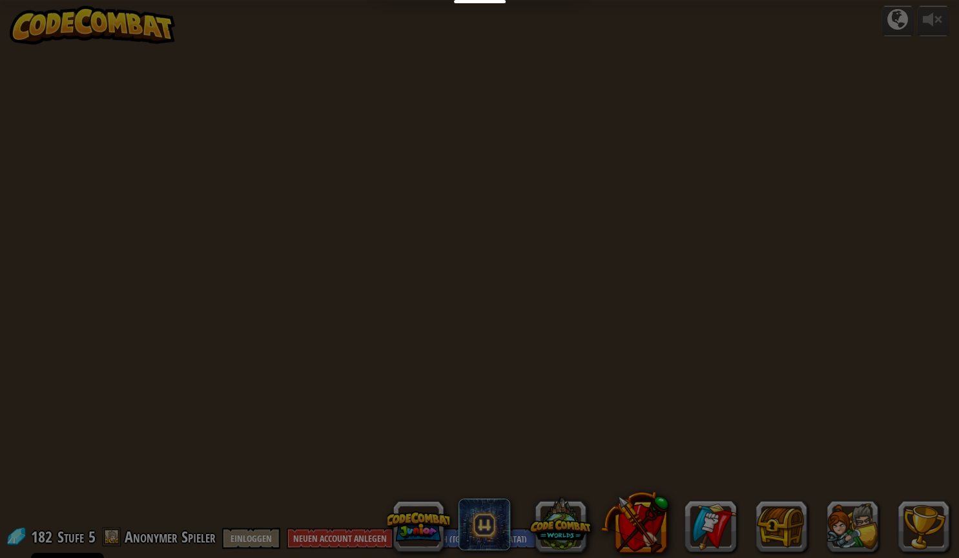
select select "de-DE"
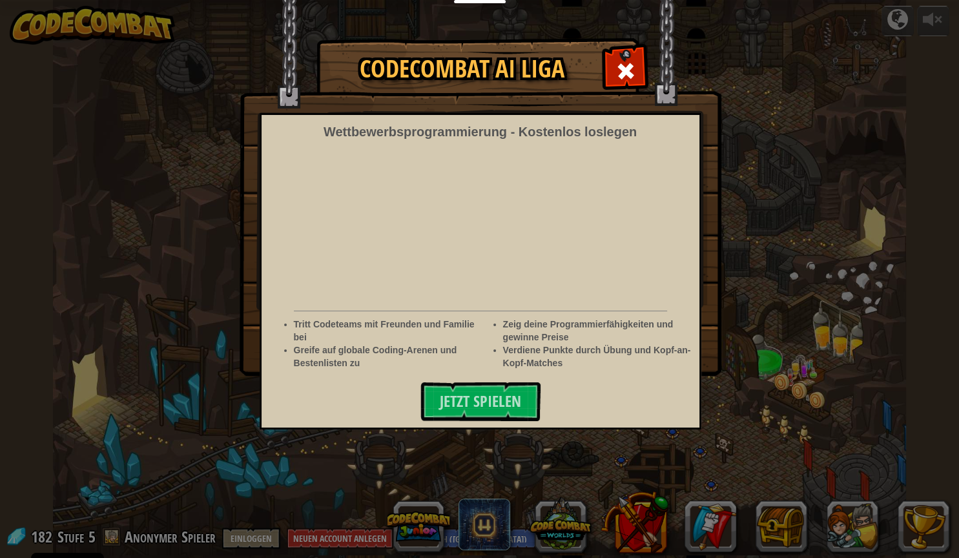
select select "de-DE"
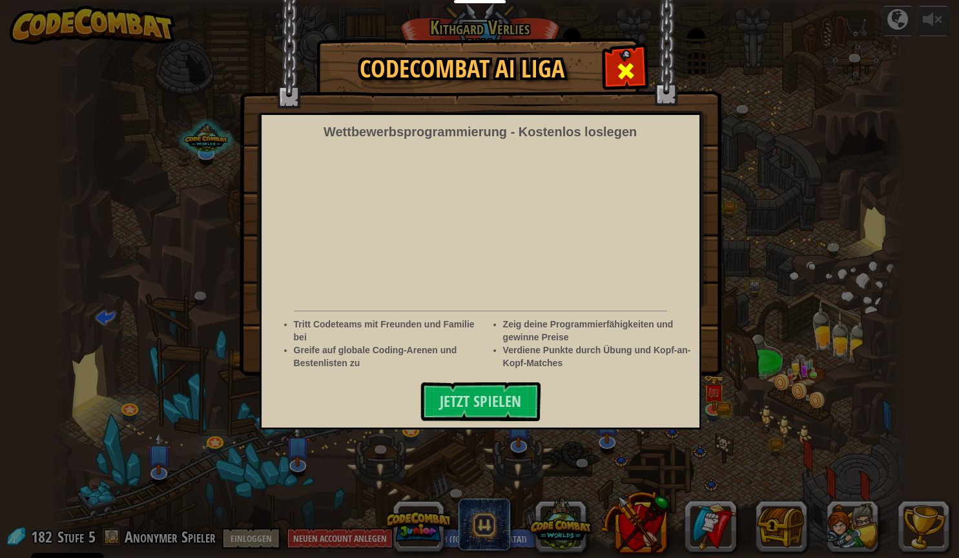
click at [637, 64] on div at bounding box center [625, 69] width 41 height 41
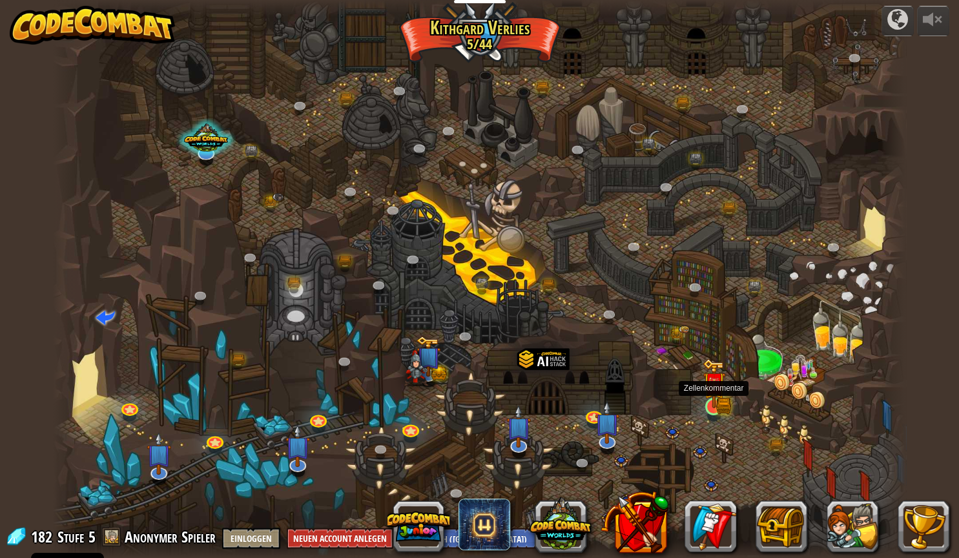
click at [720, 398] on img at bounding box center [714, 382] width 23 height 49
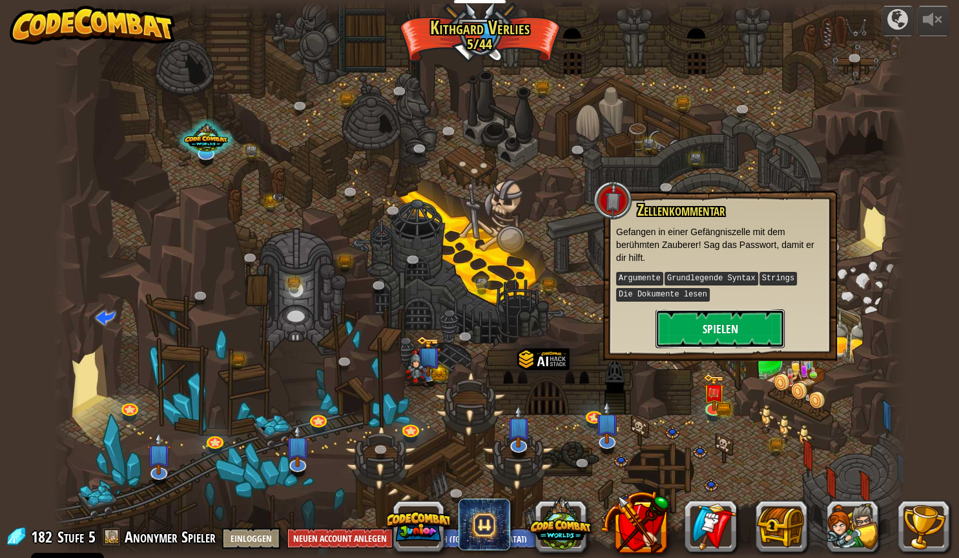
click at [745, 318] on button "Spielen" at bounding box center [719, 328] width 129 height 39
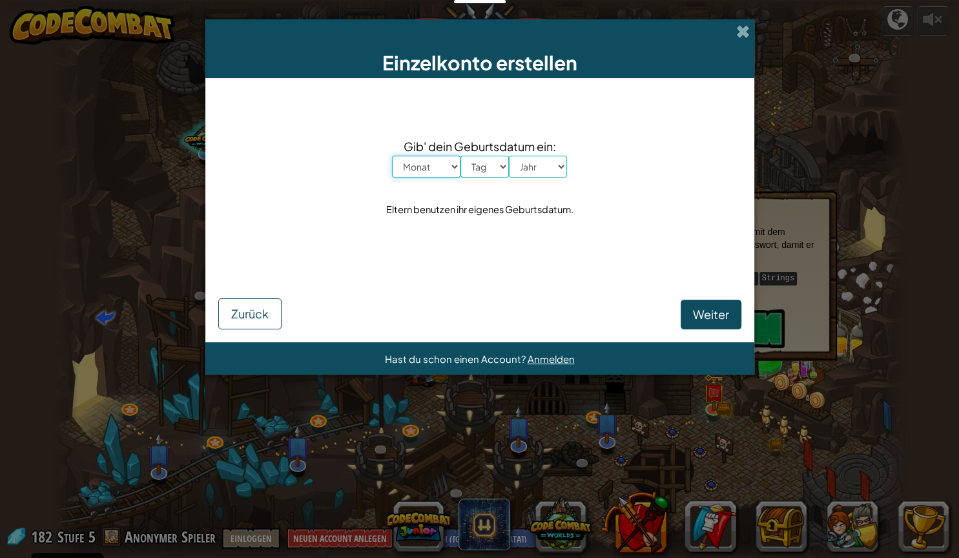
click at [392, 156] on select "Monat Januar Februar [PERSON_NAME] April Mai Juni July August September Oktober…" at bounding box center [426, 167] width 68 height 22
select select "10"
click option "Oktober" at bounding box center [0, 0] width 0 height 0
click at [502, 150] on span "Gib' dein Geburtsdatum ein:" at bounding box center [479, 146] width 175 height 19
click at [460, 156] on select "Tag 1 2 3 4 5 6 7 8 9 10 11 12 13 14 15 16 17 18 19 20 21 22 23 24 25 26 27 28 …" at bounding box center [484, 167] width 48 height 22
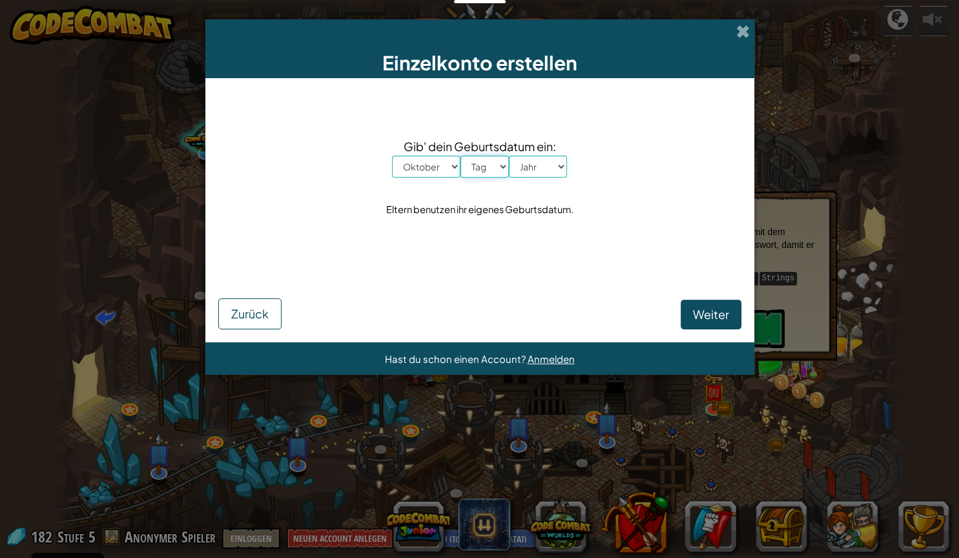
select select "1"
click option "1" at bounding box center [0, 0] width 0 height 0
click at [509, 156] on select "Jahr 2025 2024 2023 2022 2021 2020 2019 2018 2017 2016 2015 2014 2013 2012 2011…" at bounding box center [538, 167] width 58 height 22
select select "2016"
click option "2016" at bounding box center [0, 0] width 0 height 0
